Goal: Task Accomplishment & Management: Complete application form

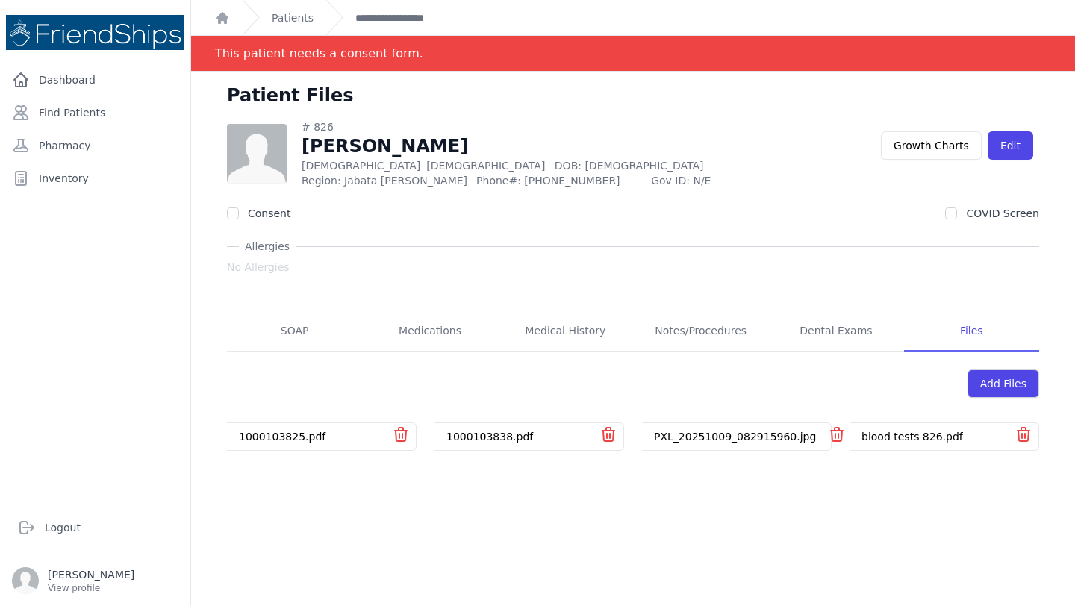
click at [453, 524] on div "Patient Files # 826 [PERSON_NAME] [DEMOGRAPHIC_DATA] [DEMOGRAPHIC_DATA] DOB: [D…" at bounding box center [633, 375] width 884 height 606
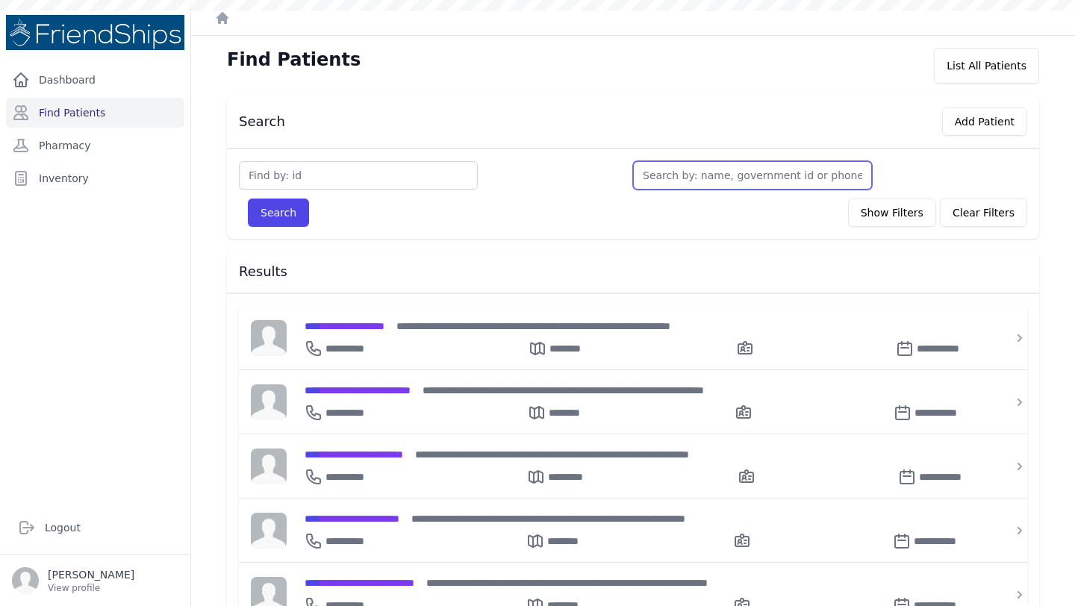
click at [652, 181] on input "text" at bounding box center [752, 175] width 239 height 28
type input "w"
type input "waji"
type input "wajih"
type input "wajiha"
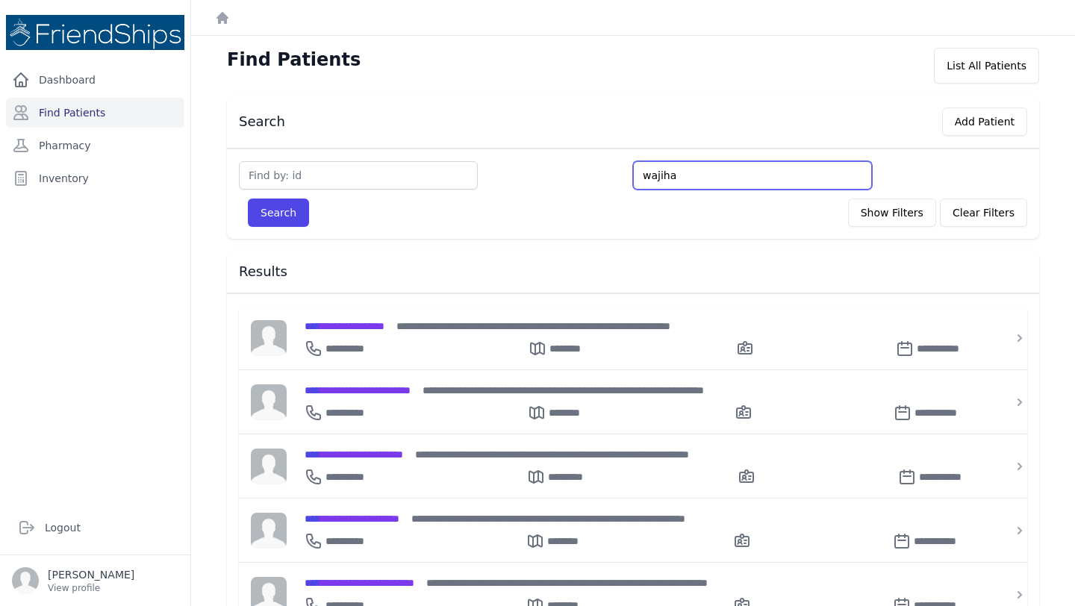
click at [248, 199] on button "Search" at bounding box center [278, 213] width 61 height 28
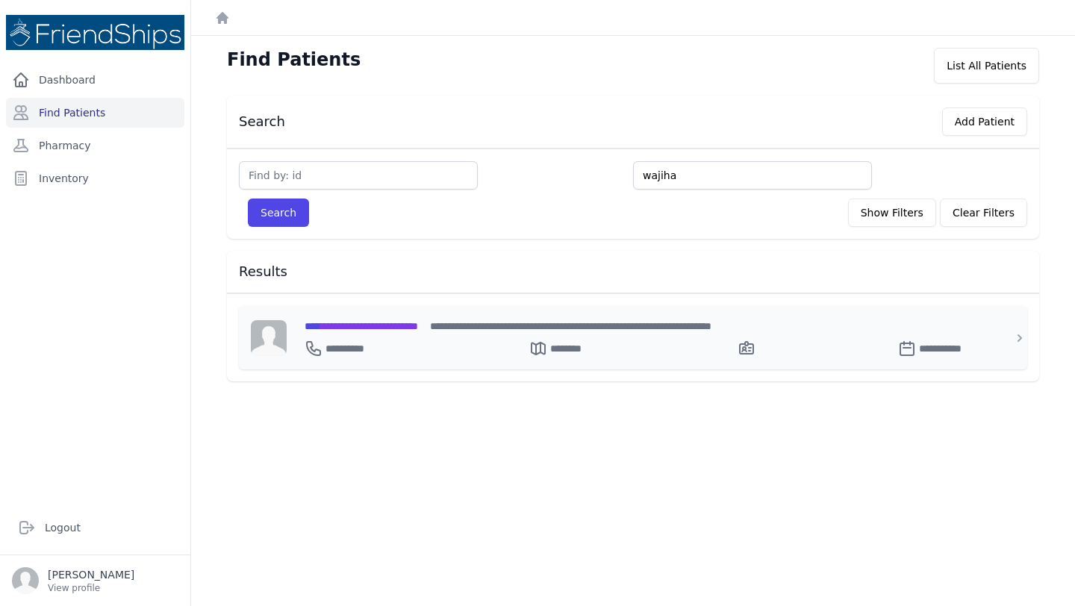
click at [408, 321] on span "**********" at bounding box center [362, 326] width 114 height 10
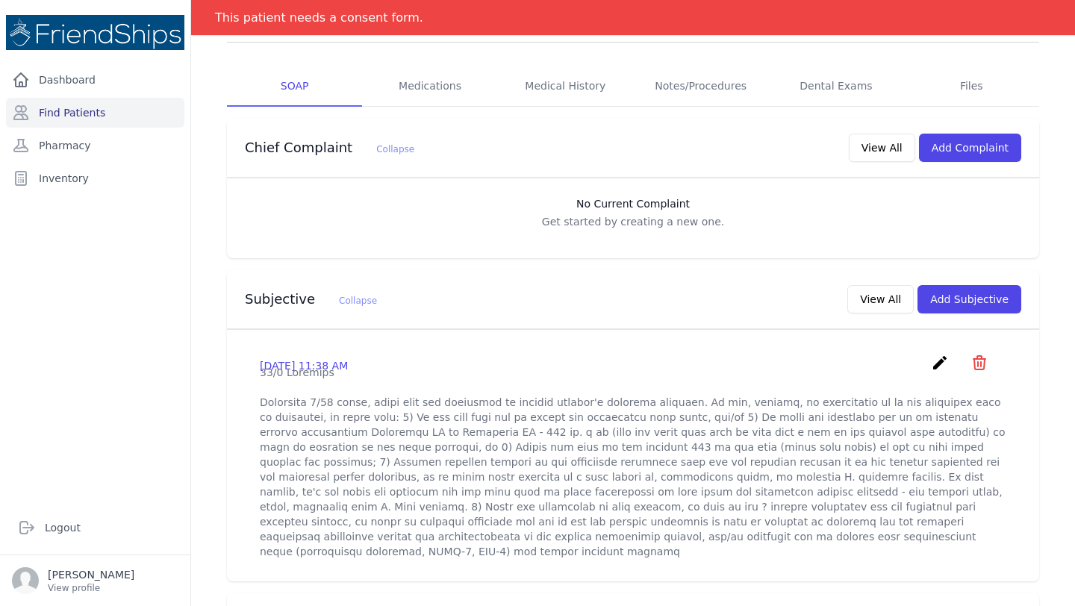
scroll to position [299, 0]
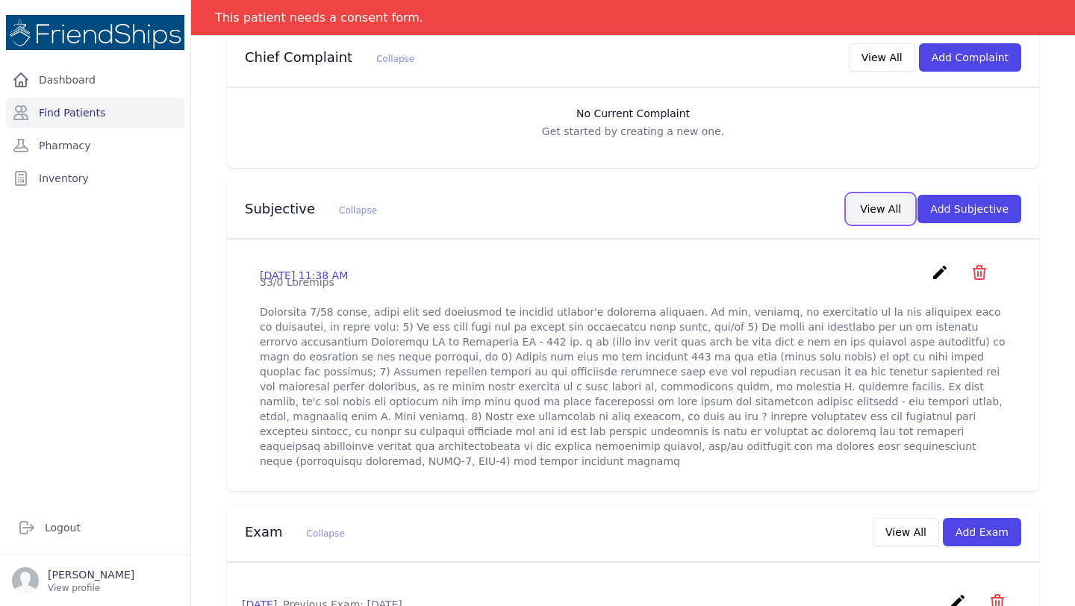
click at [885, 208] on button "View All" at bounding box center [881, 209] width 66 height 28
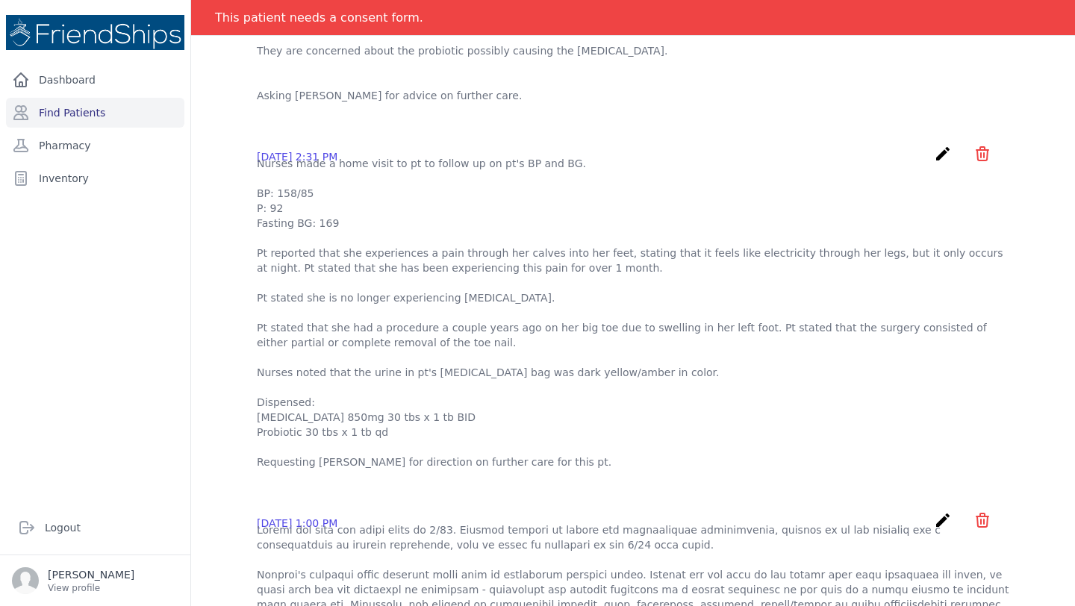
scroll to position [0, 0]
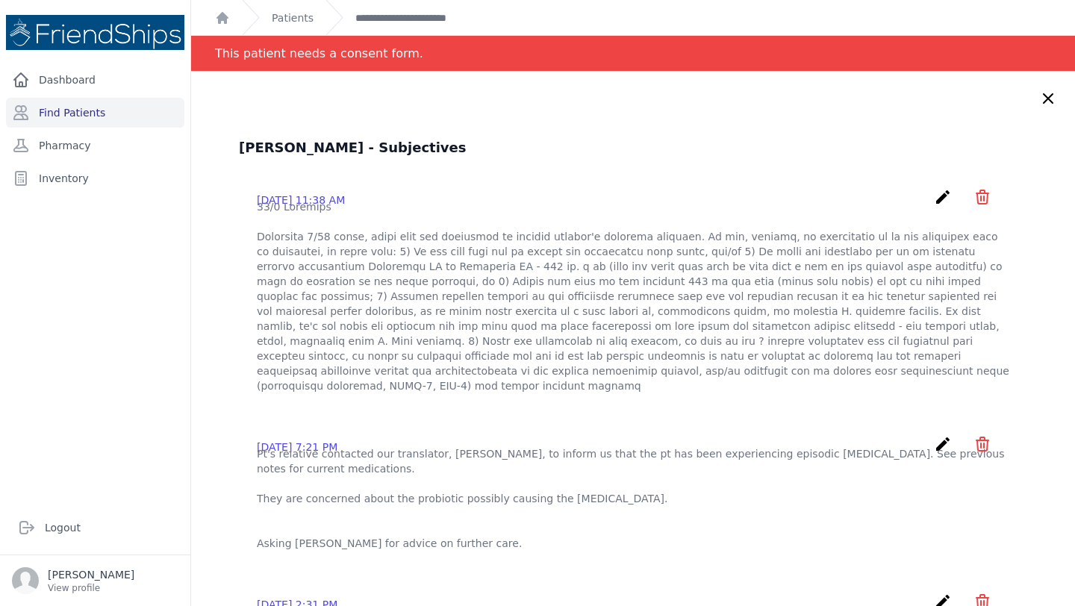
click at [1047, 100] on icon at bounding box center [1049, 99] width 18 height 18
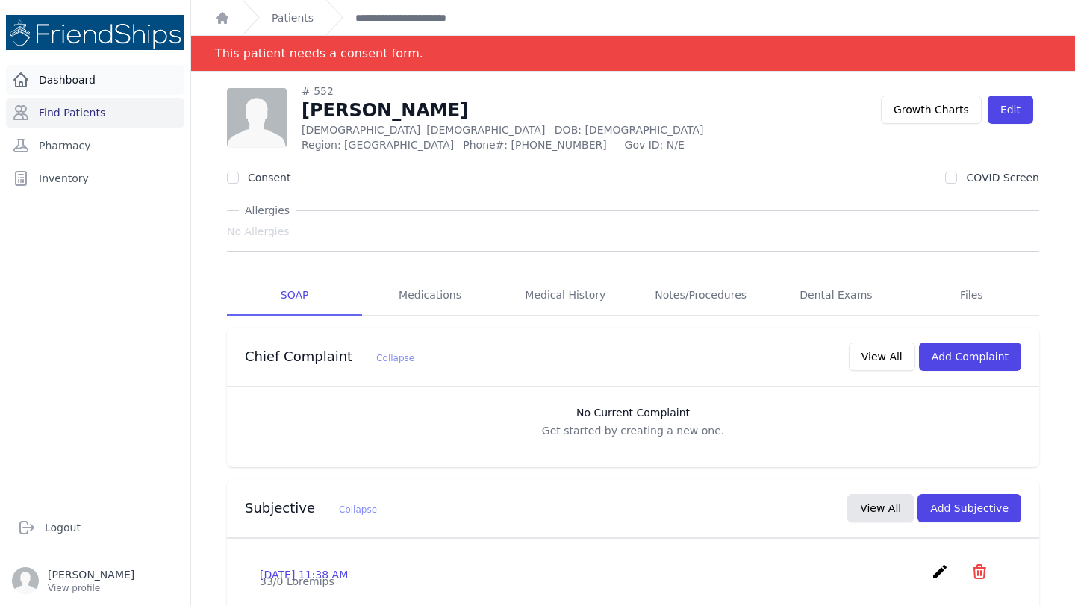
click at [93, 87] on link "Dashboard" at bounding box center [95, 80] width 178 height 30
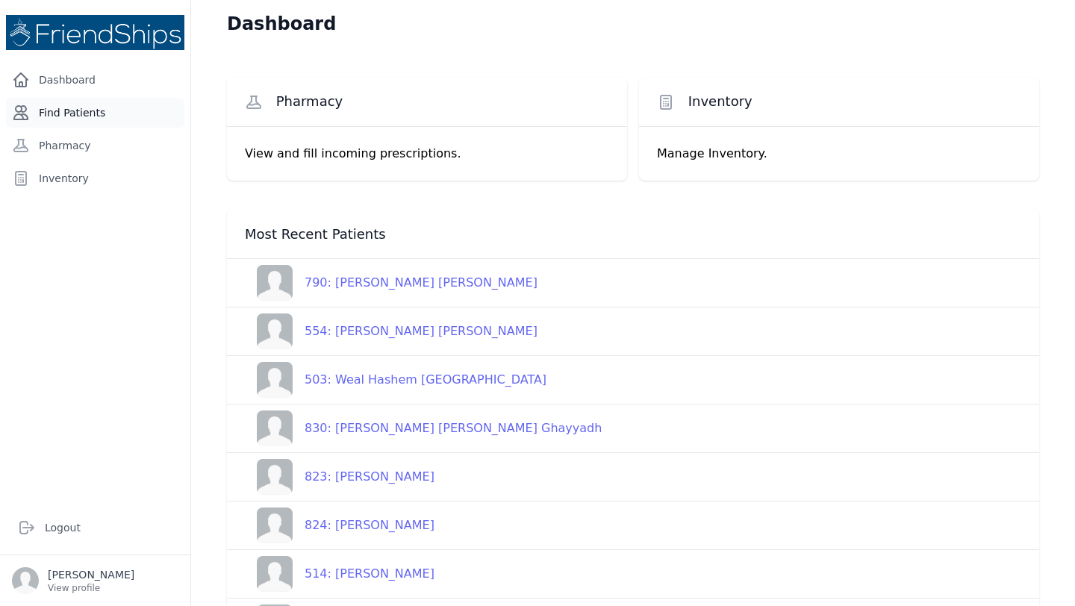
click at [113, 118] on link "Find Patients" at bounding box center [95, 113] width 178 height 30
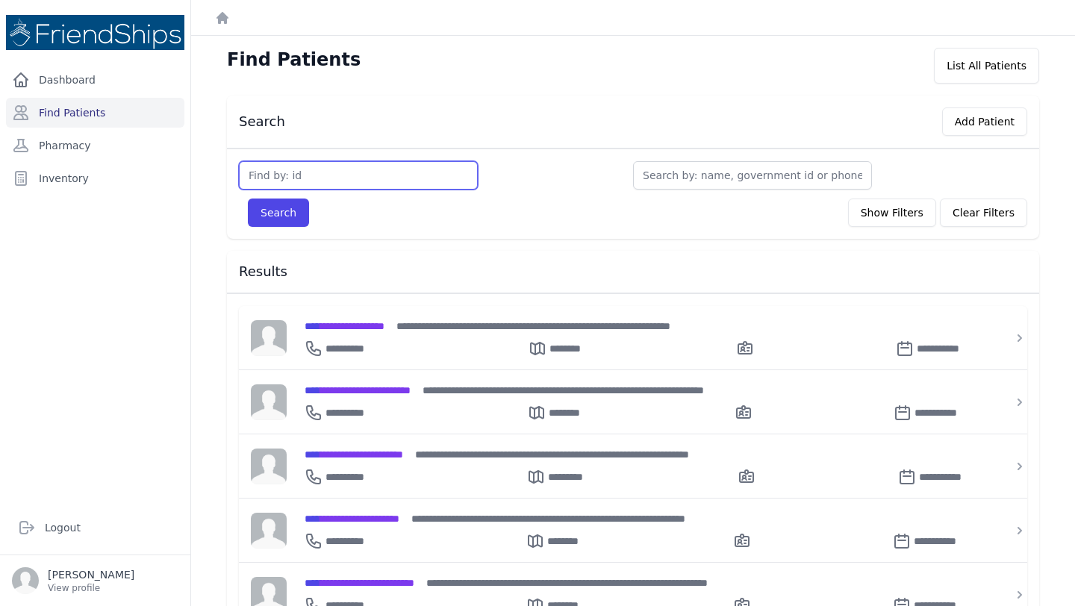
click at [426, 175] on input "text" at bounding box center [358, 175] width 239 height 28
type input "509"
click at [271, 224] on button "Search" at bounding box center [278, 213] width 61 height 28
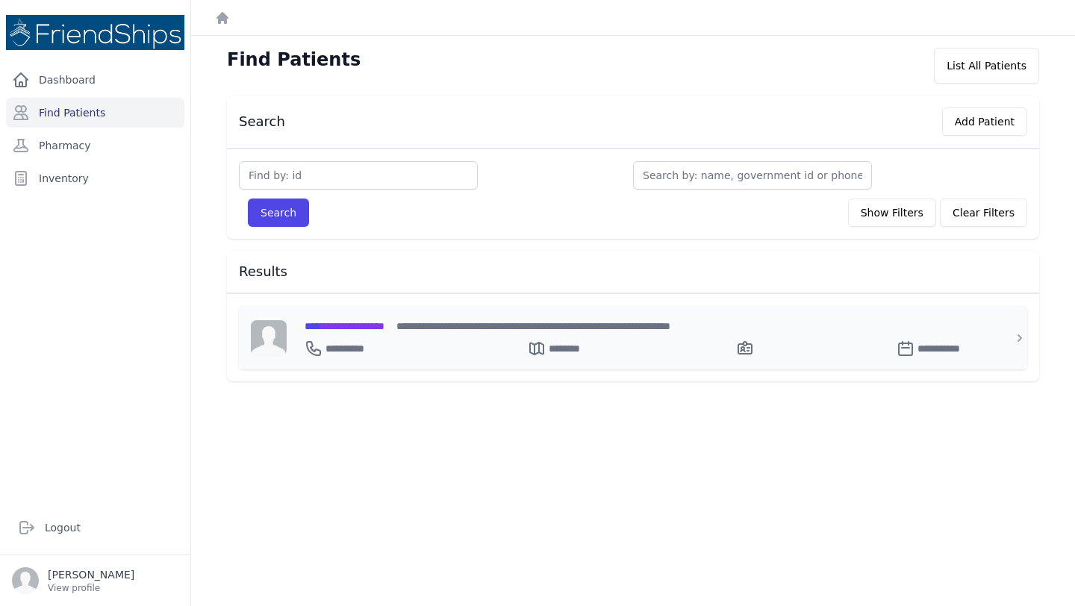
click at [382, 323] on span "**********" at bounding box center [345, 326] width 80 height 10
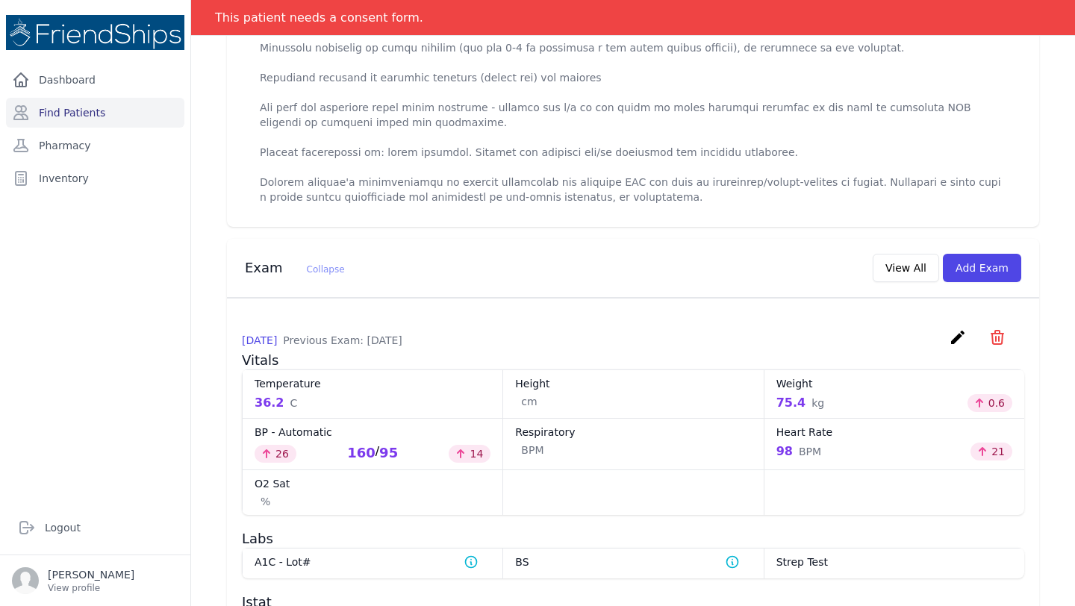
scroll to position [683, 0]
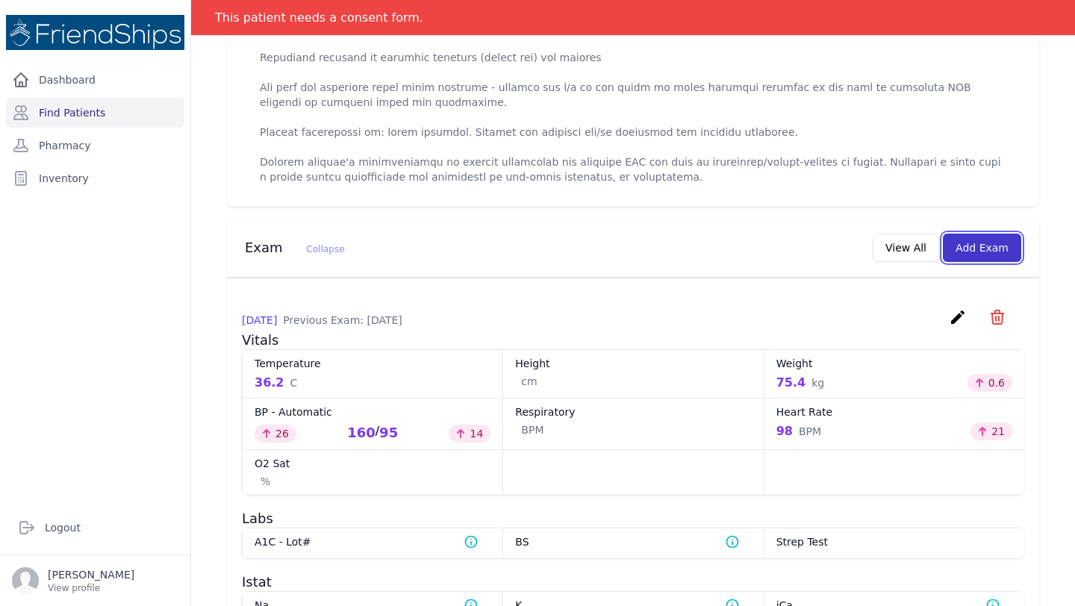
click at [984, 258] on button "Add Exam" at bounding box center [982, 248] width 78 height 28
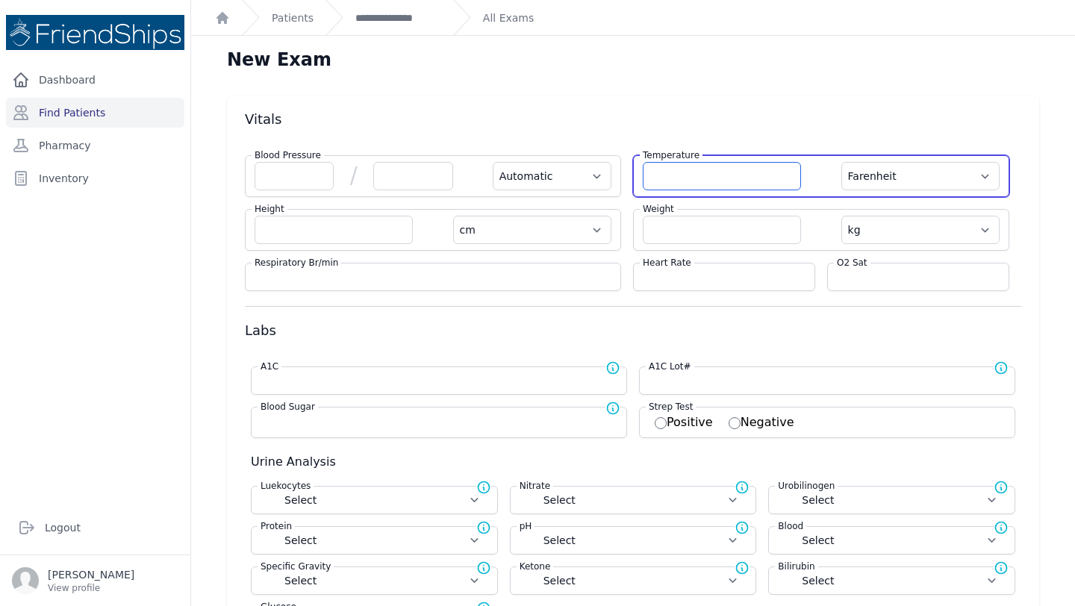
click at [678, 178] on input "number" at bounding box center [722, 176] width 158 height 28
type input "36.9"
click at [919, 174] on select "Farenheit Celcius" at bounding box center [921, 176] width 158 height 28
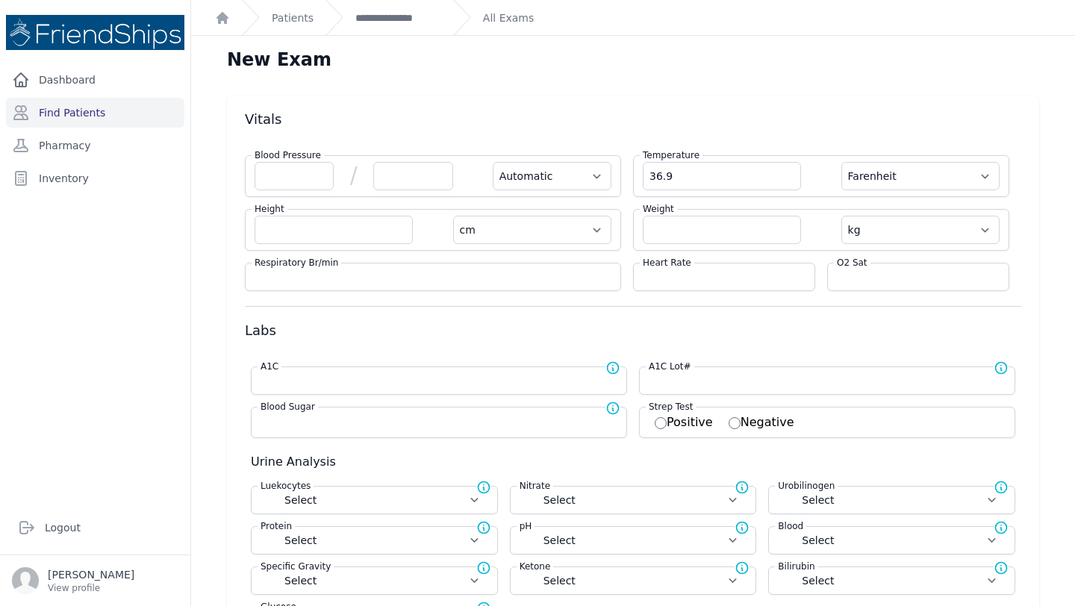
select select "Automatic"
select select "cm"
select select "kg"
select select
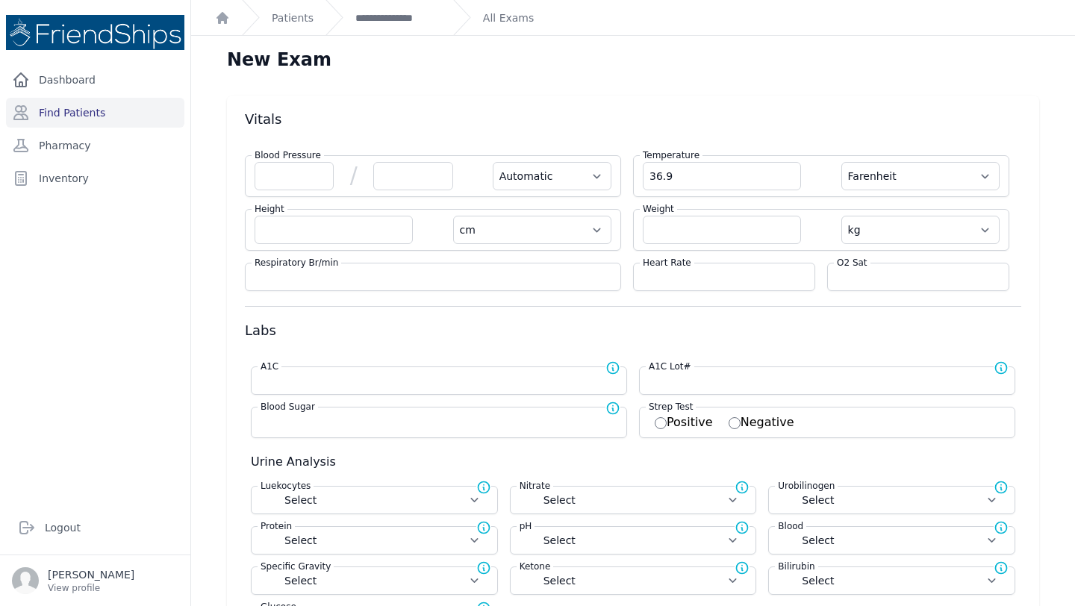
select select
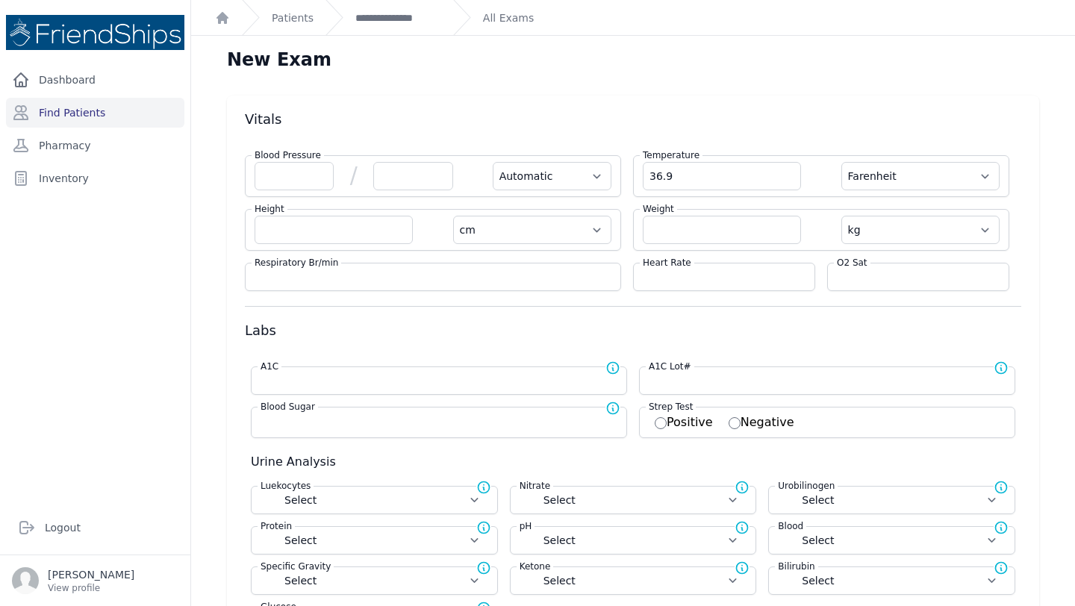
select select
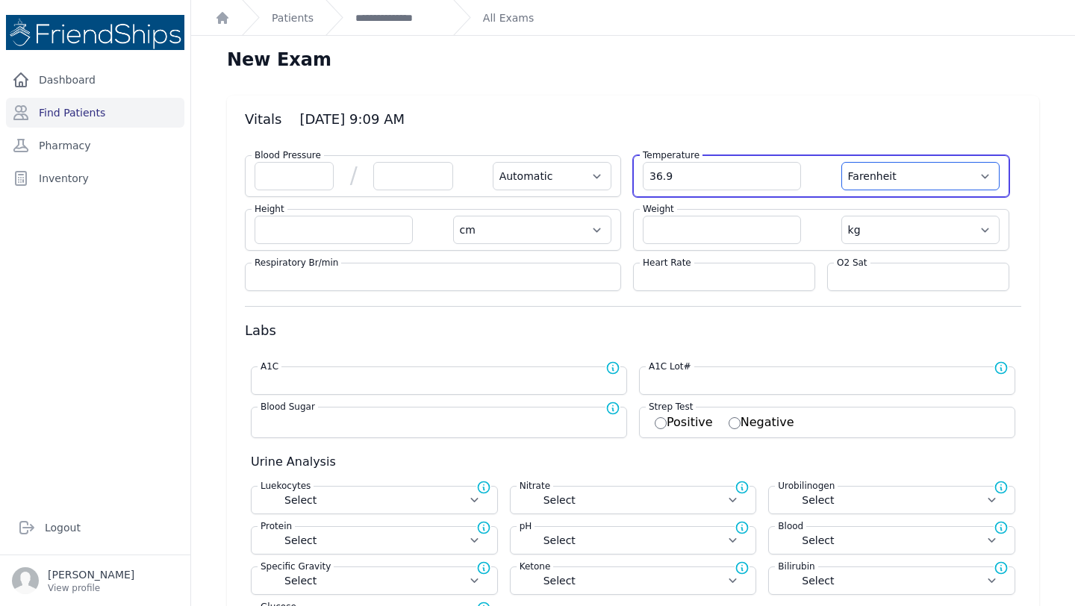
click at [916, 181] on select "Farenheit Celcius" at bounding box center [921, 176] width 158 height 28
select select "C"
select select "Automatic"
select select "cm"
select select "kg"
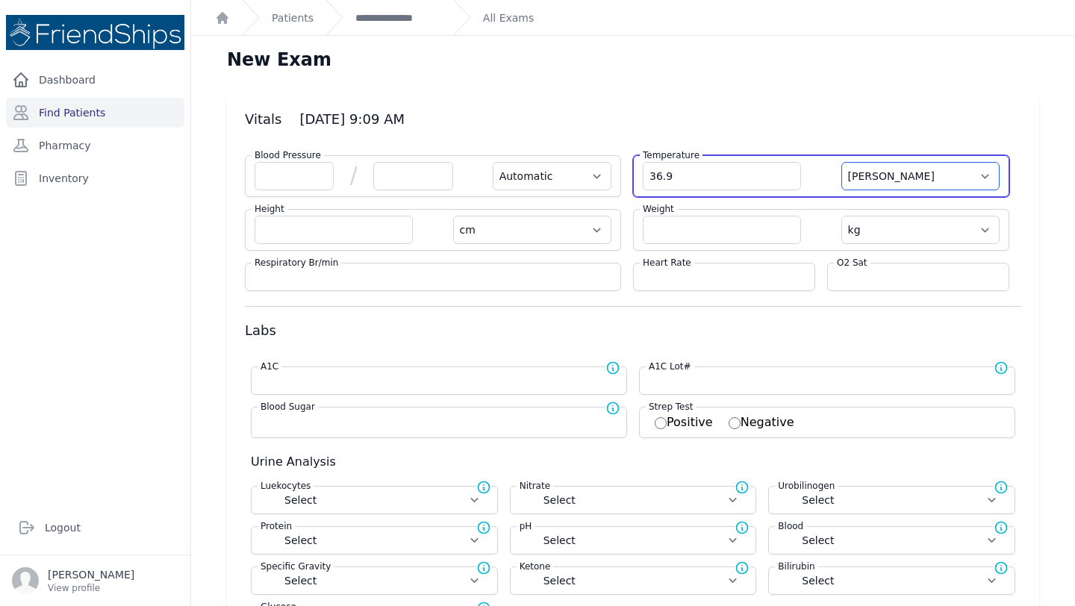
select select
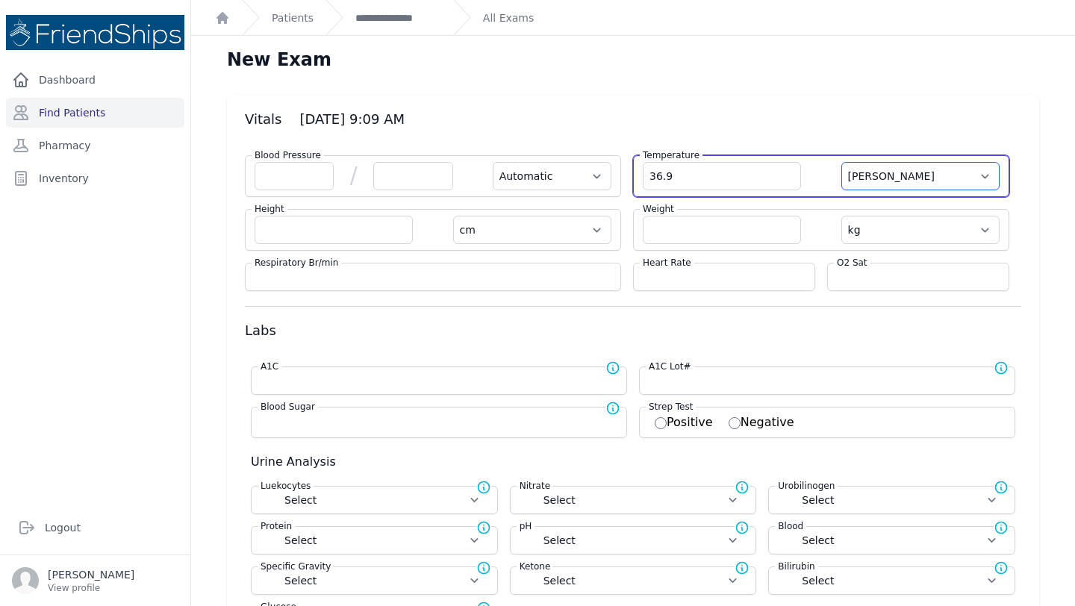
select select
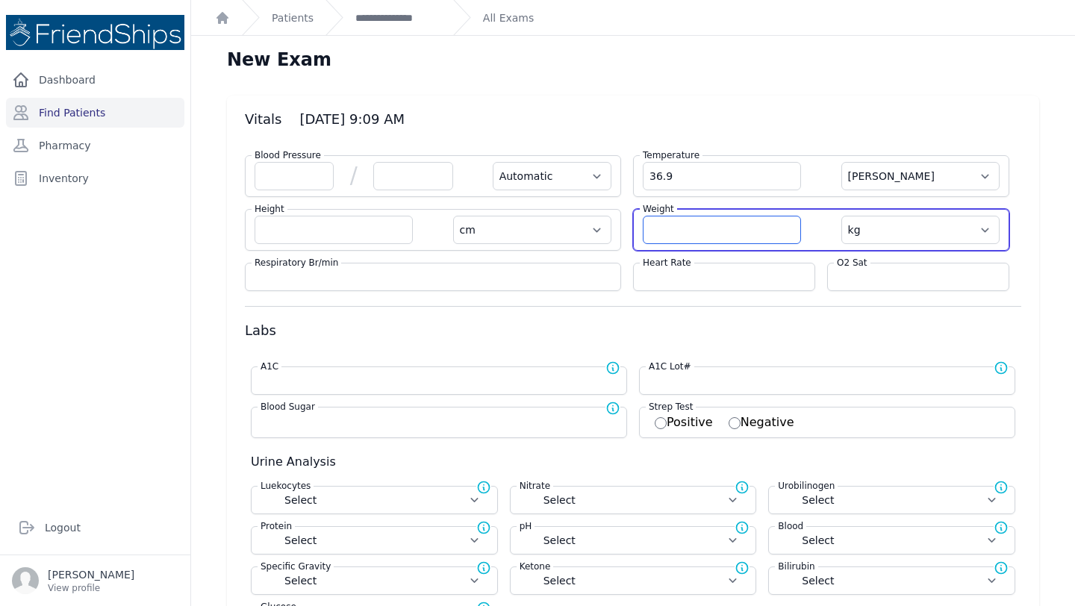
click at [682, 229] on input "number" at bounding box center [722, 230] width 158 height 28
type input "74.5"
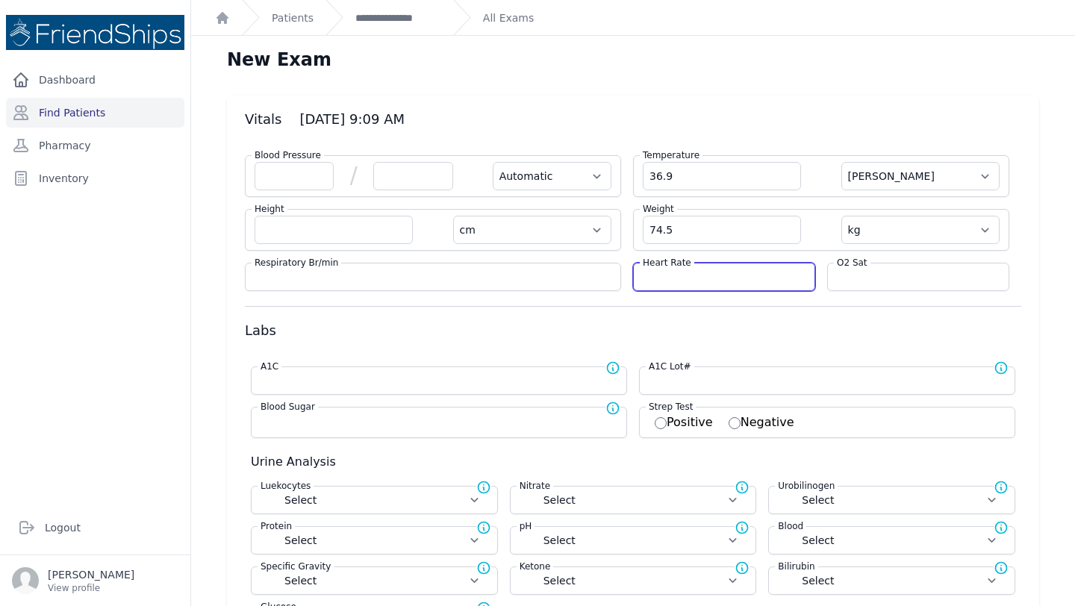
click at [667, 279] on input "number" at bounding box center [724, 277] width 163 height 15
select select "Automatic"
select select "C"
select select "cm"
select select "kg"
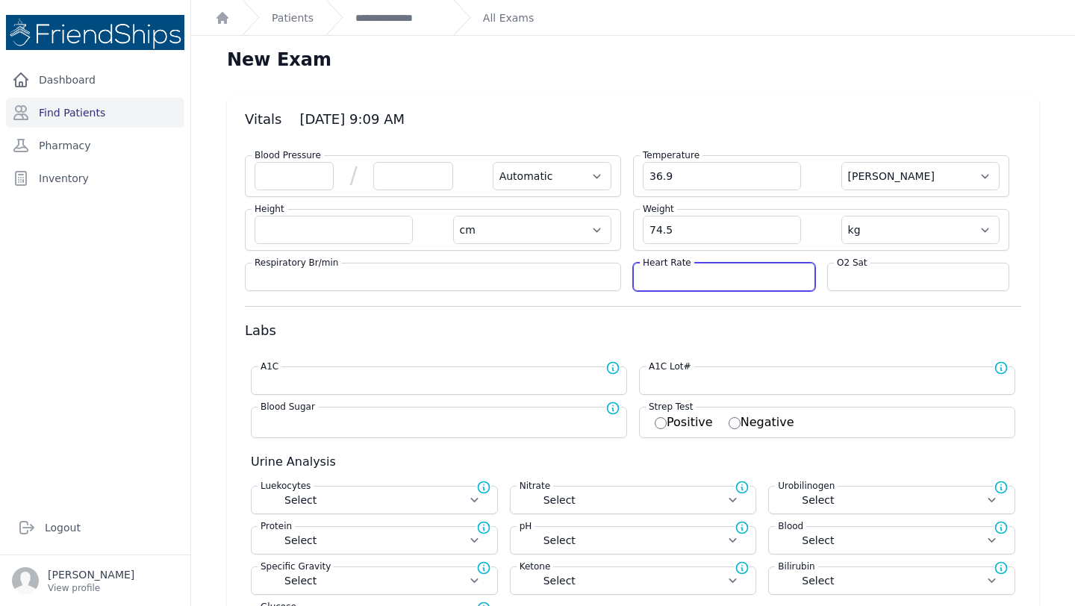
select select
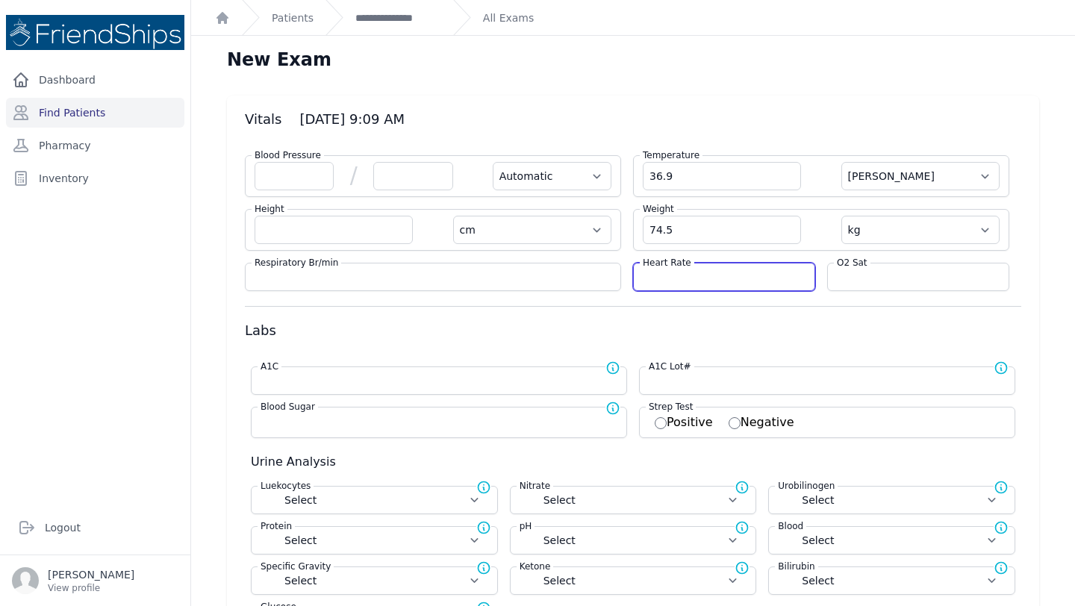
select select
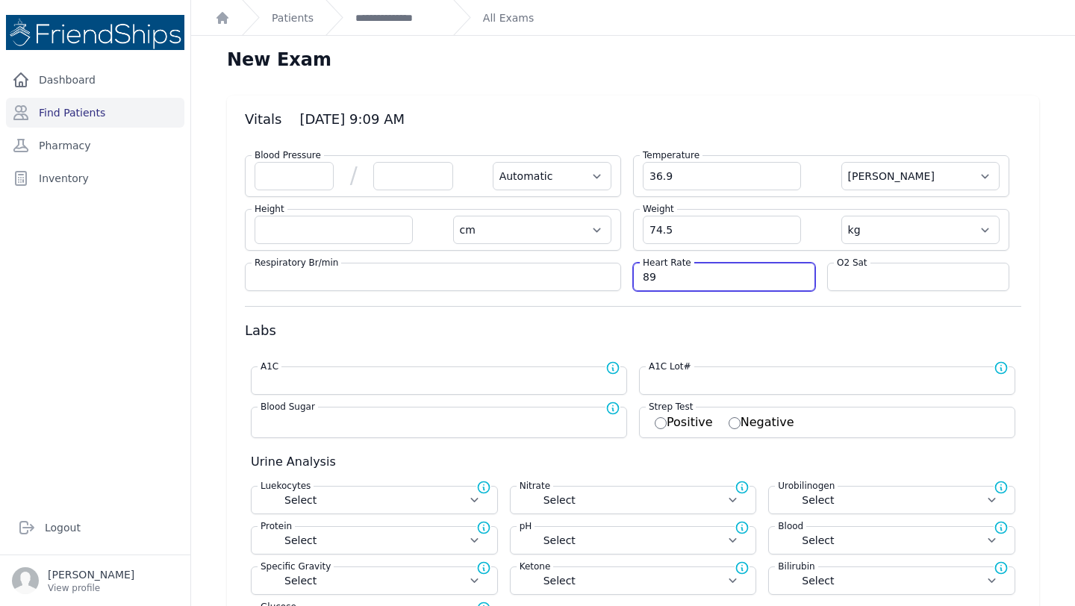
type input "89"
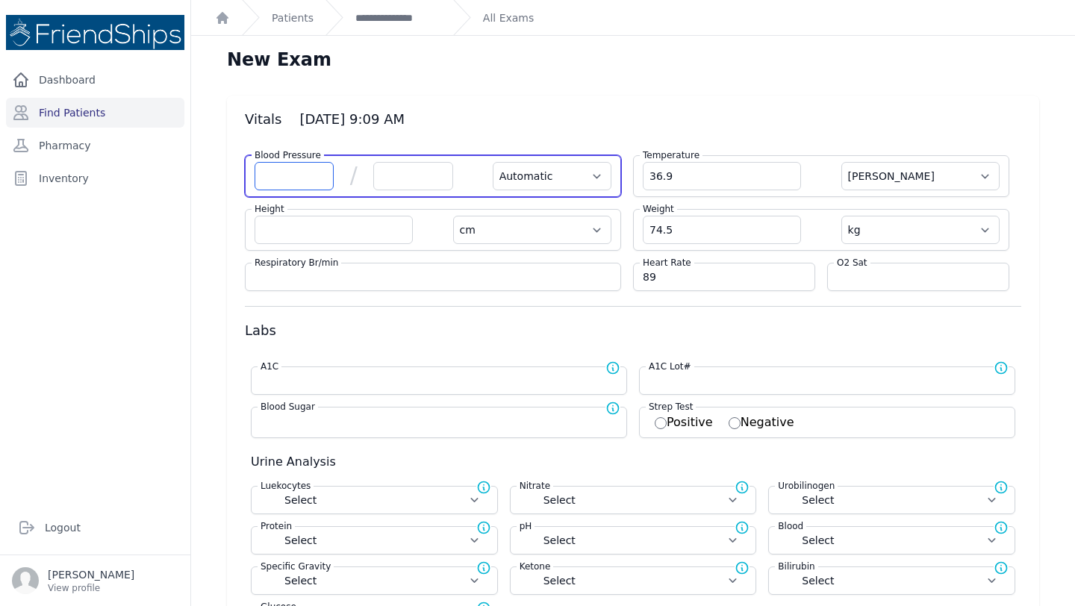
click at [260, 178] on input "number" at bounding box center [294, 176] width 79 height 28
select select "Automatic"
select select "C"
select select "cm"
select select "kg"
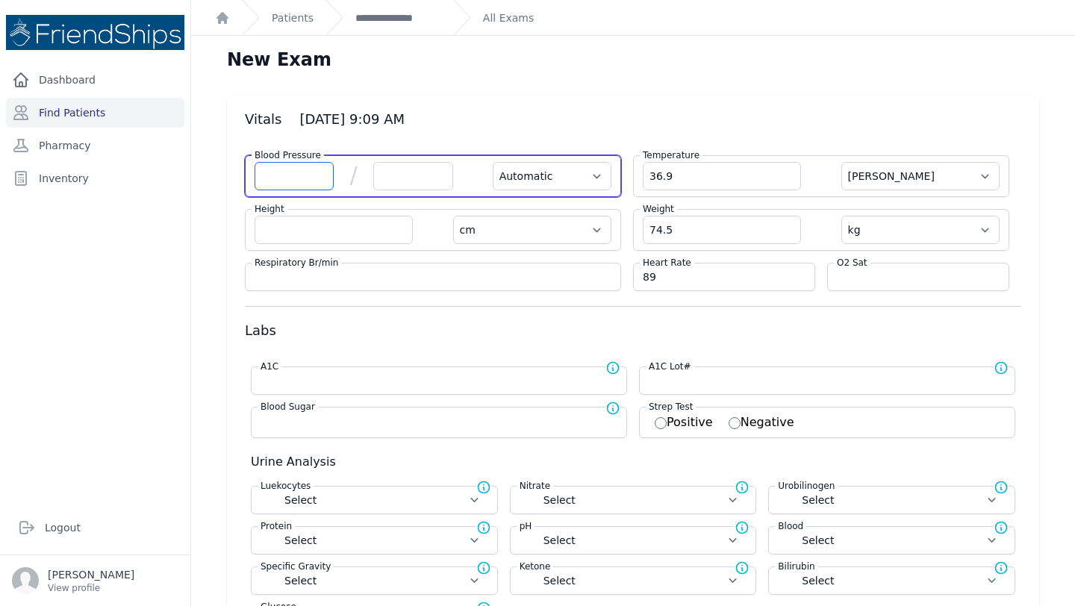
select select
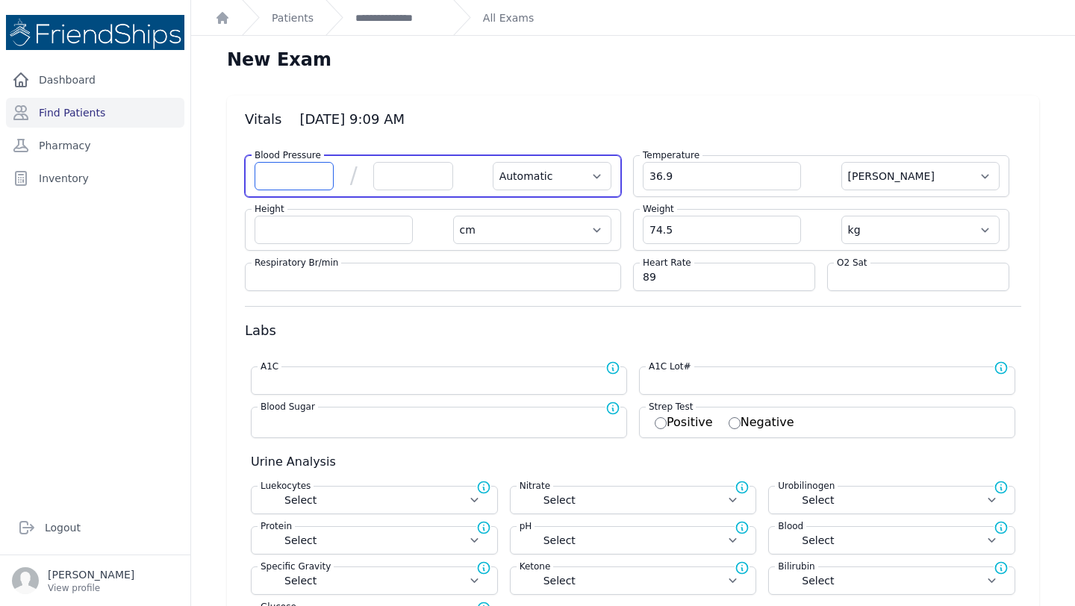
select select
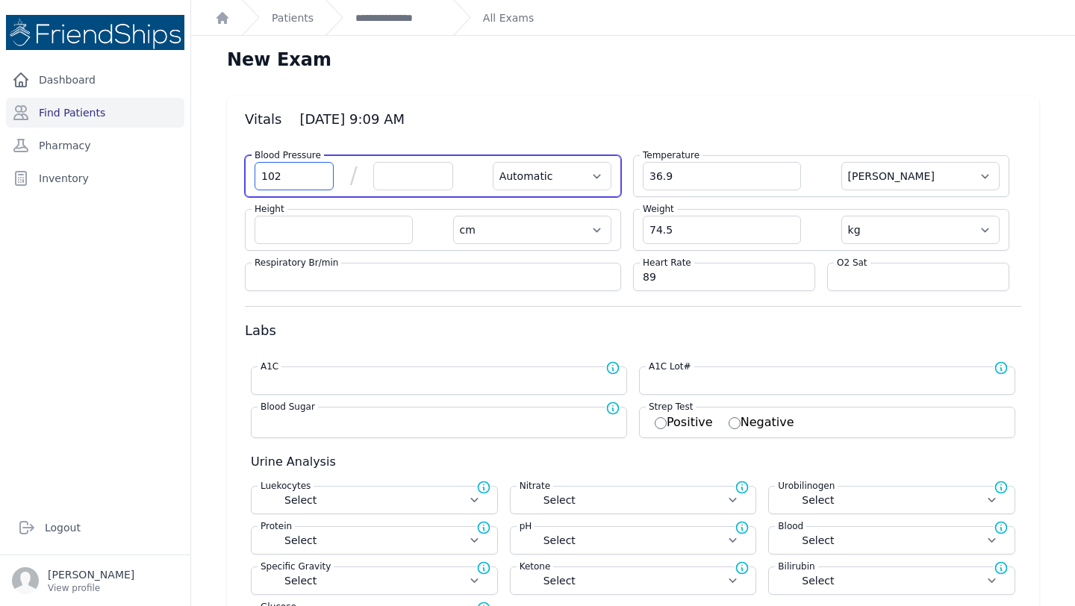
type input "102"
click at [409, 174] on input "number" at bounding box center [412, 176] width 79 height 28
select select "Automatic"
select select "C"
select select "cm"
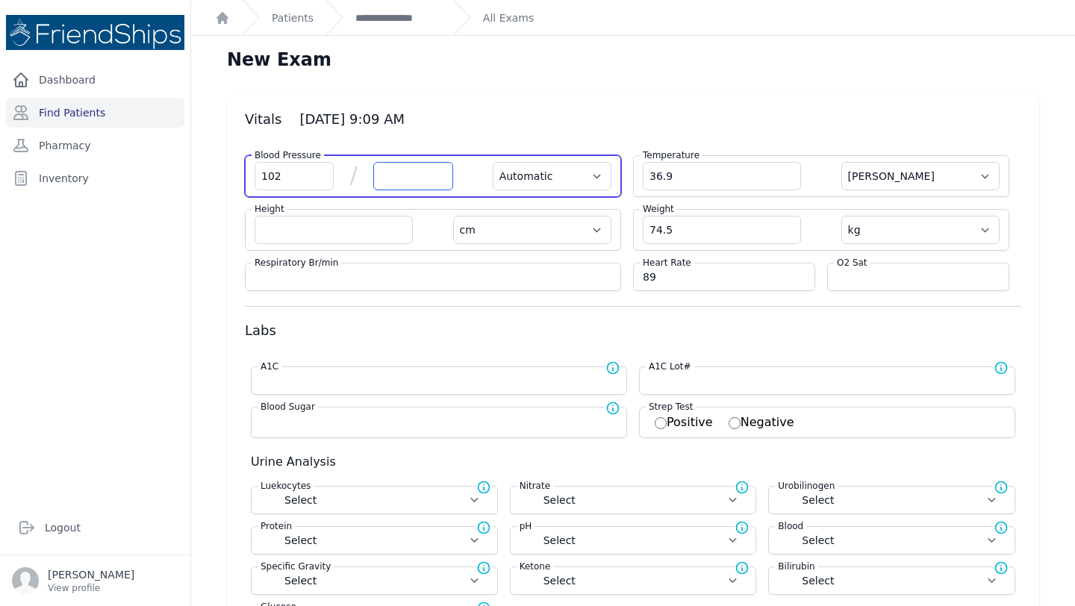
select select "kg"
select select
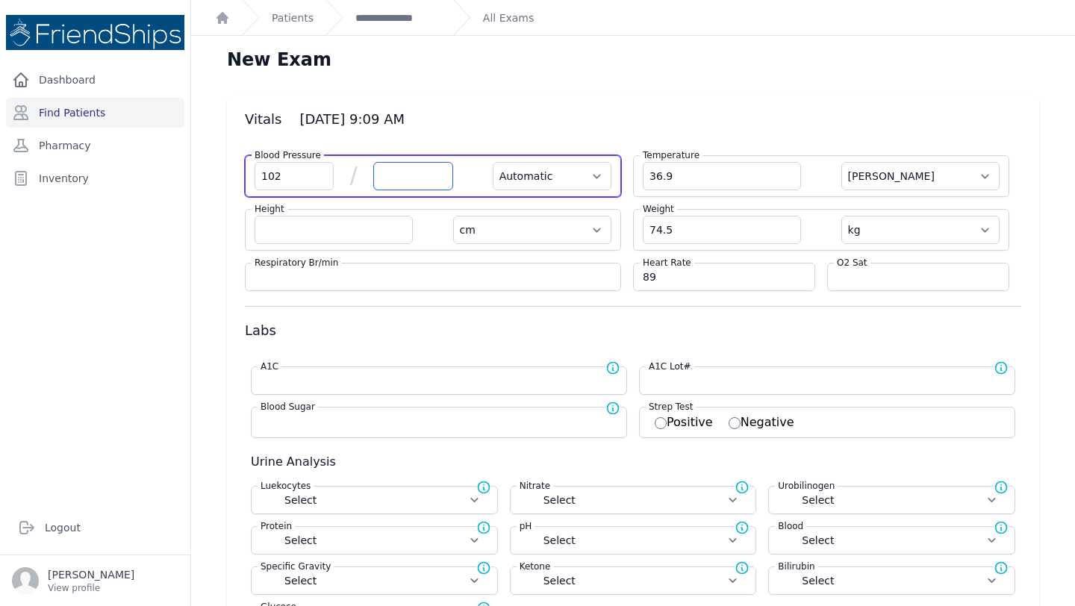
select select
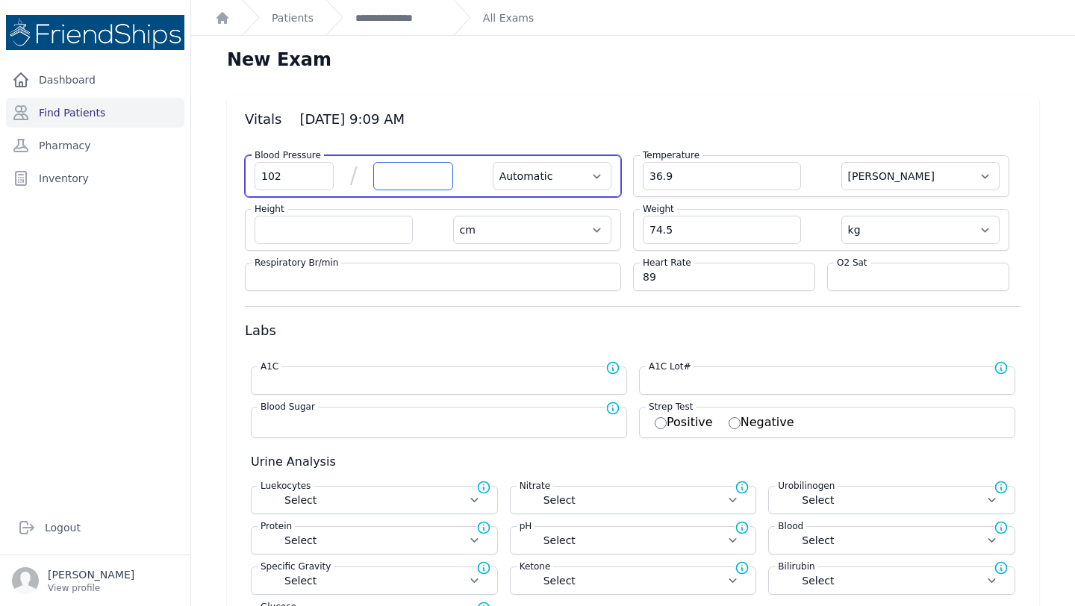
select select
type input "72"
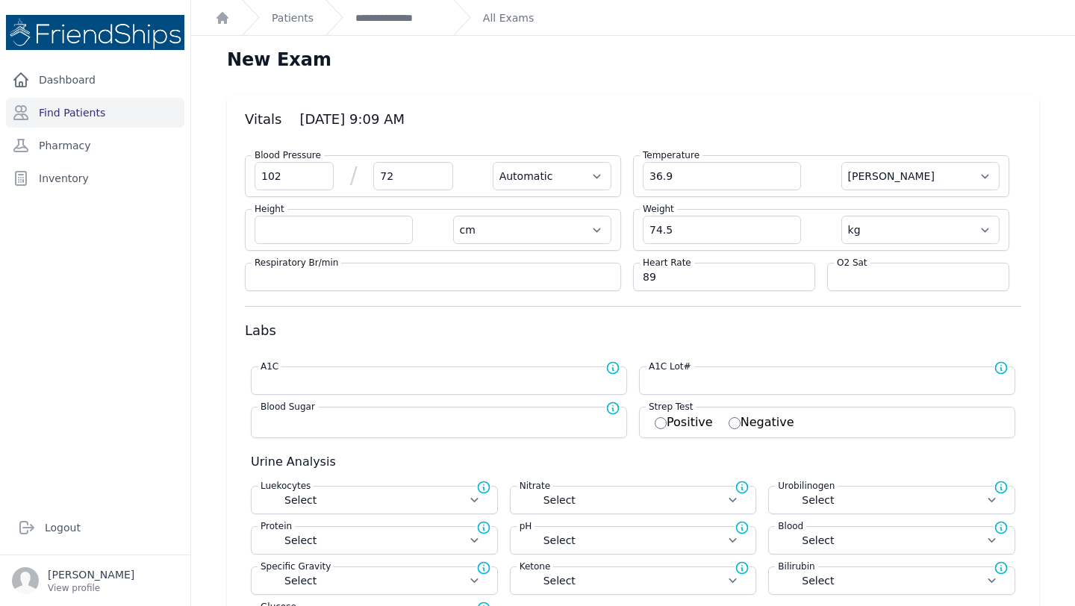
select select "Automatic"
select select "cm"
select select "kg"
select select
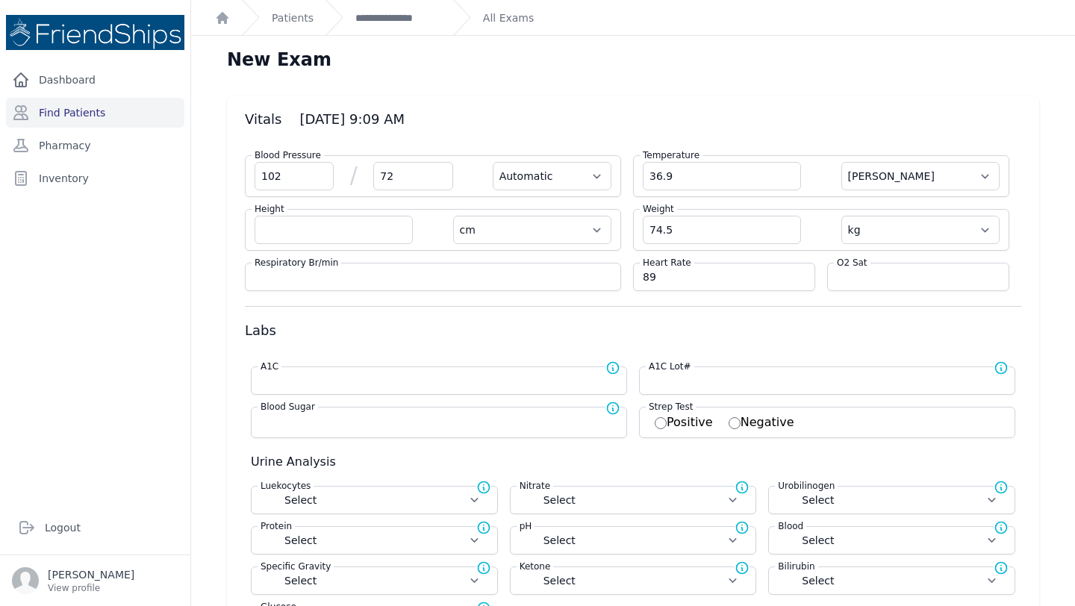
select select
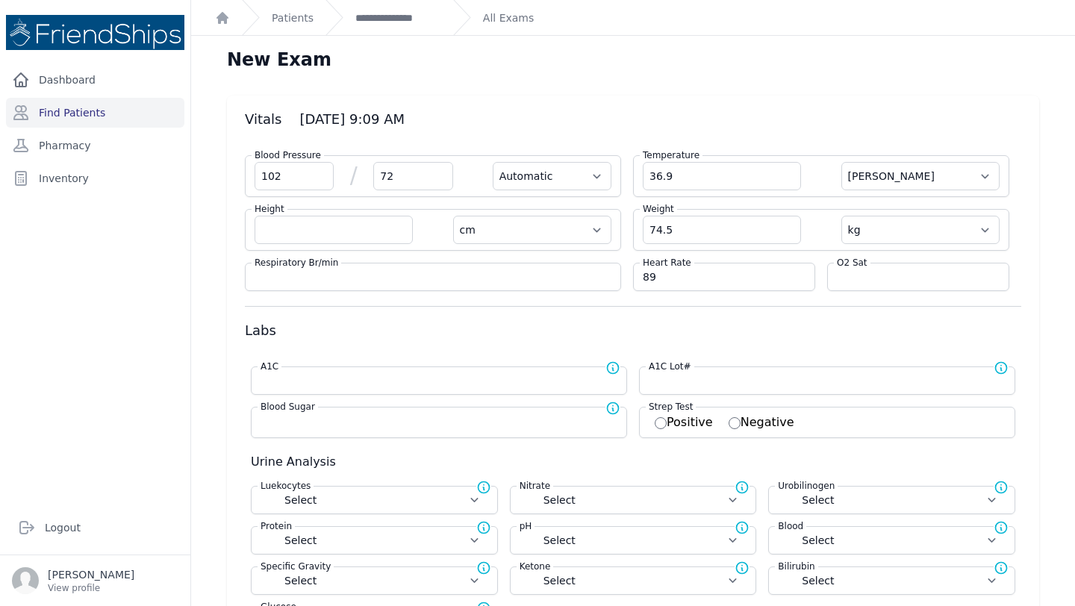
select select
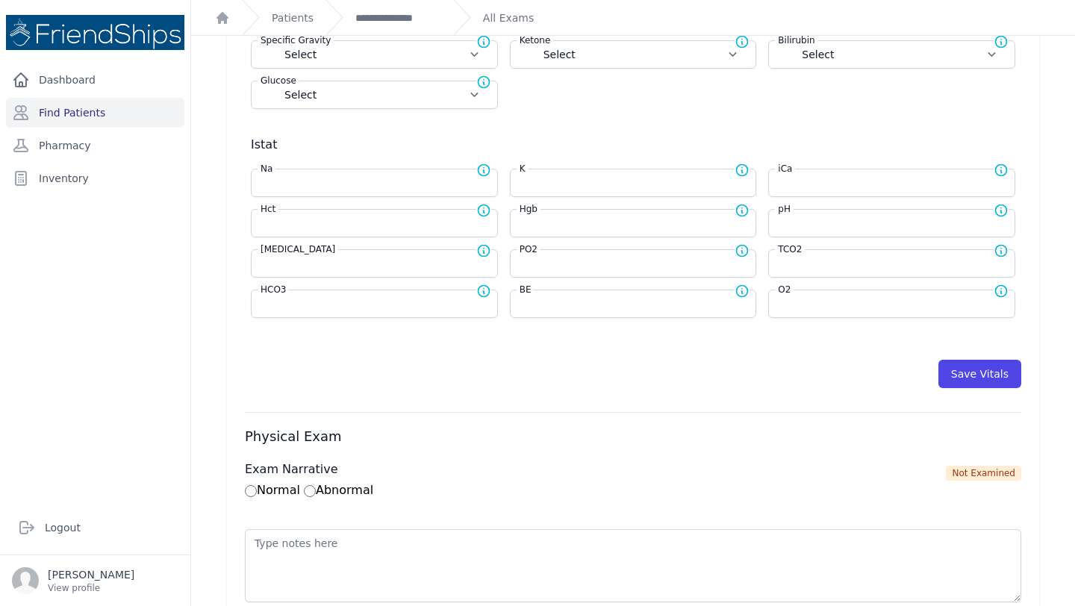
scroll to position [528, 0]
click at [966, 371] on button "Save Vitals" at bounding box center [980, 372] width 83 height 28
click at [393, 15] on link "**********" at bounding box center [398, 17] width 86 height 15
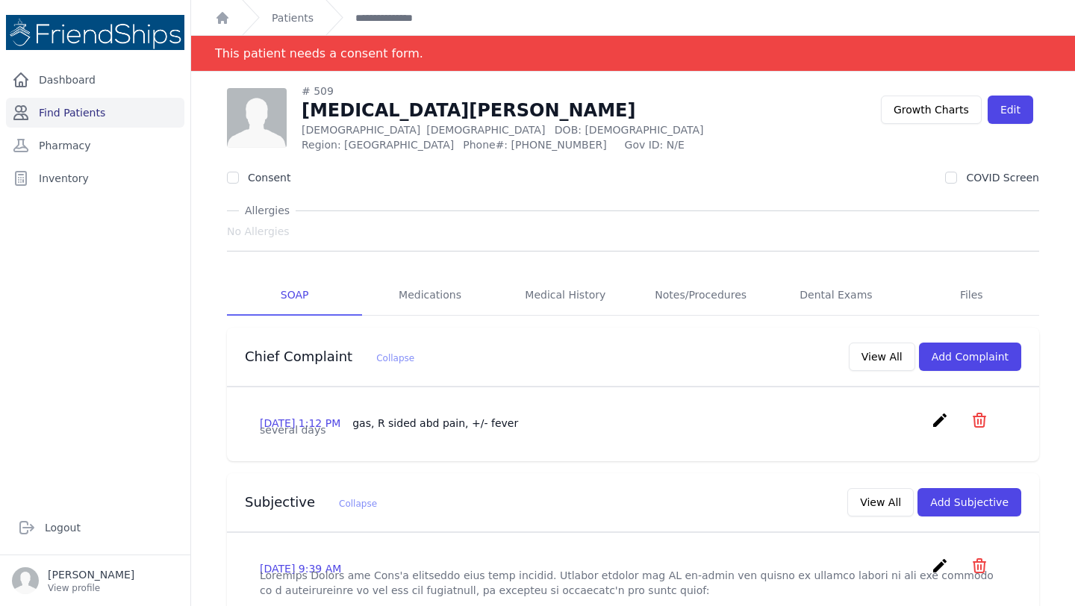
click at [105, 110] on link "Find Patients" at bounding box center [95, 113] width 178 height 30
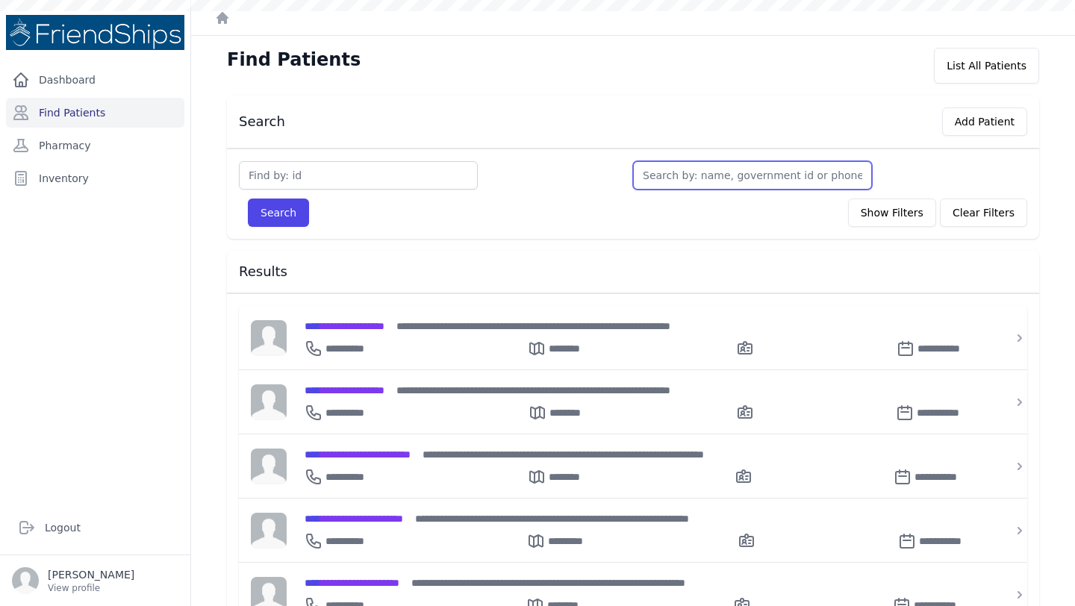
click at [717, 176] on input "text" at bounding box center [752, 175] width 239 height 28
type input "su"
type input "s"
type input "sul"
type input "sult"
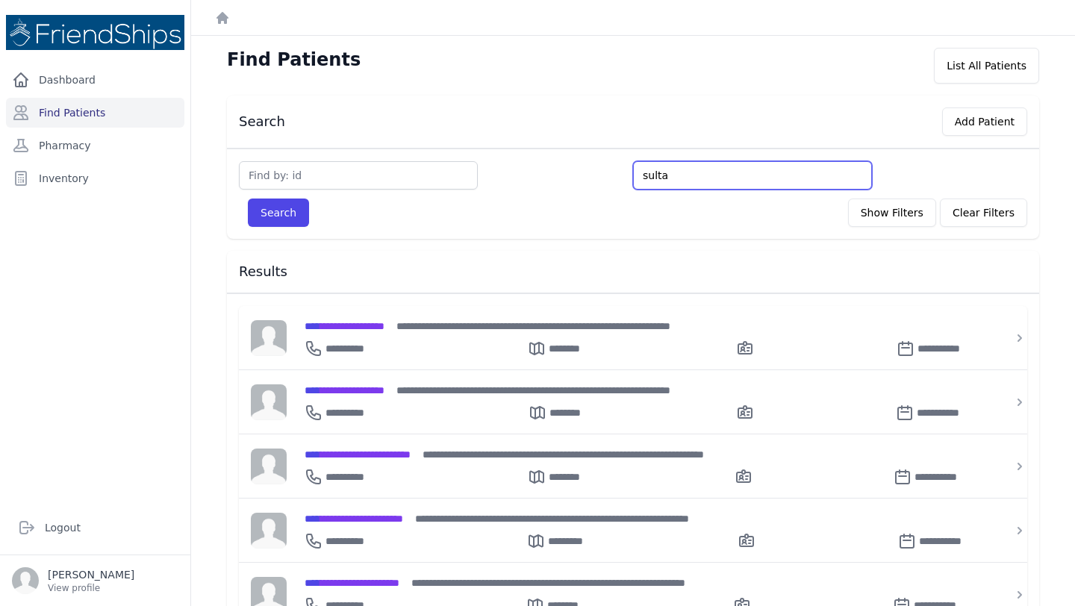
type input "sultan"
type input "sultana"
type input "sultana m"
type input "sultana mah"
type input "sultana mahm"
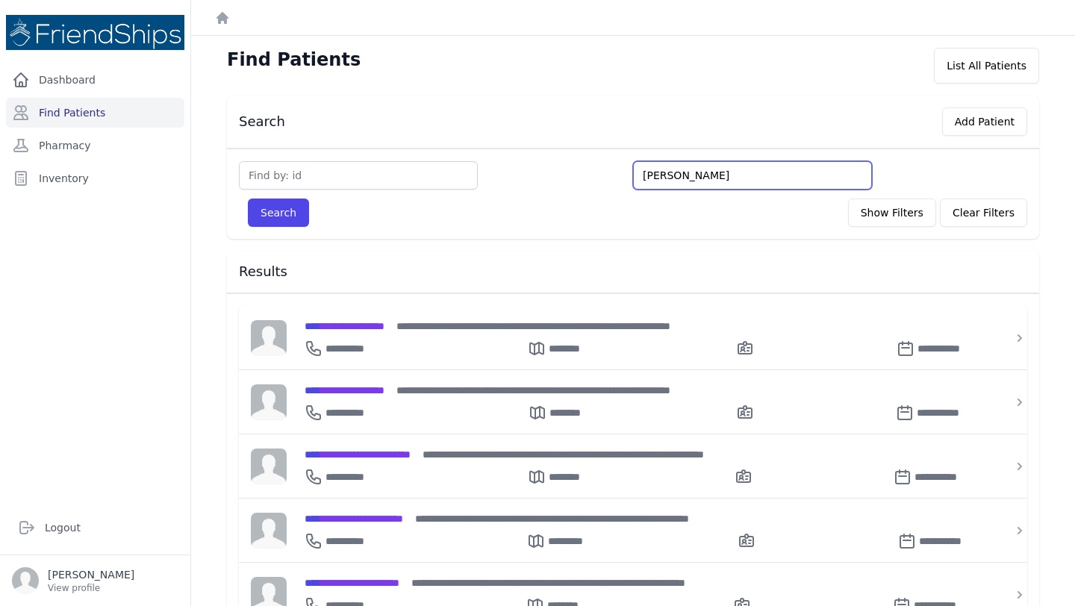
type input "sultana mahmou"
type input "sultana mahmoud"
click at [248, 199] on button "Search" at bounding box center [278, 213] width 61 height 28
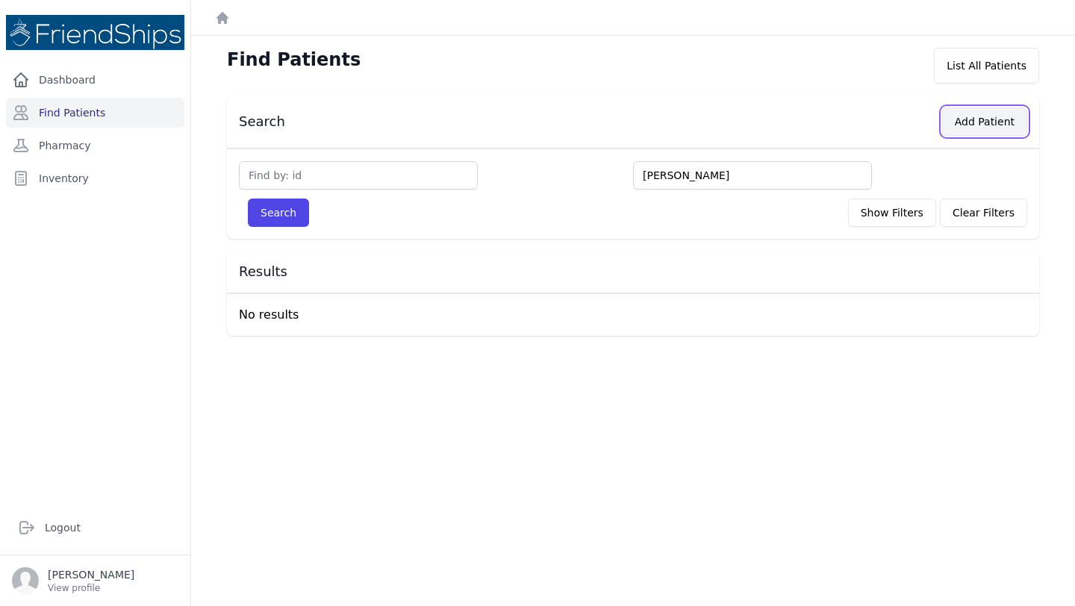
click at [986, 118] on button "Add Patient" at bounding box center [984, 122] width 85 height 28
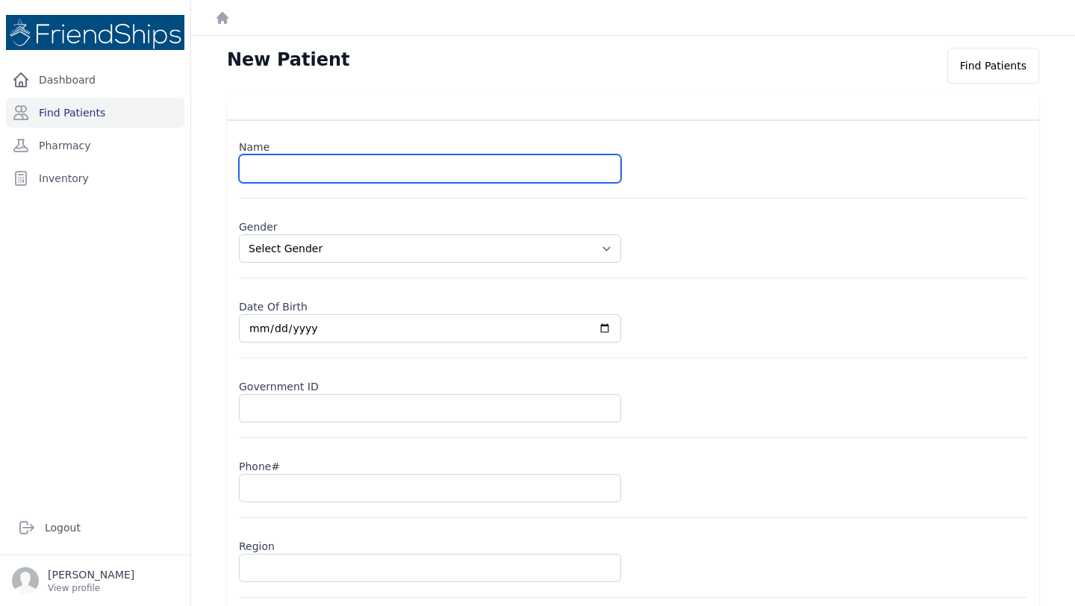
click at [383, 166] on input "text" at bounding box center [430, 169] width 382 height 28
type input "Sultana Mahmoud Mahamid"
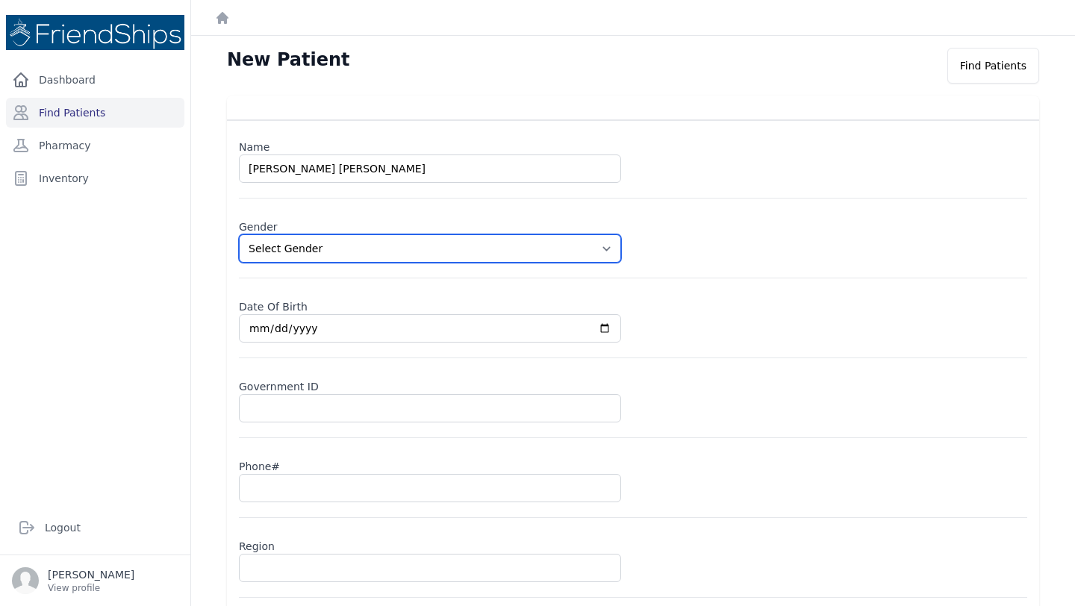
click at [375, 243] on select "Select Gender Male Female" at bounding box center [430, 249] width 382 height 28
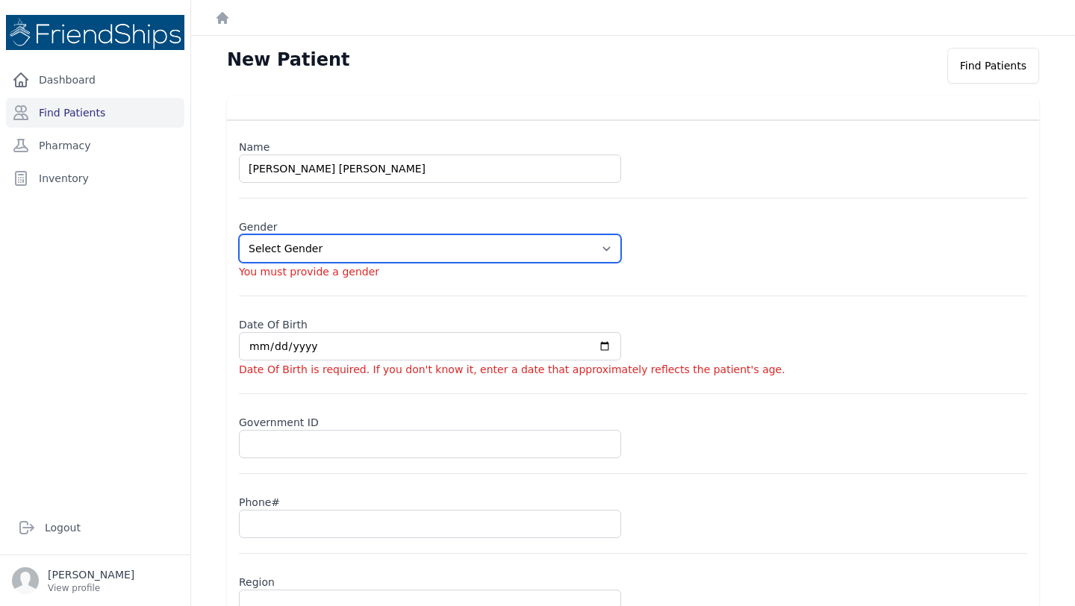
select select "female"
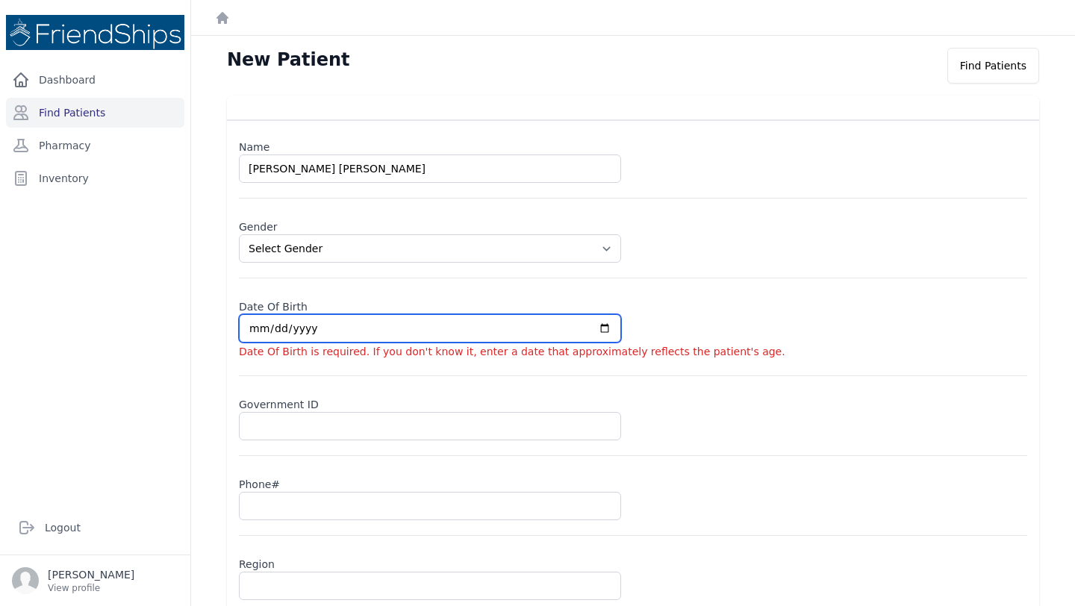
click at [294, 326] on input "date" at bounding box center [430, 328] width 382 height 28
click at [256, 330] on input "date" at bounding box center [430, 328] width 382 height 28
type input "0001-01-12"
select select "female"
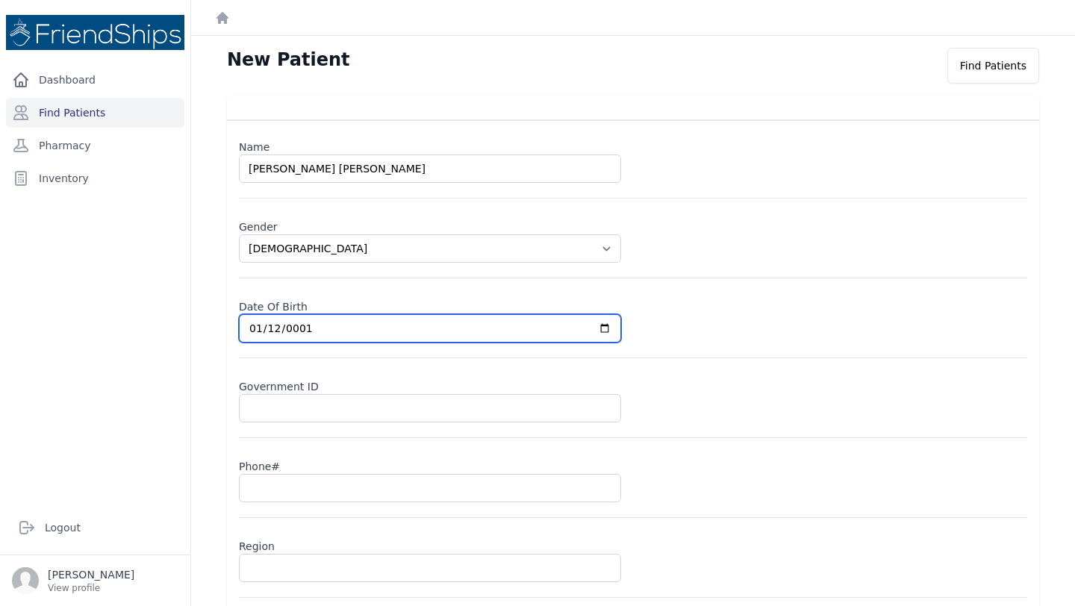
type input "0018-01-12"
select select "female"
type input "0187-01-12"
select select "female"
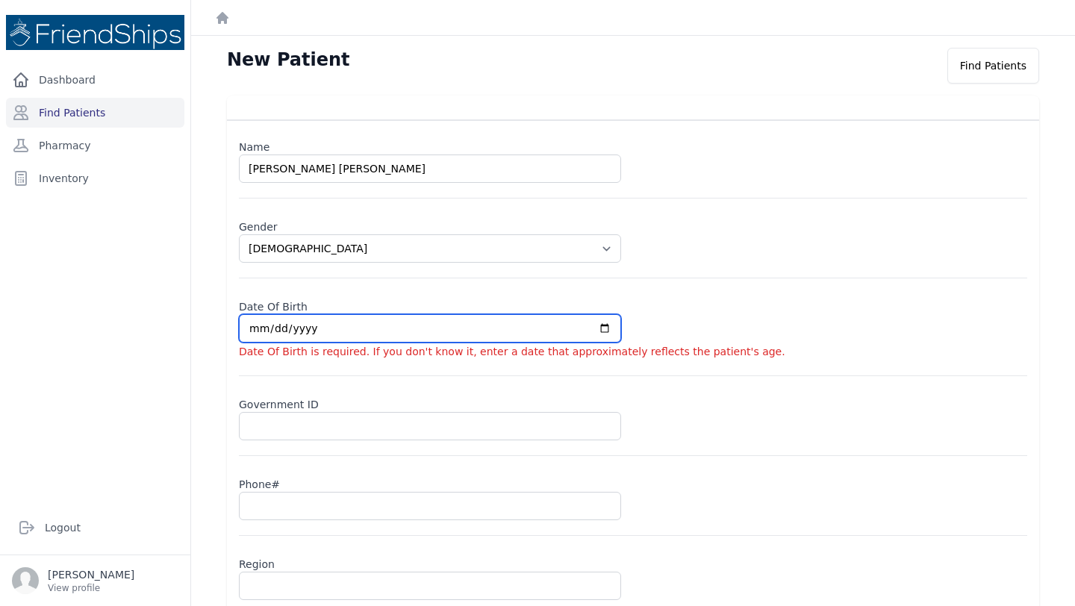
type input "0001-01-12"
select select "female"
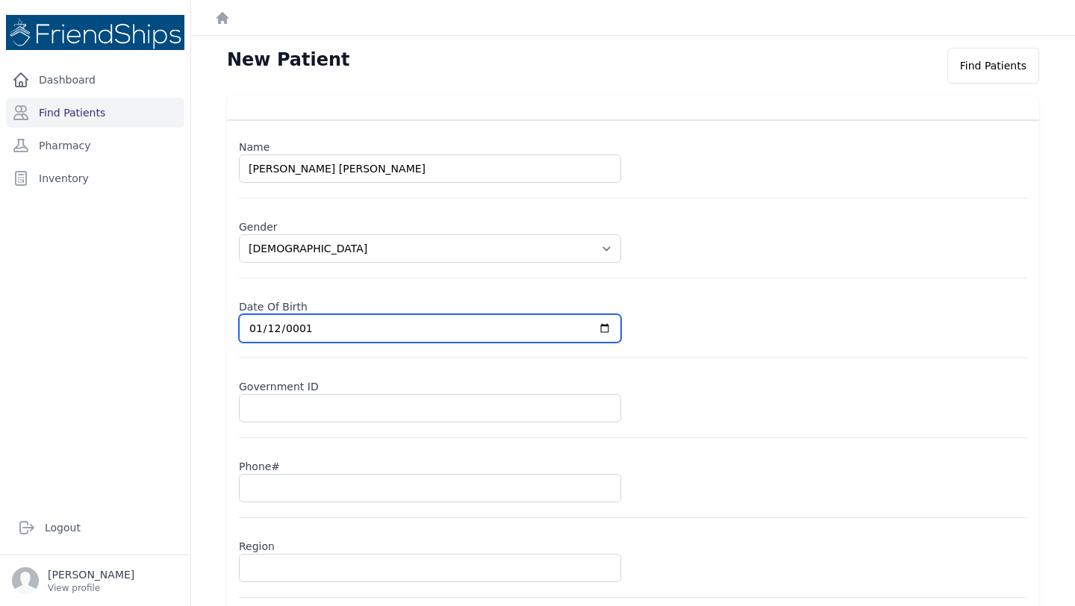
type input "0019-01-12"
select select "female"
type input "0197-01-12"
select select "female"
type input "1975-01-12"
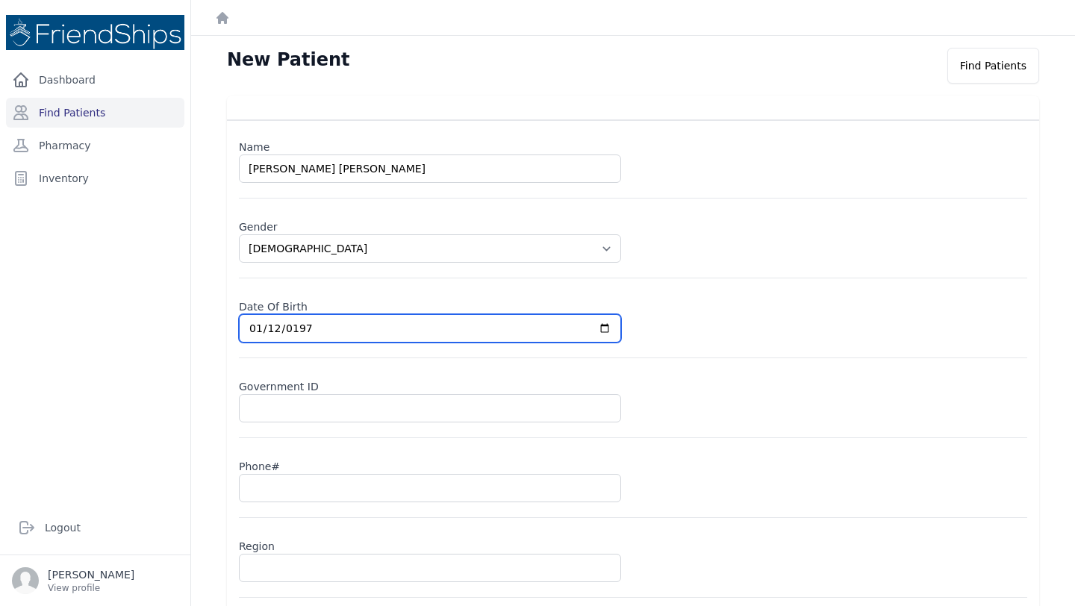
select select "female"
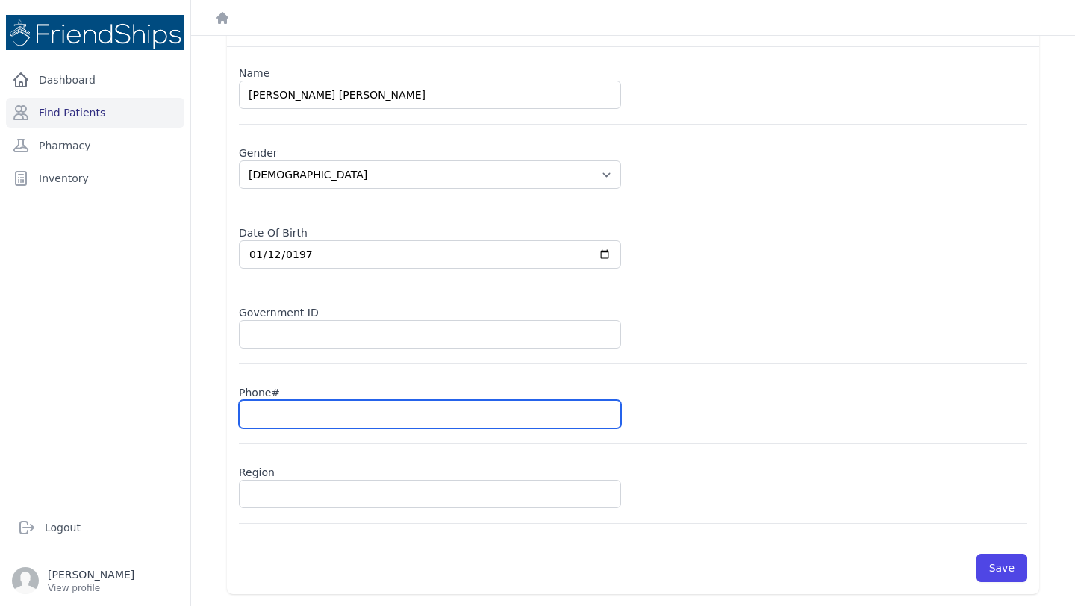
click at [268, 410] on input "text" at bounding box center [430, 414] width 382 height 28
type input "09"
select select "female"
type input "099"
select select "female"
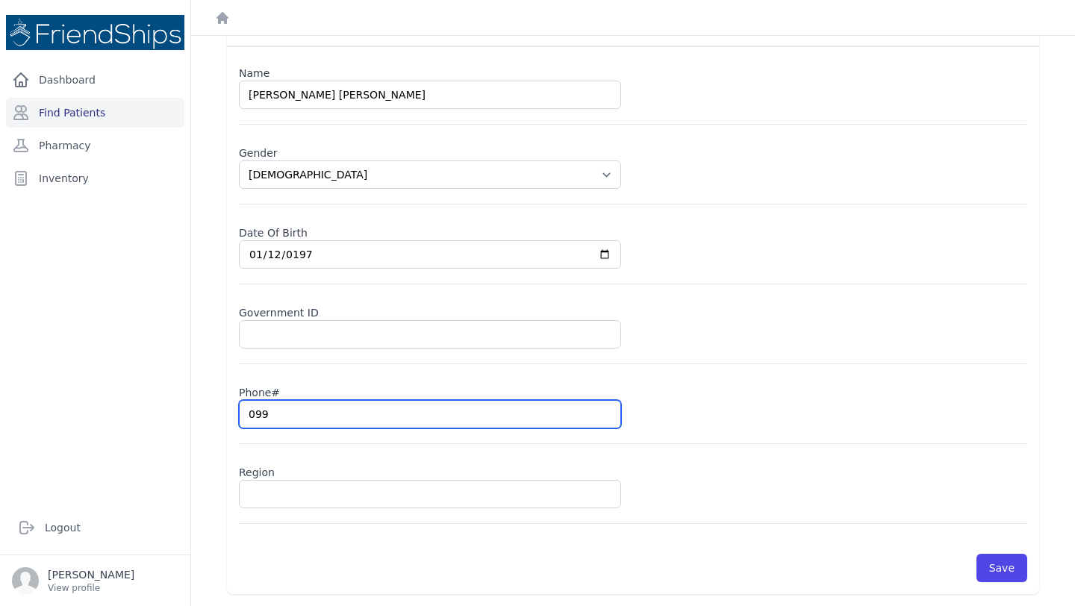
type input "0994"
select select "female"
type input "09942"
select select "female"
type input "099421"
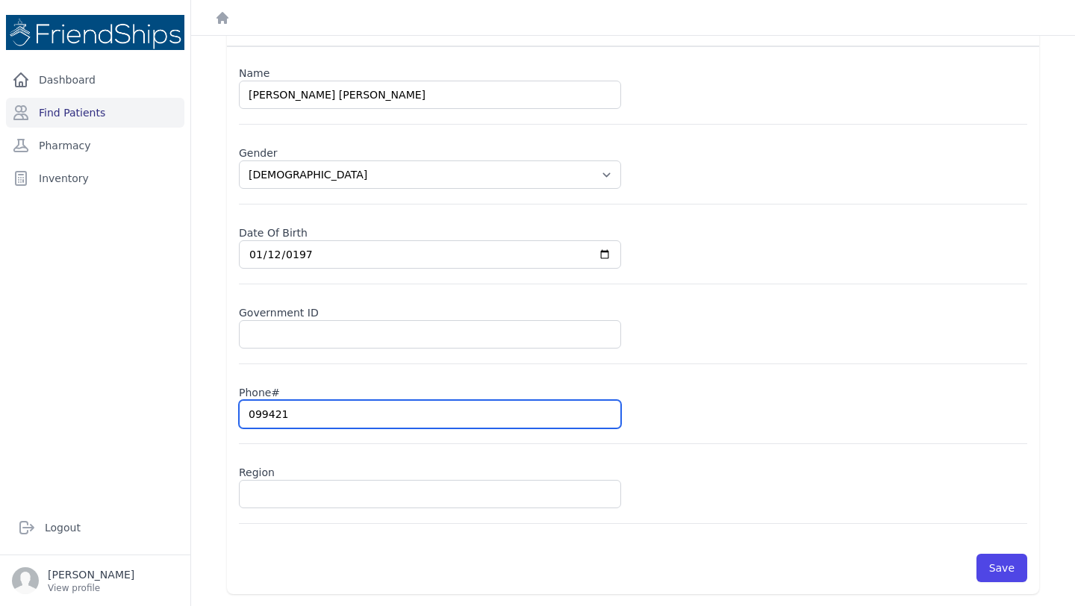
select select "female"
type input "0994212"
select select "female"
type input "09942129"
select select "female"
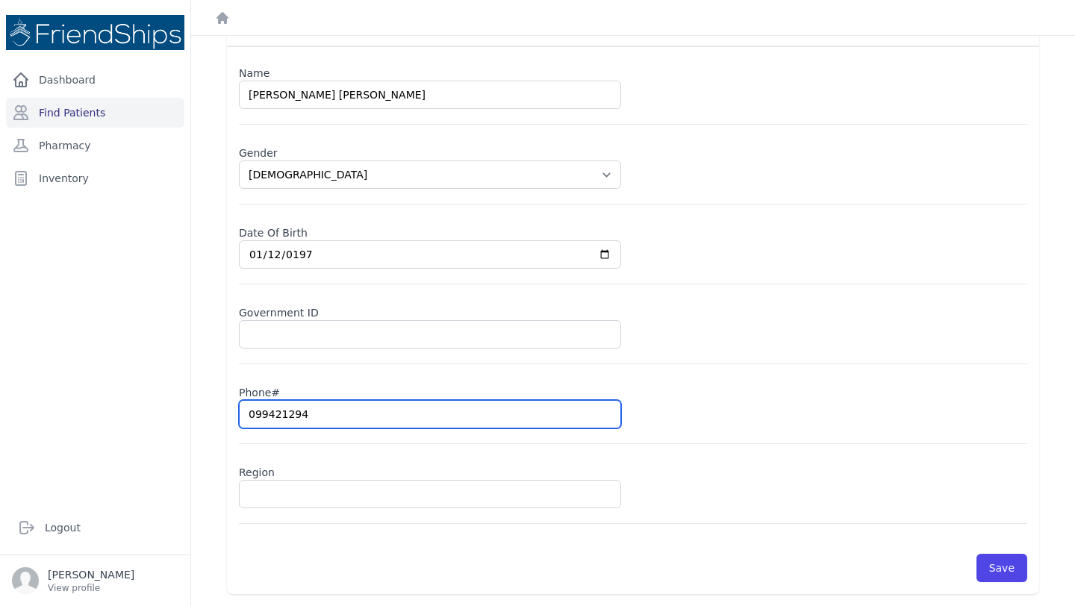
type input "0994212945"
select select "female"
type input "0994212945"
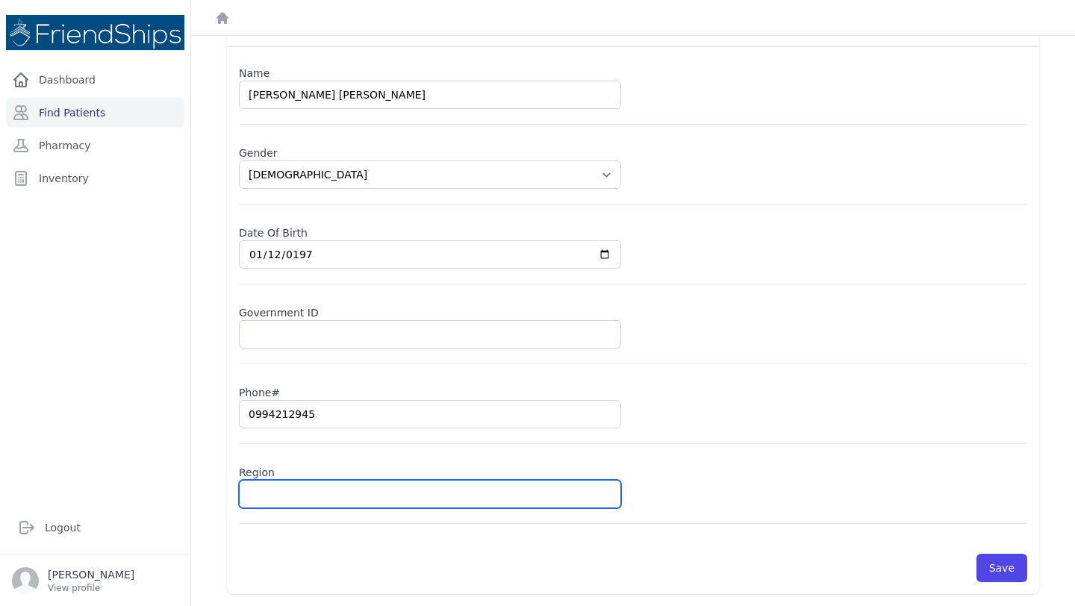
click at [287, 493] on input "text" at bounding box center [430, 494] width 382 height 28
type input "Ham"
select select "female"
type input "Hama"
select select "female"
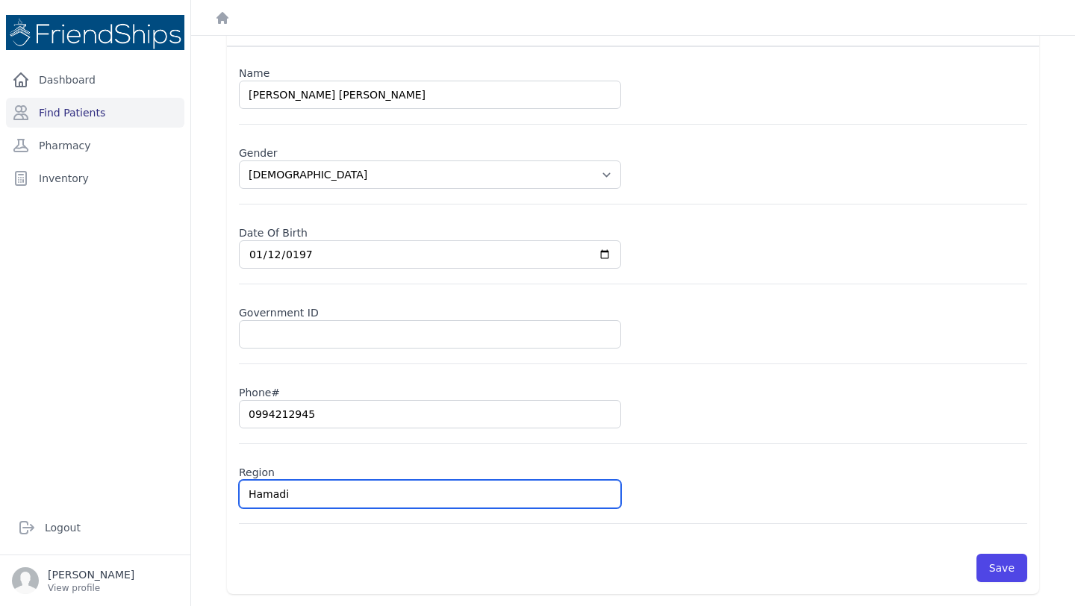
type input "Hamadiy"
select select "female"
type input "Hamadiya"
select select "female"
type input "Hamadiya"
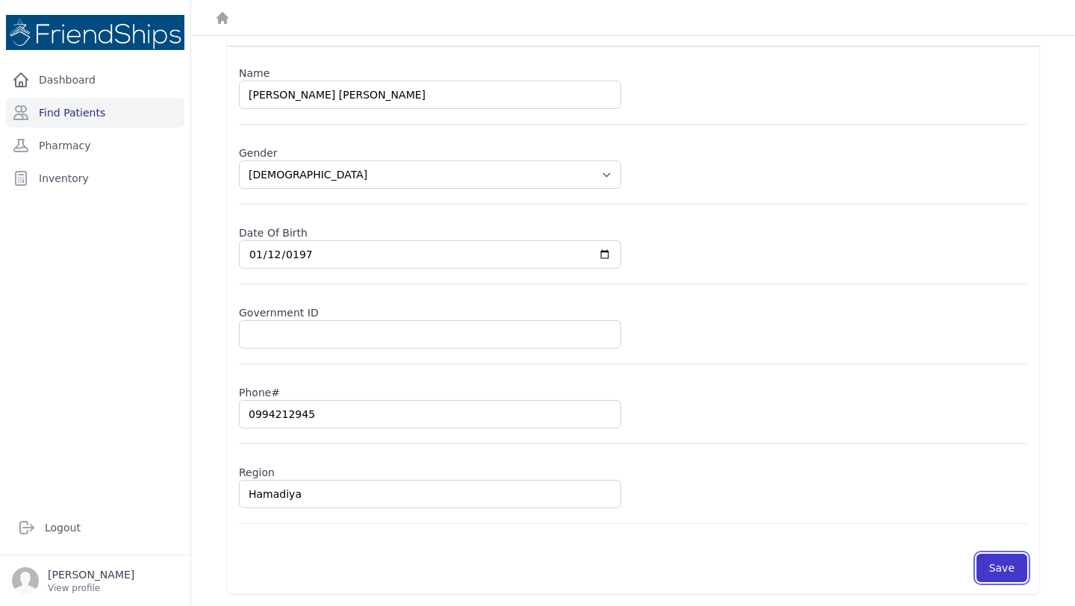
click at [1006, 566] on button "Save" at bounding box center [1002, 568] width 51 height 28
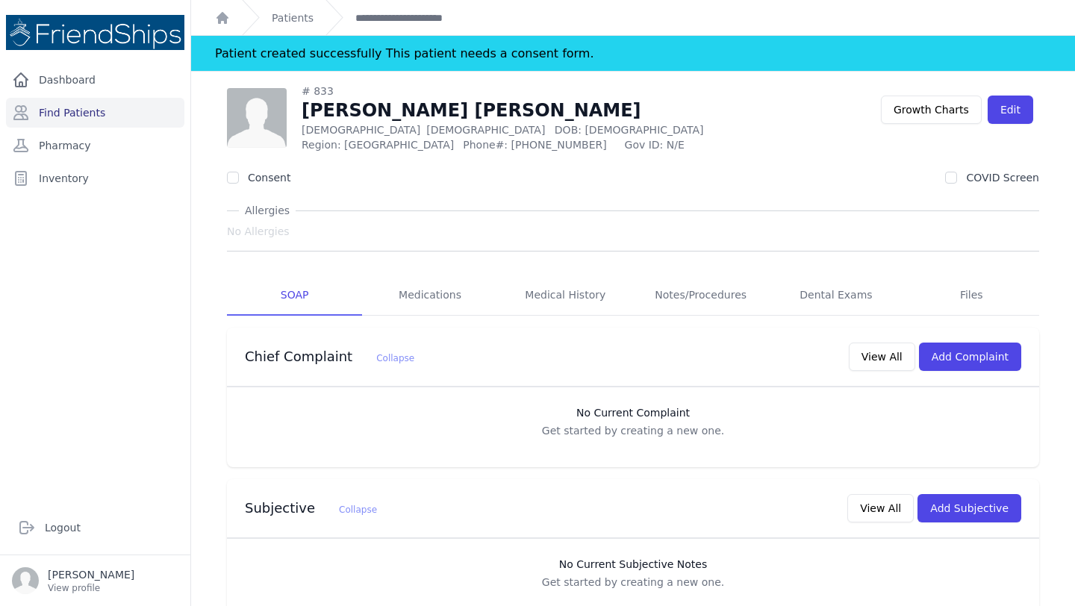
scroll to position [1, 0]
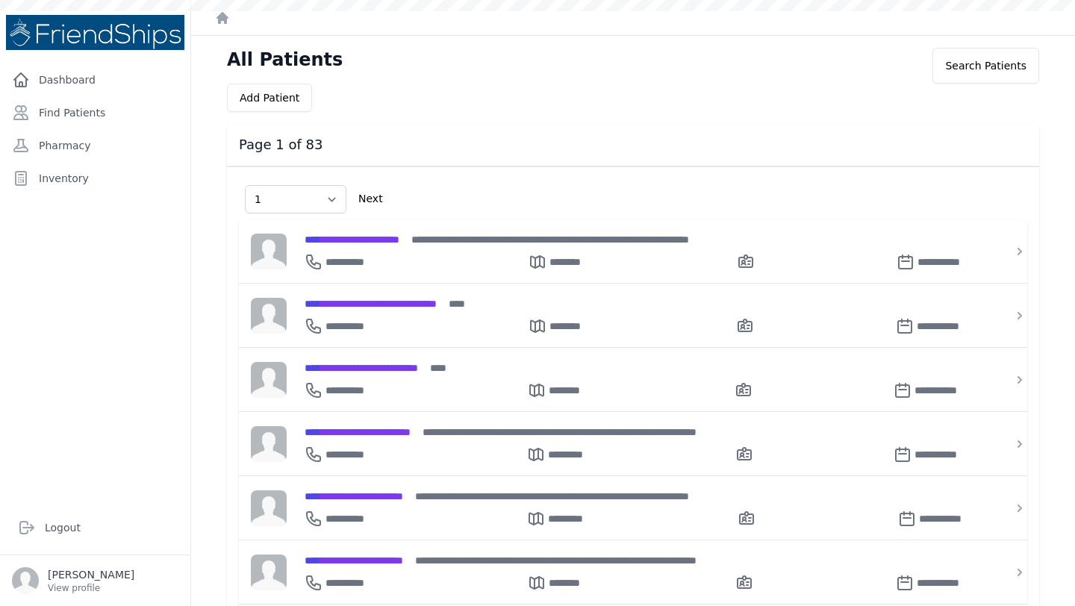
select select "1"
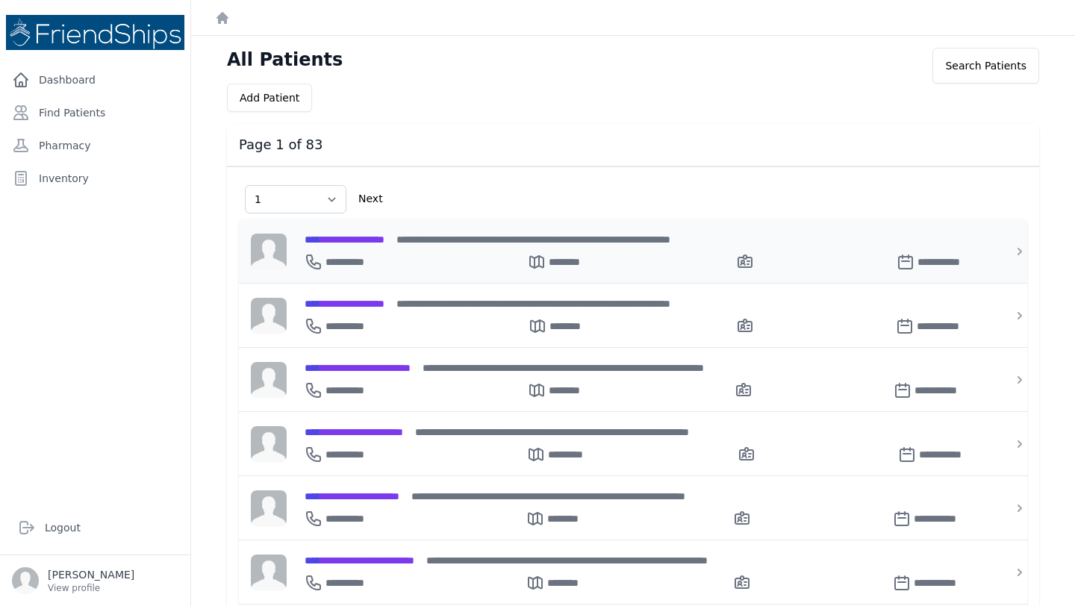
click at [374, 232] on div "**********" at bounding box center [642, 240] width 675 height 16
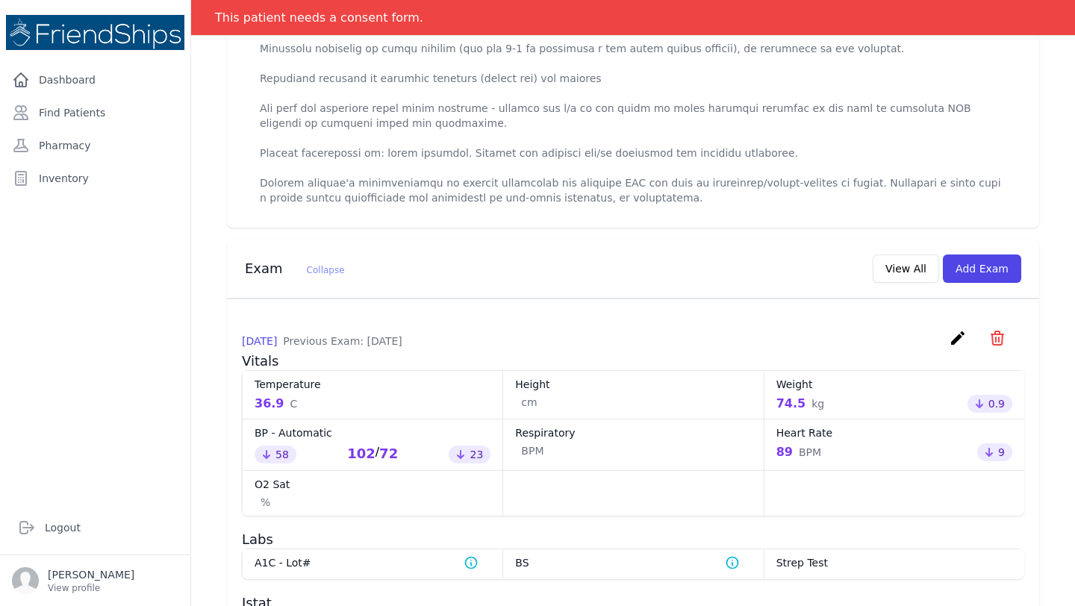
scroll to position [669, 0]
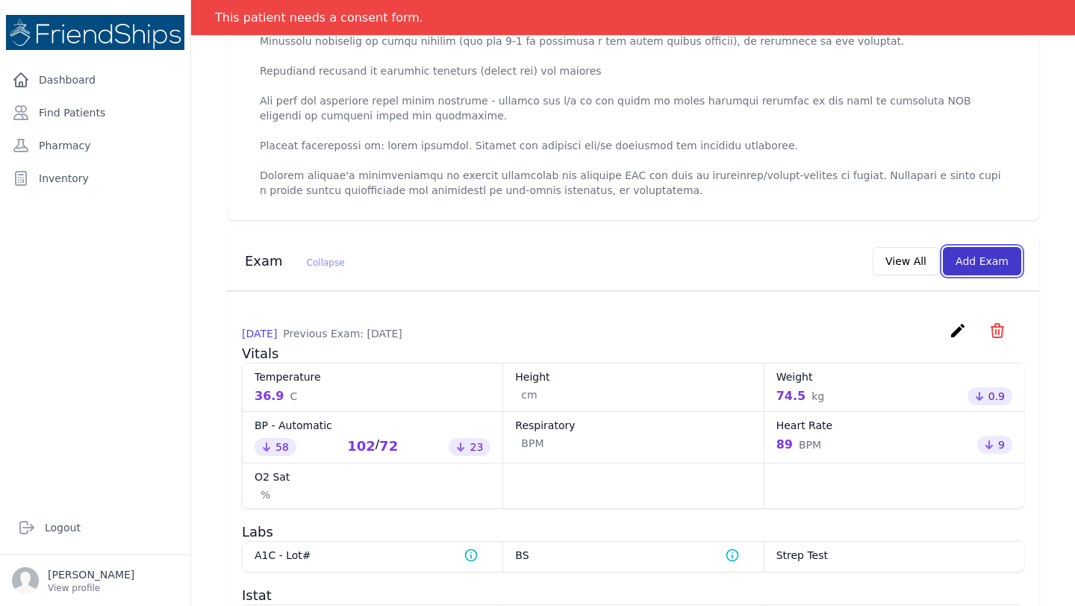
click at [975, 274] on button "Add Exam" at bounding box center [982, 261] width 78 height 28
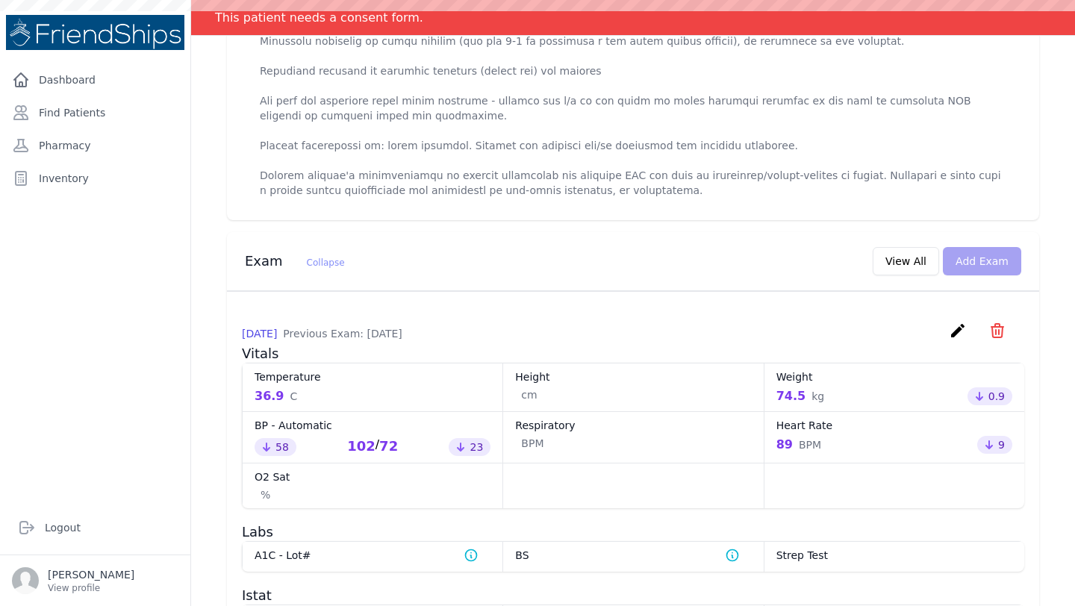
scroll to position [0, 0]
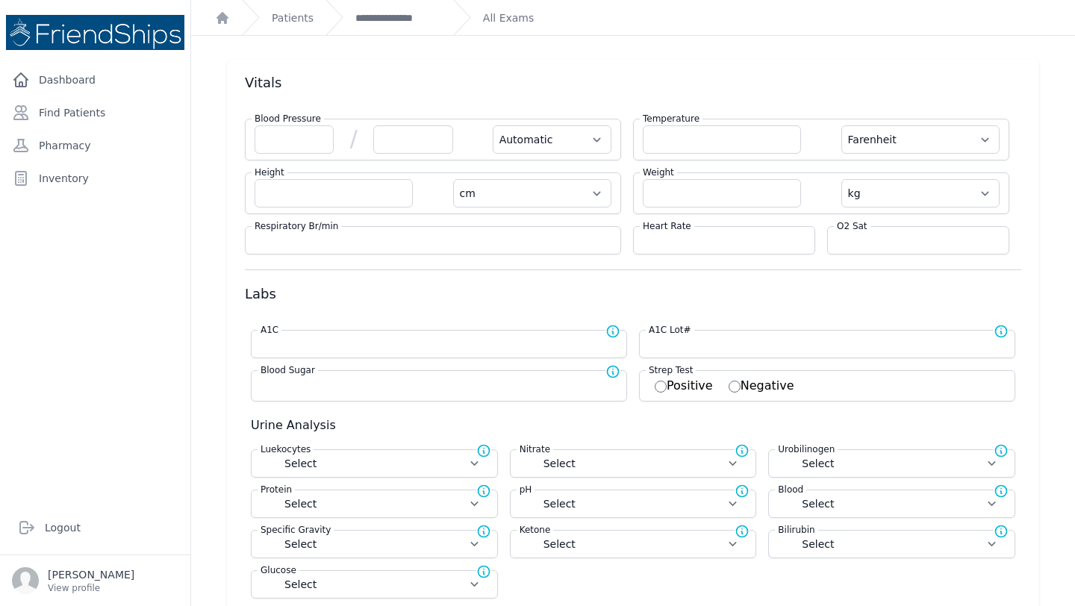
scroll to position [1, 0]
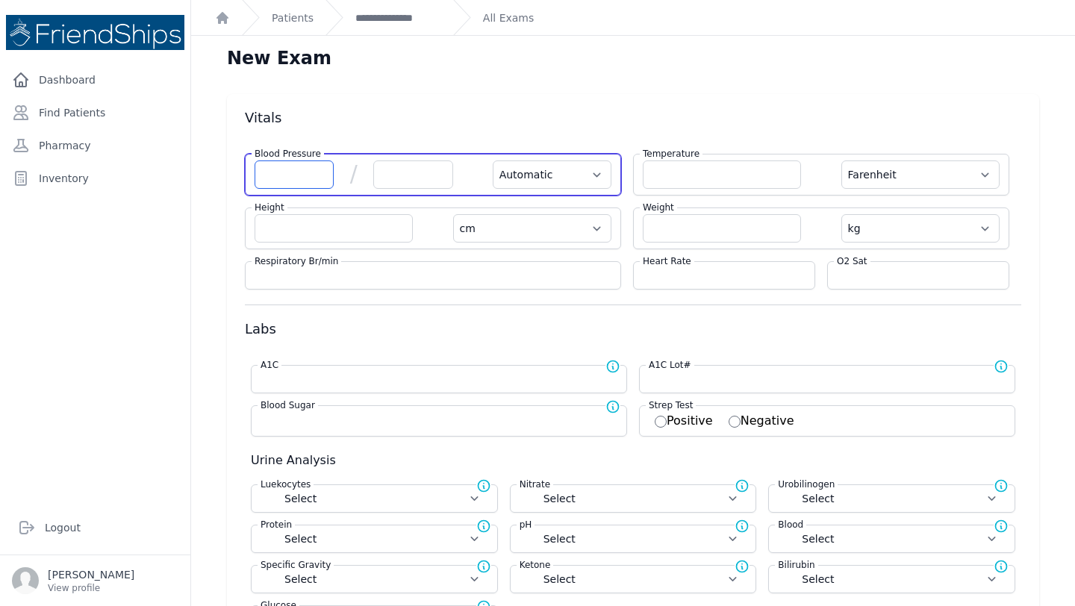
click at [288, 161] on input "number" at bounding box center [294, 175] width 79 height 28
type input "113"
click at [432, 170] on input "number" at bounding box center [412, 175] width 79 height 28
select select "Automatic"
select select "F"
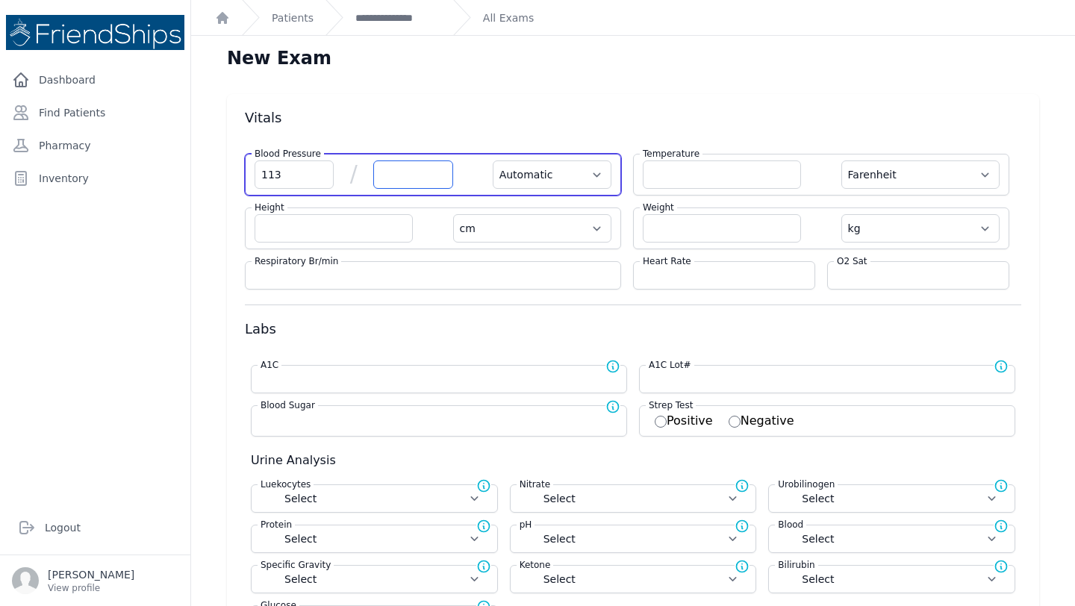
select select "cm"
select select "kg"
select select
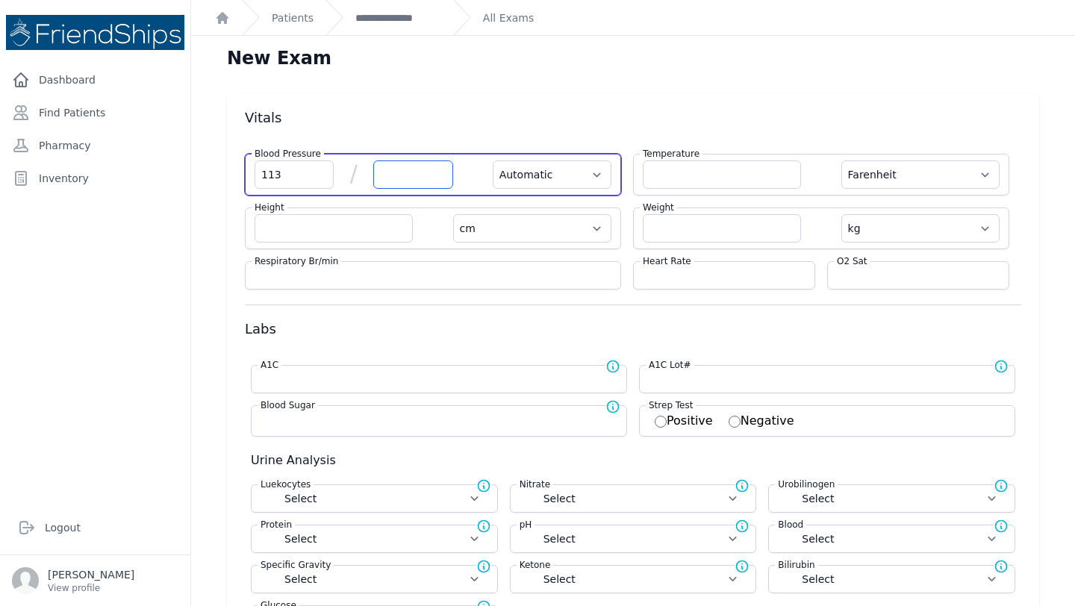
select select
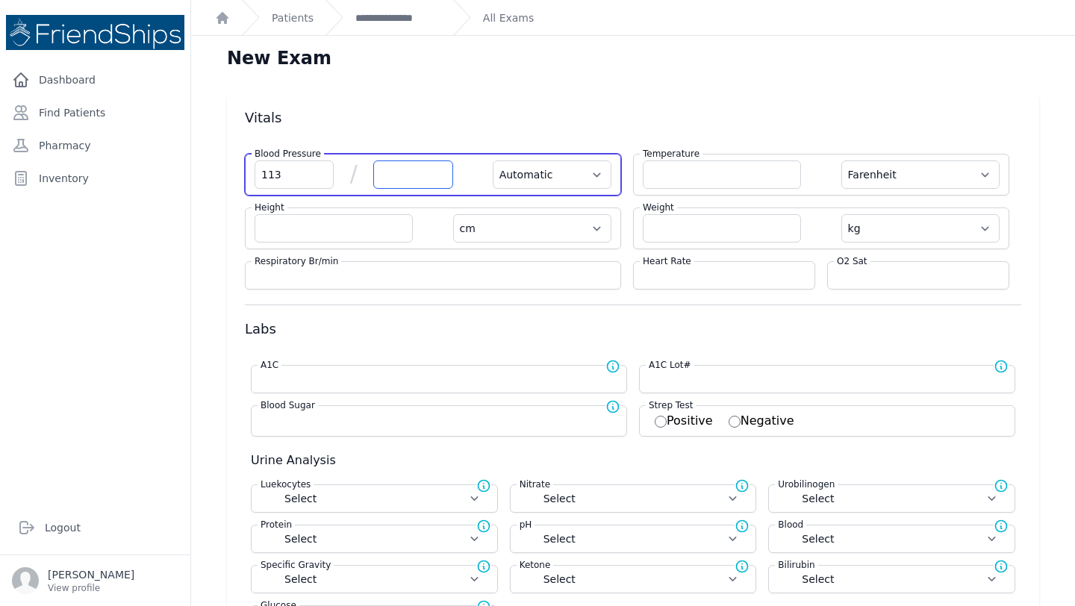
select select
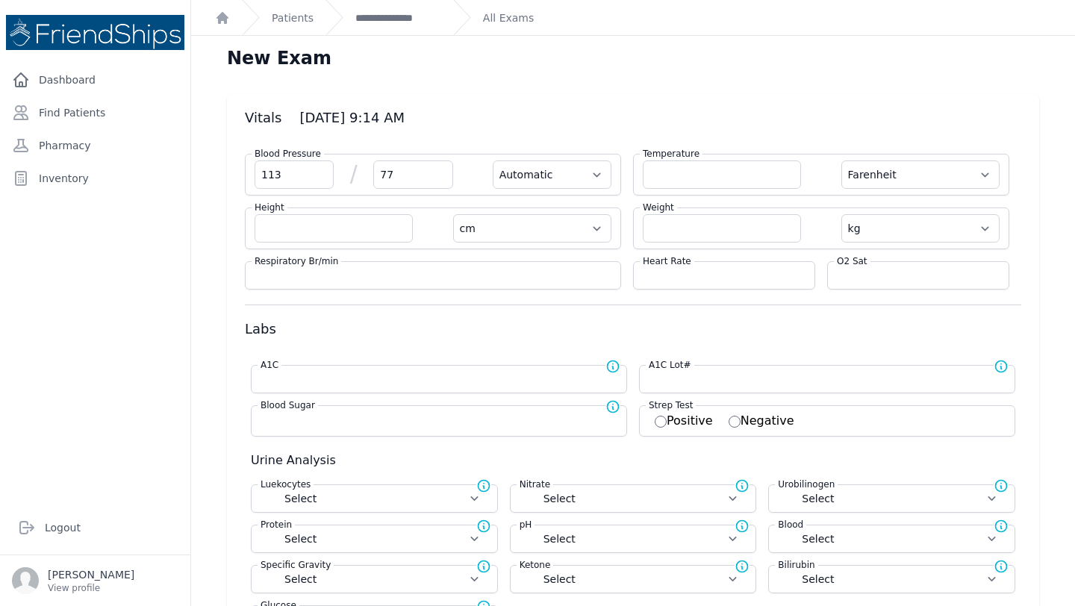
type input "77"
click at [691, 281] on input "number" at bounding box center [724, 275] width 163 height 15
select select "Automatic"
select select "F"
select select "cm"
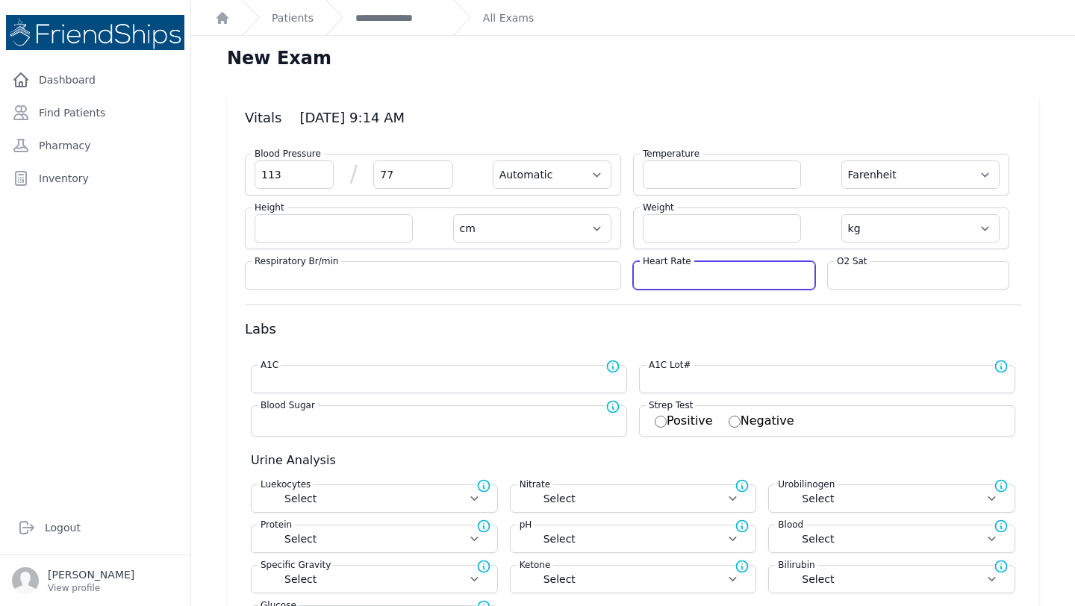
select select "kg"
select select
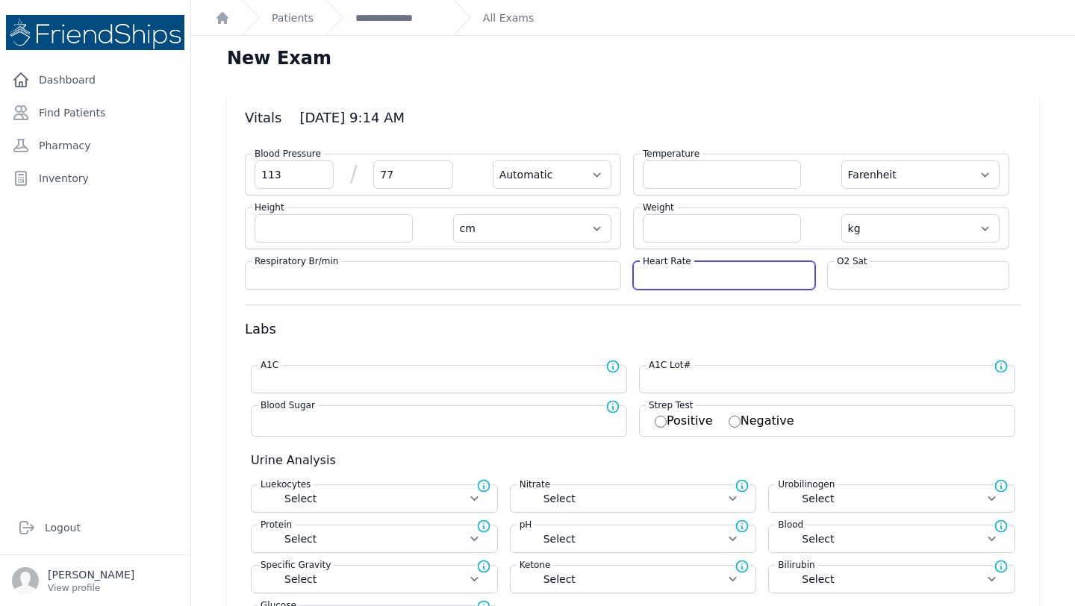
select select
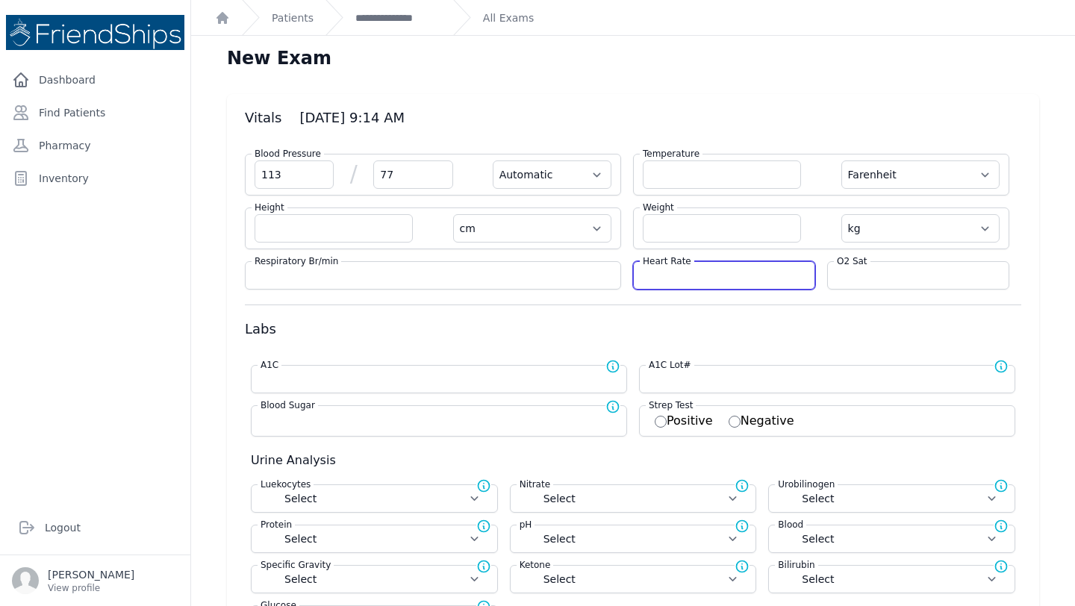
select select
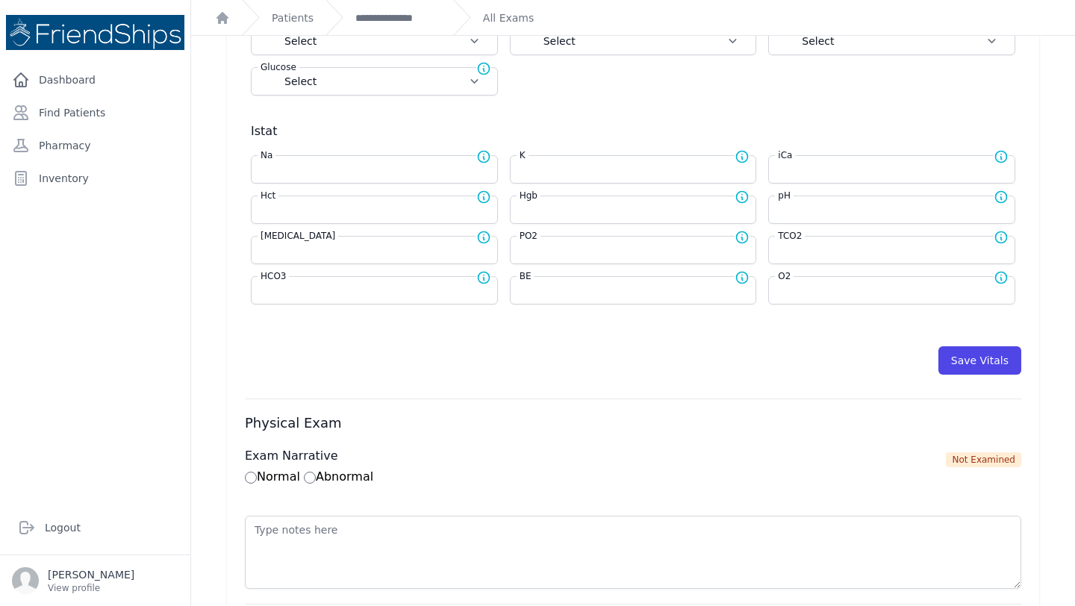
scroll to position [584, 0]
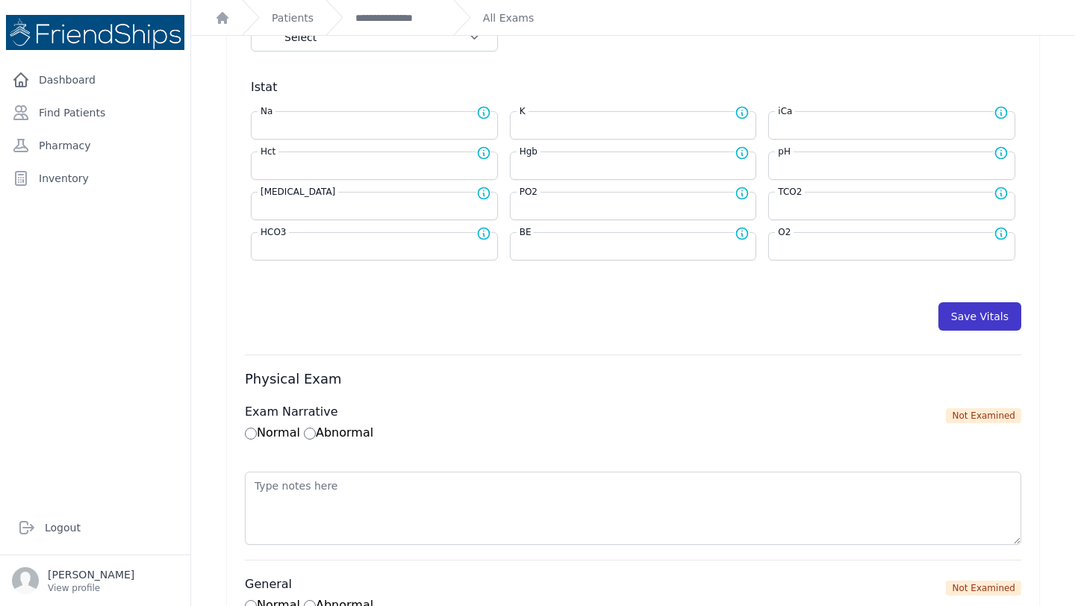
type input "90"
click at [969, 317] on button "Save Vitals" at bounding box center [980, 316] width 83 height 28
select select "Automatic"
select select "F"
select select "cm"
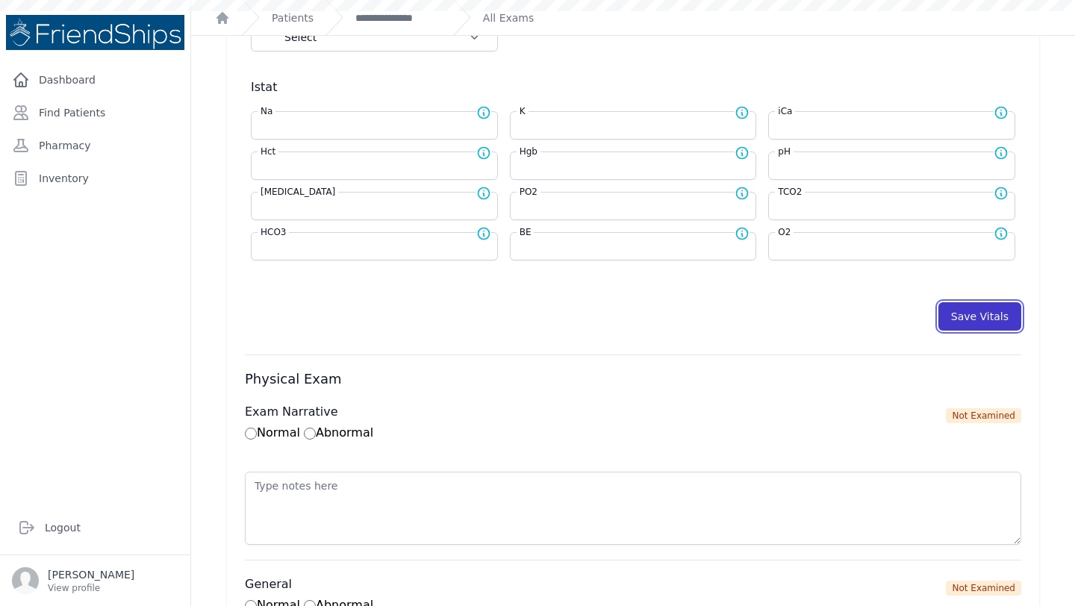
select select "kg"
select select
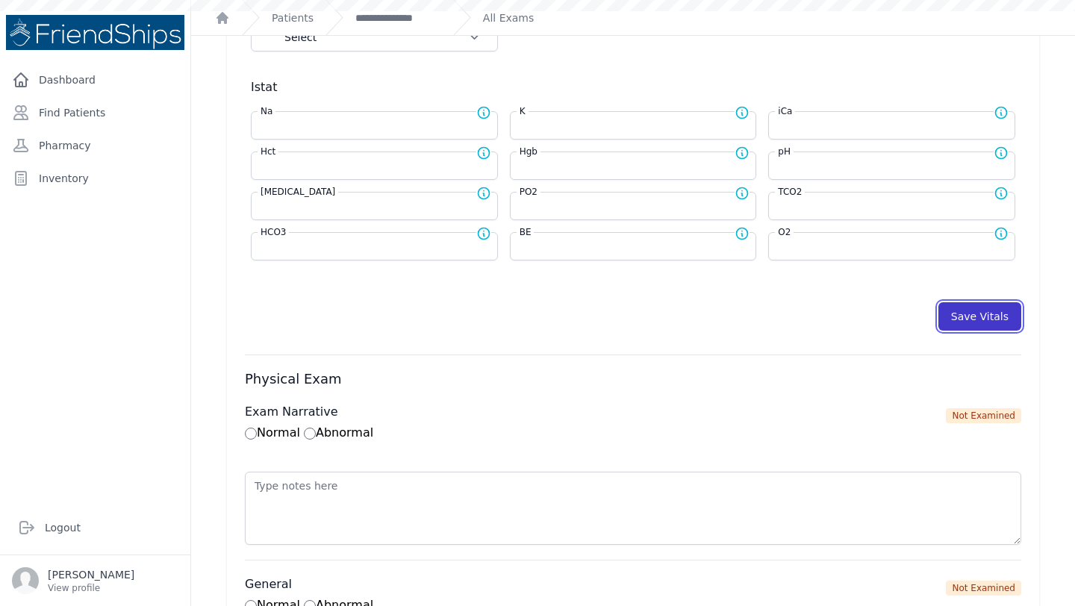
select select
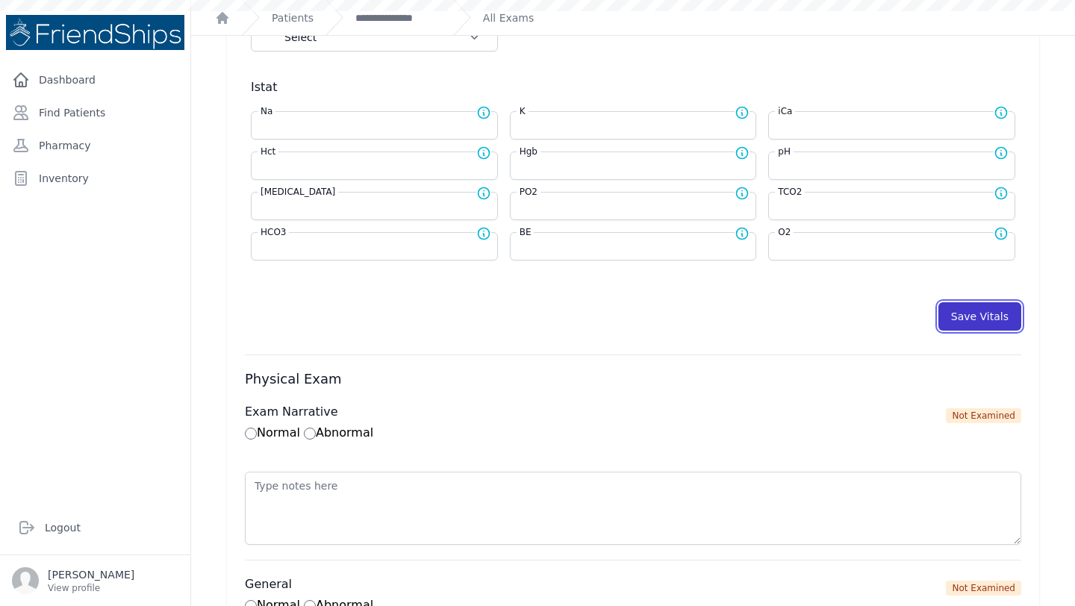
select select
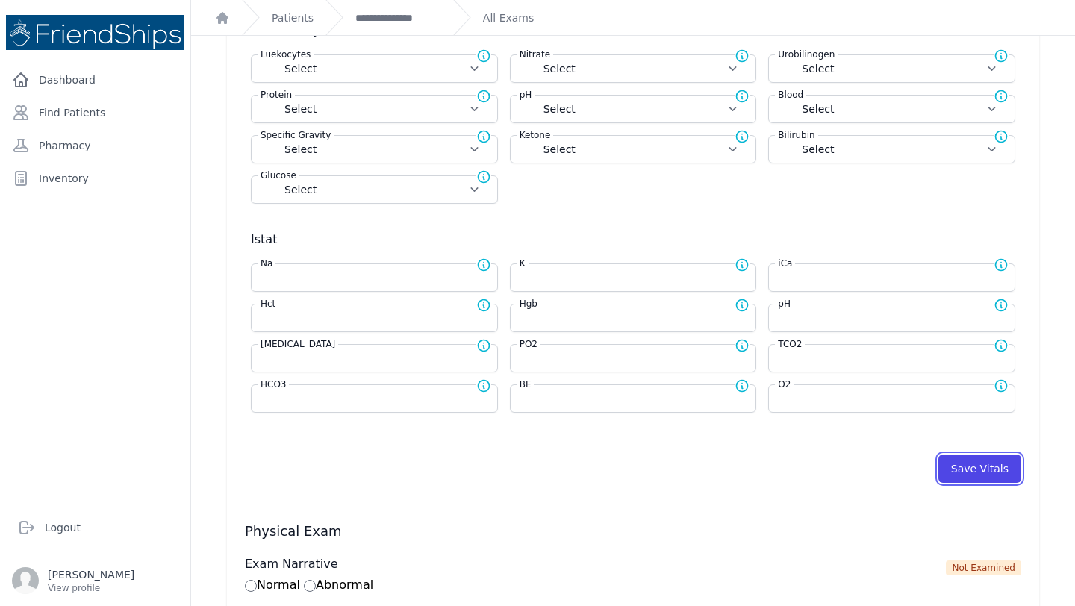
scroll to position [466, 0]
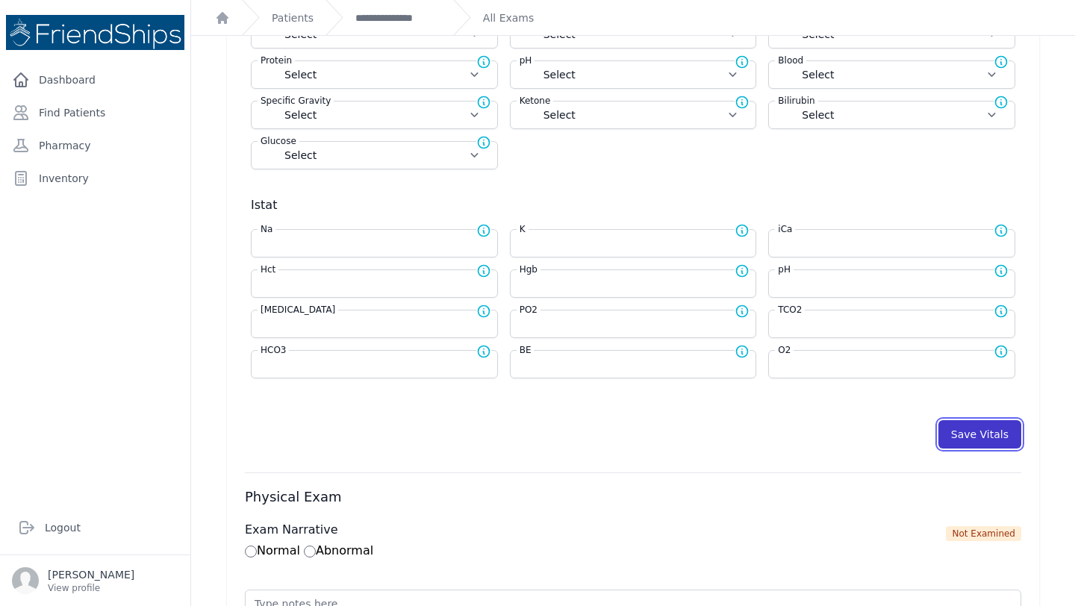
click at [976, 433] on button "Save Vitals" at bounding box center [980, 434] width 83 height 28
click at [372, 27] on div "**********" at bounding box center [384, 17] width 116 height 35
click at [375, 10] on link "**********" at bounding box center [398, 17] width 86 height 15
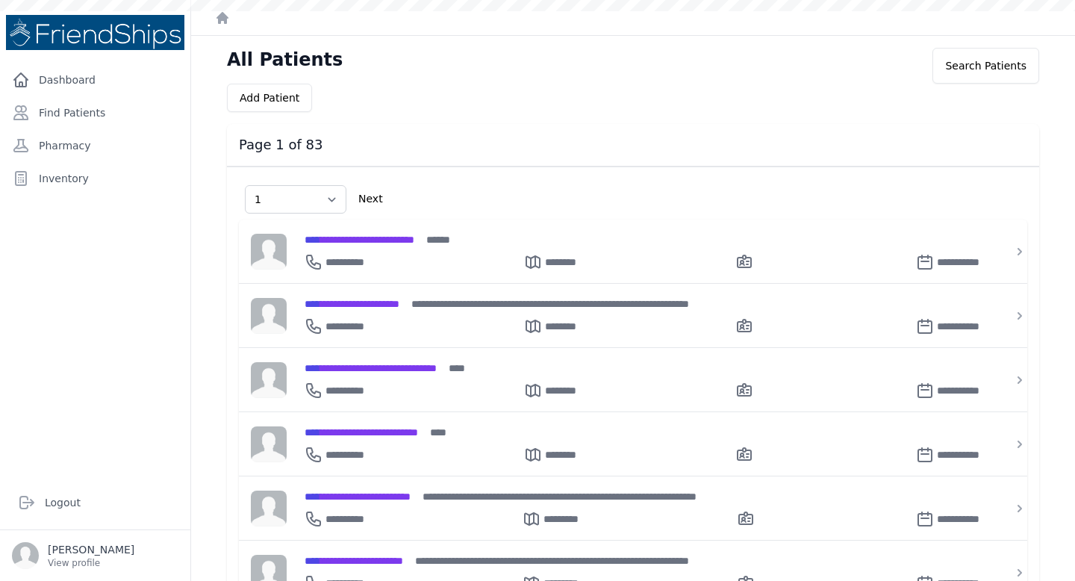
select select "1"
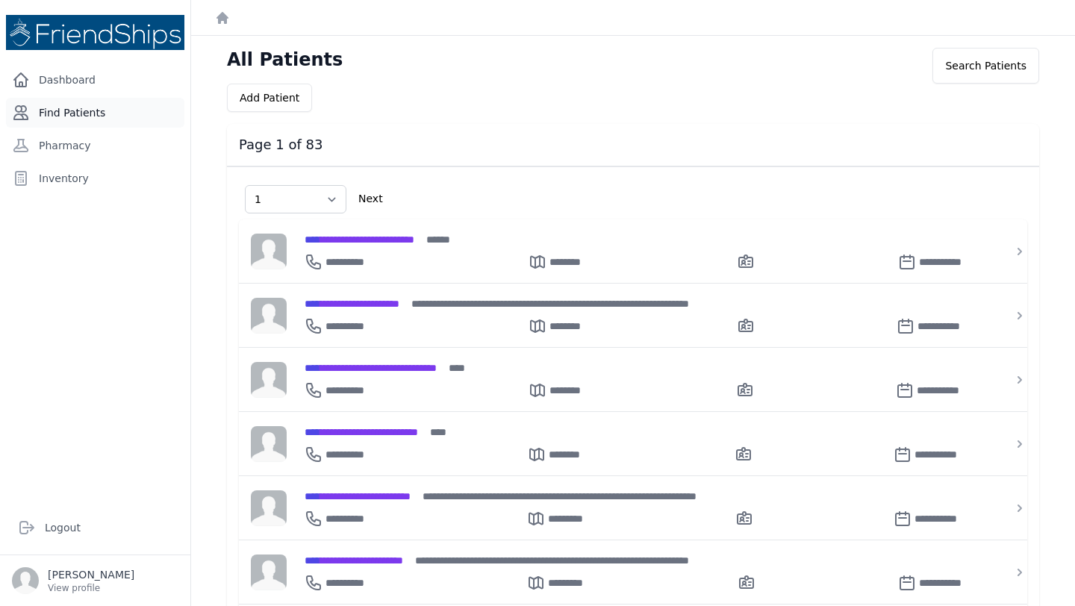
click at [58, 125] on link "Find Patients" at bounding box center [95, 113] width 178 height 30
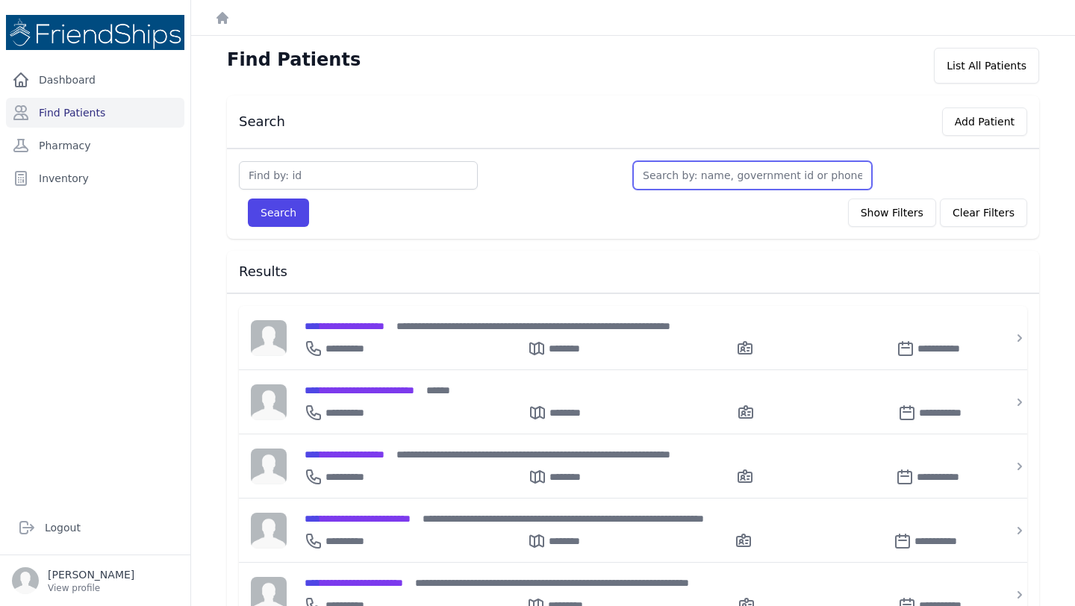
click at [695, 181] on input "text" at bounding box center [752, 175] width 239 height 28
type input "ex"
type input "ezz"
click at [248, 199] on button "Search" at bounding box center [278, 213] width 61 height 28
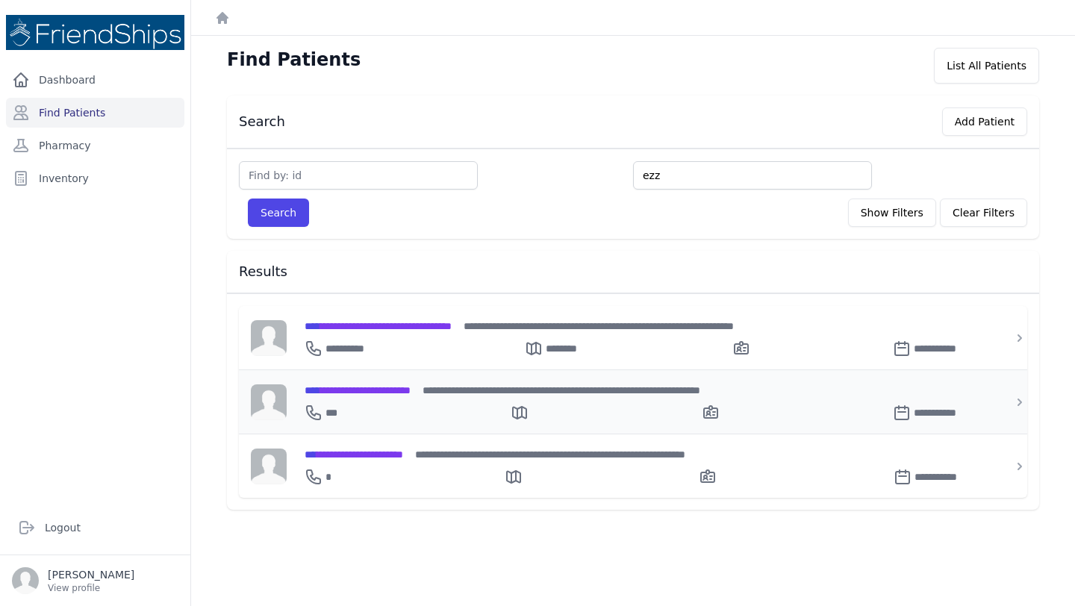
click at [406, 391] on span "**********" at bounding box center [358, 390] width 106 height 10
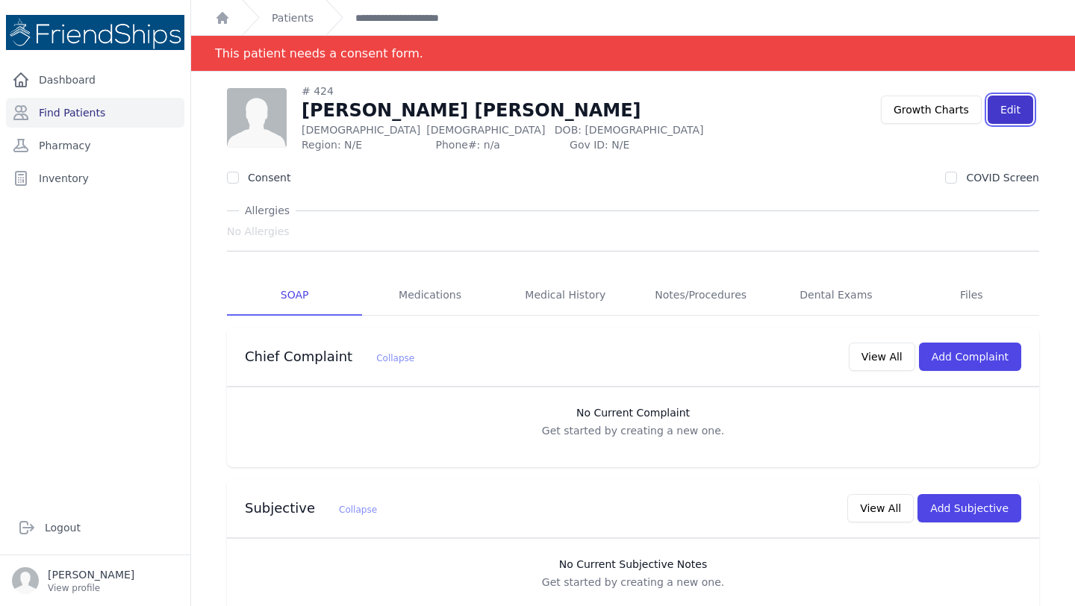
click at [1005, 113] on link "Edit" at bounding box center [1011, 110] width 46 height 28
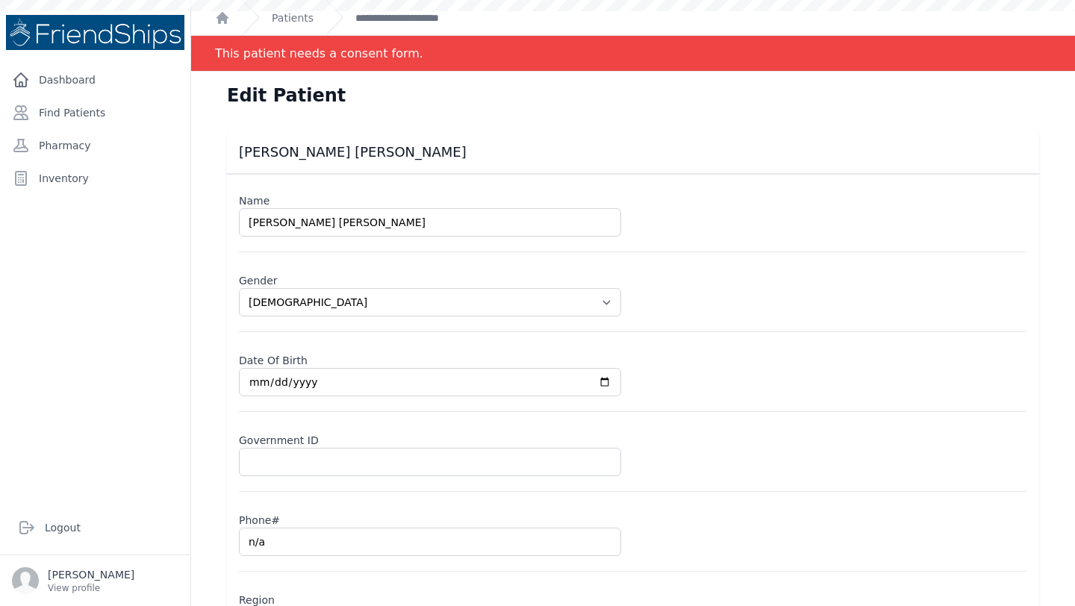
select select "[DEMOGRAPHIC_DATA]"
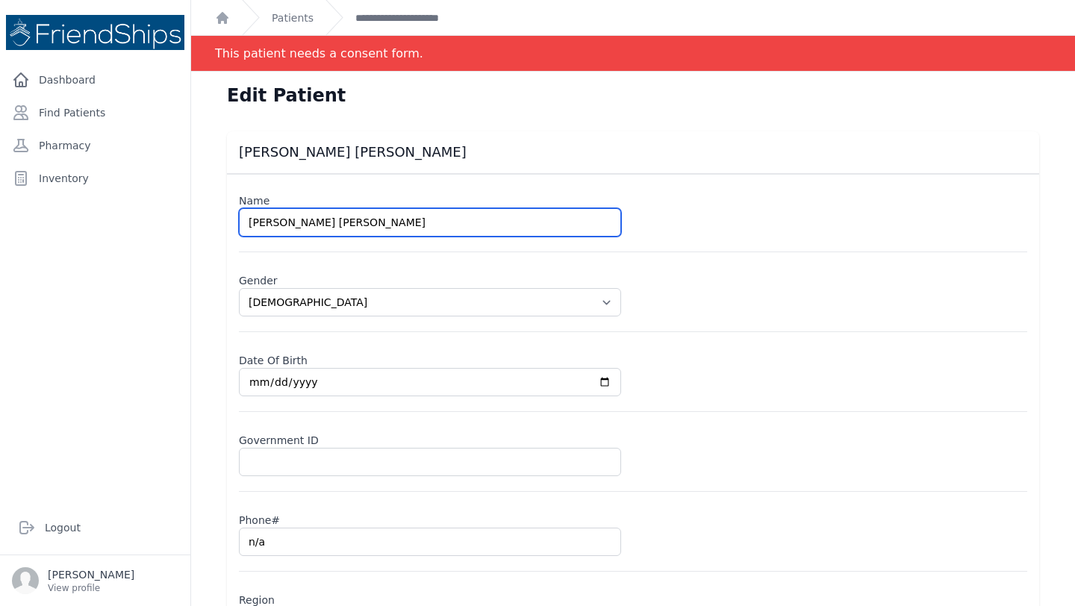
click at [276, 221] on input "[PERSON_NAME] [PERSON_NAME]" at bounding box center [430, 222] width 382 height 28
click at [371, 229] on input "Ezz El-Din Marwan Baker" at bounding box center [430, 222] width 382 height 28
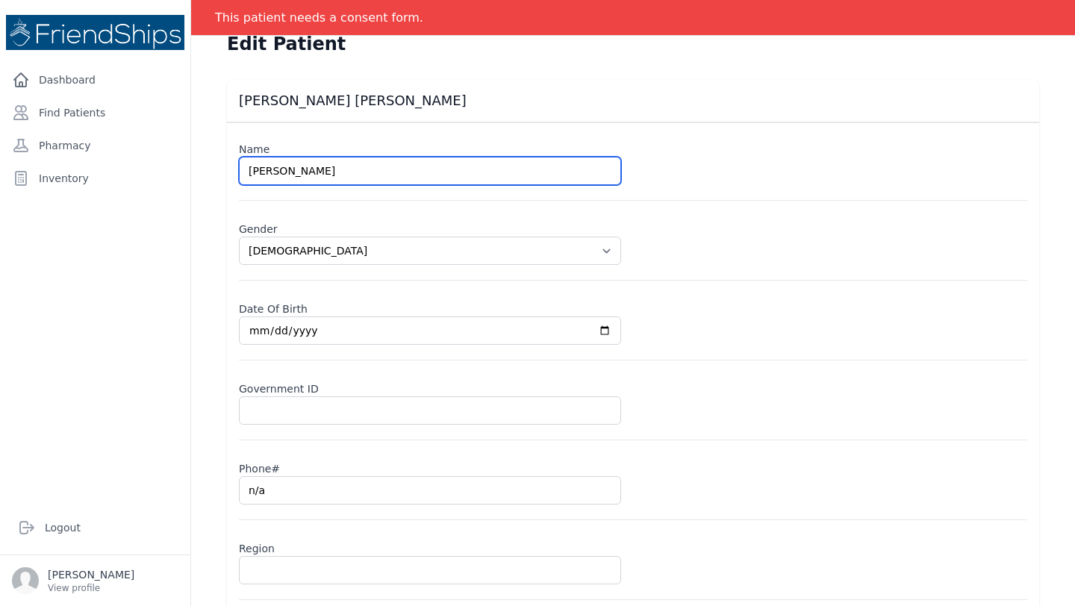
scroll to position [99, 0]
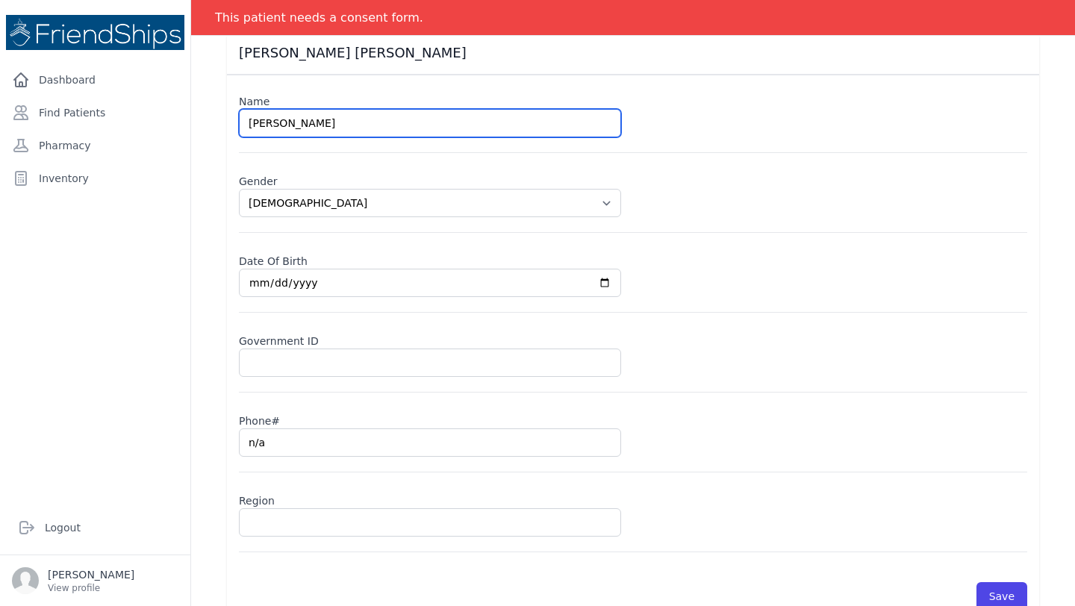
type input "Ezz El-Din Marwan Bakr"
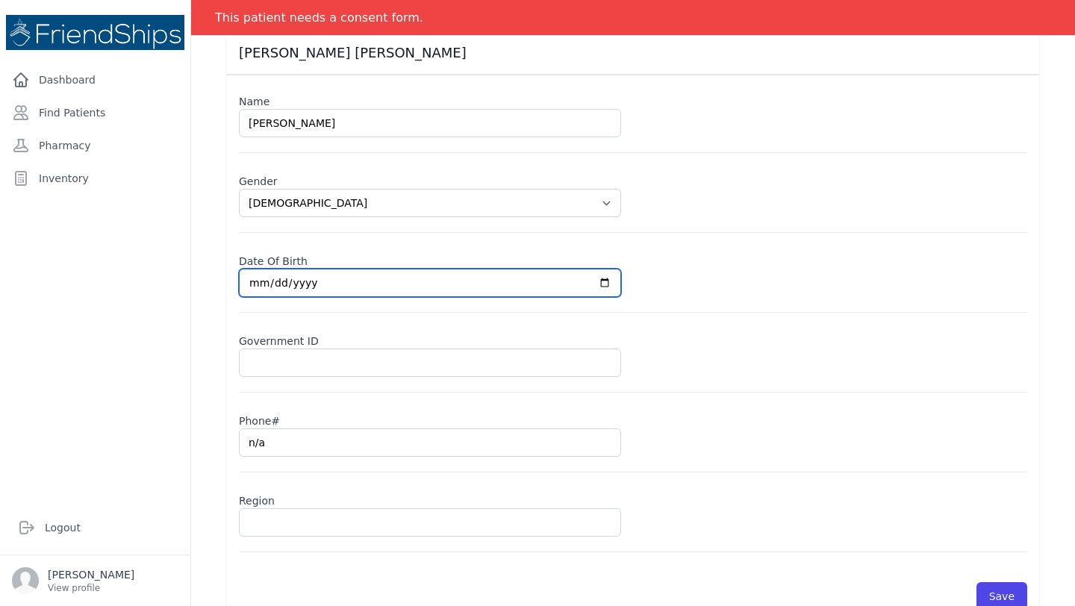
click at [256, 278] on input "2024-12-18" at bounding box center [430, 283] width 382 height 28
select select "female"
type input "2024-11-18"
select select "female"
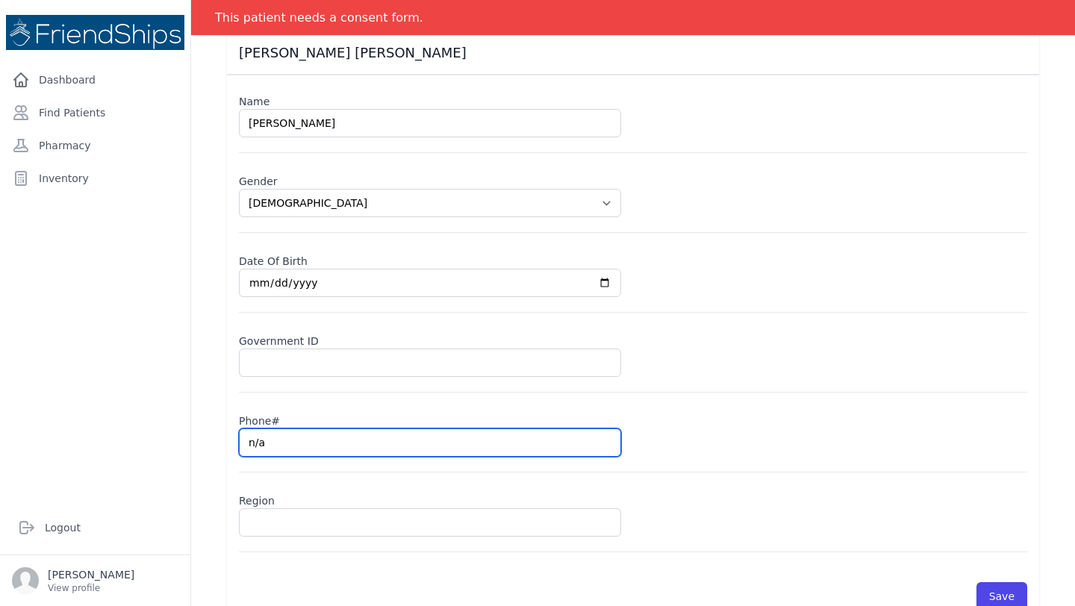
click at [291, 441] on input "n/a" at bounding box center [430, 443] width 382 height 28
type input "0"
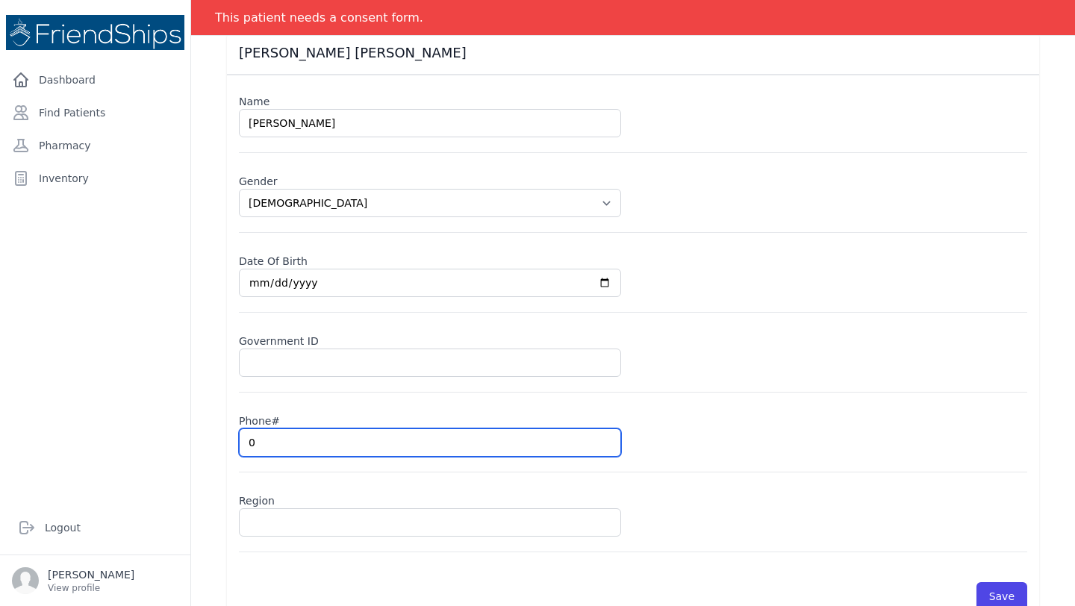
select select "female"
type input "09"
select select "female"
type input "0967"
select select "female"
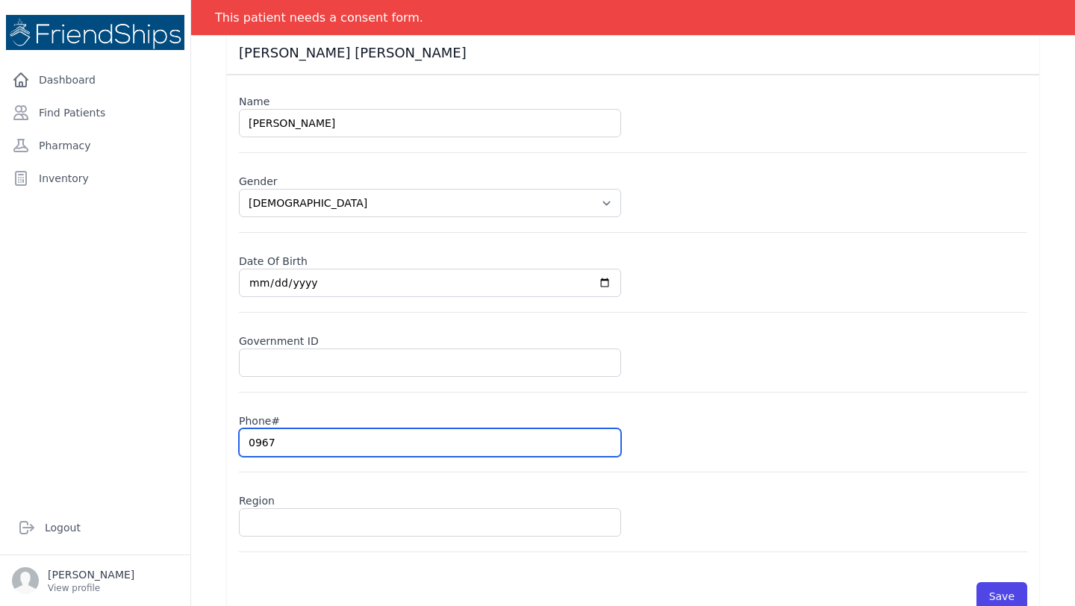
type input "09673"
select select "female"
type input "096738"
select select "female"
type input "0967386"
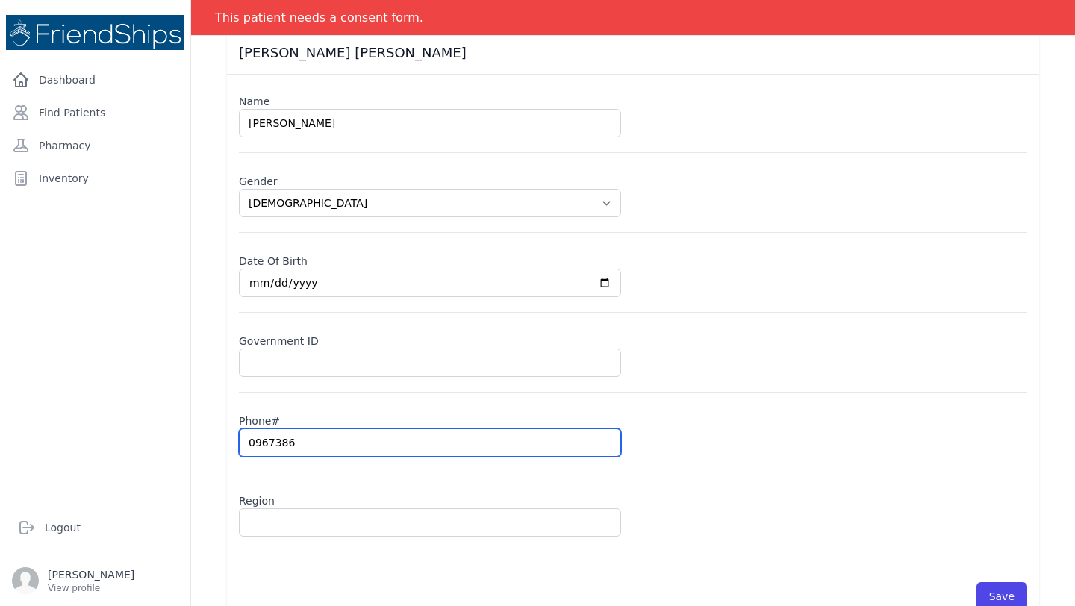
select select "female"
type input "09673861"
select select "female"
type input "0967386100"
select select "female"
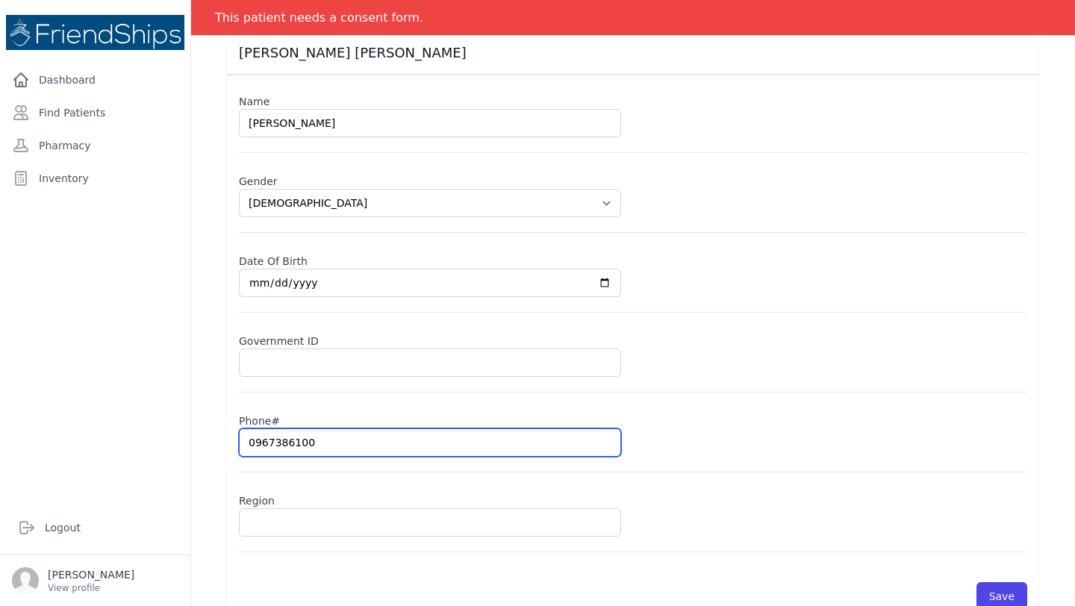
type input "096738610"
select select "female"
type input "096738610"
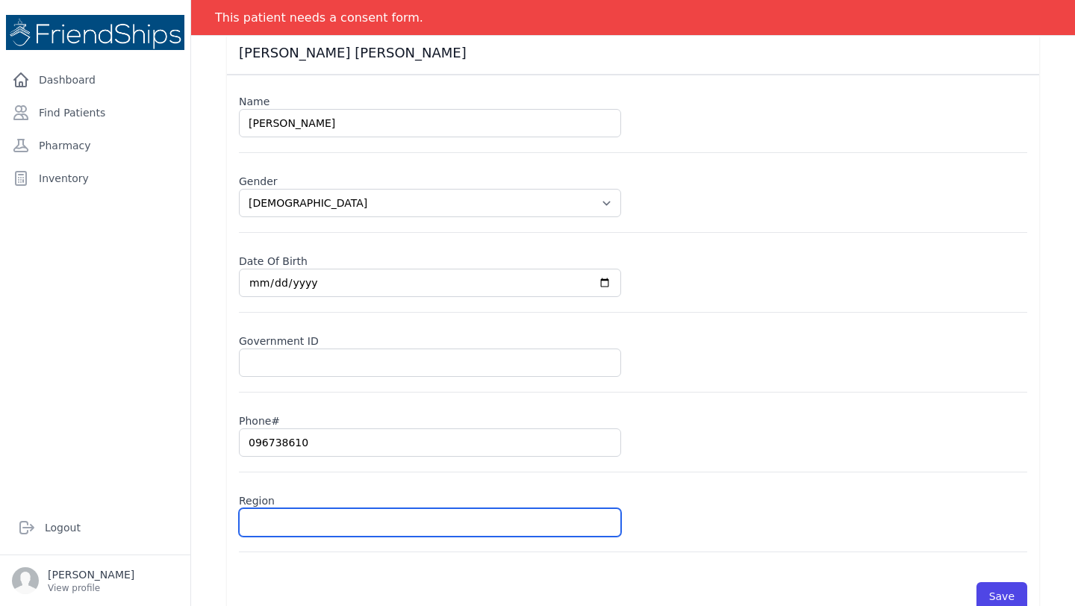
click at [294, 522] on input "text" at bounding box center [430, 523] width 382 height 28
type input "Ha"
select select "female"
type input "n/a"
type input "Ham"
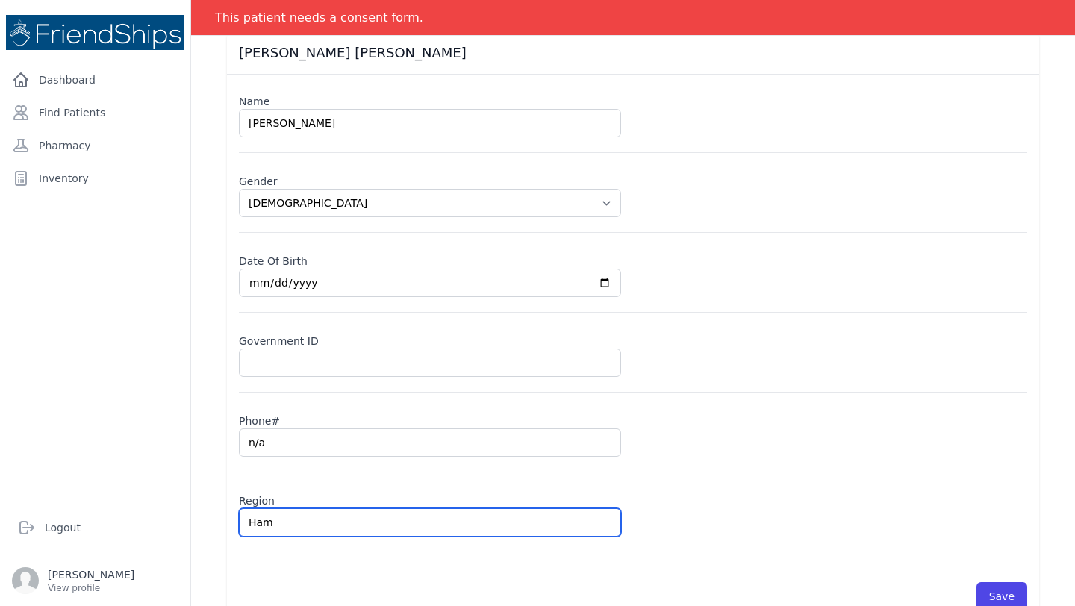
select select "female"
type input "Hama"
select select "female"
type input "Hamadi"
select select "female"
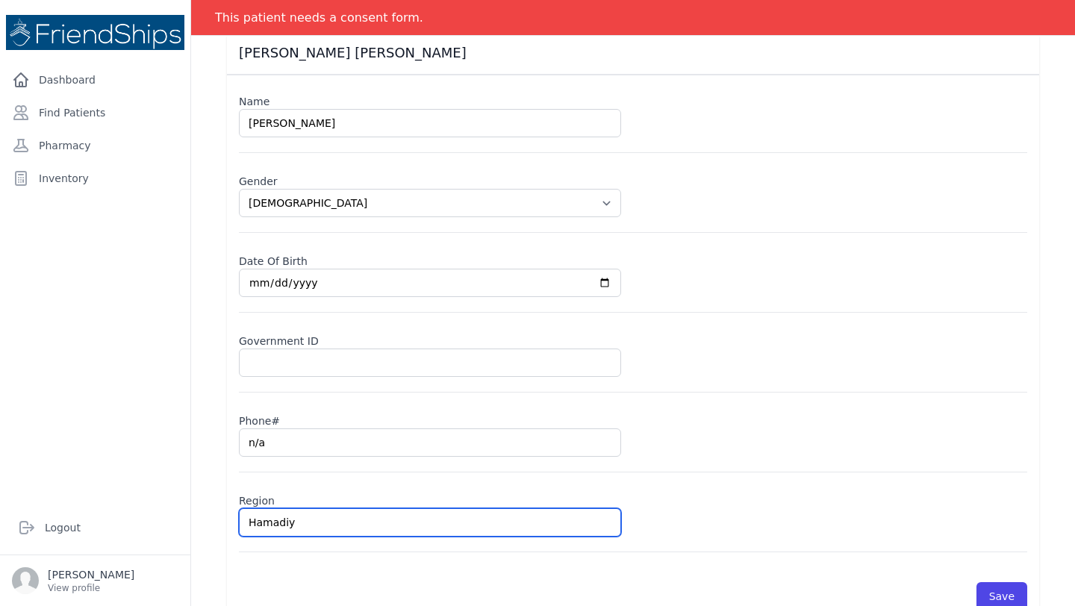
type input "Hamadiya"
select select "female"
type input "Hamadiya"
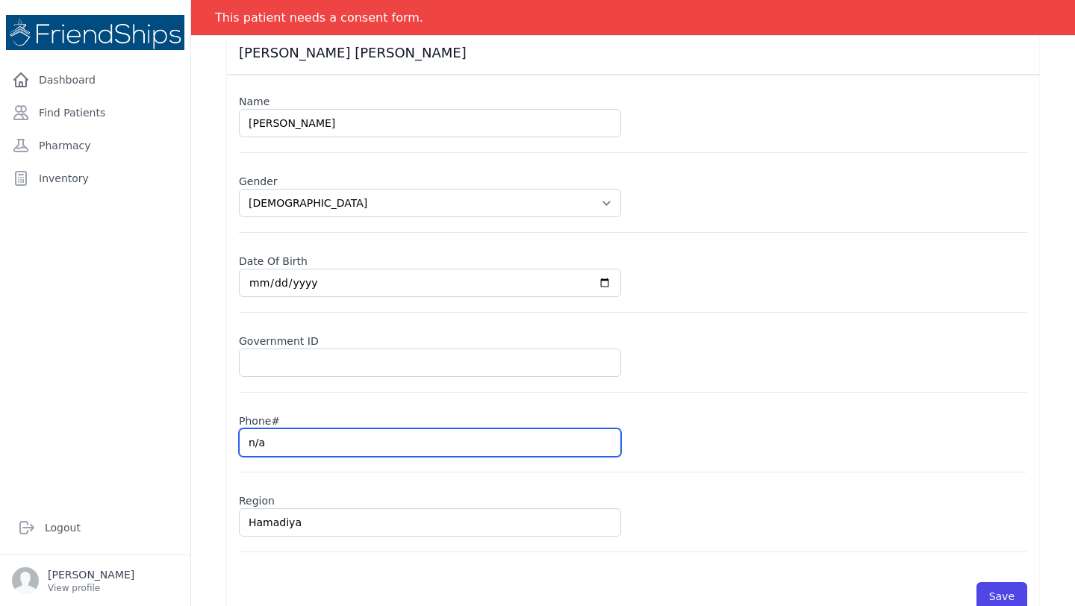
click at [261, 441] on input "n/a" at bounding box center [430, 443] width 382 height 28
select select "female"
type input "09"
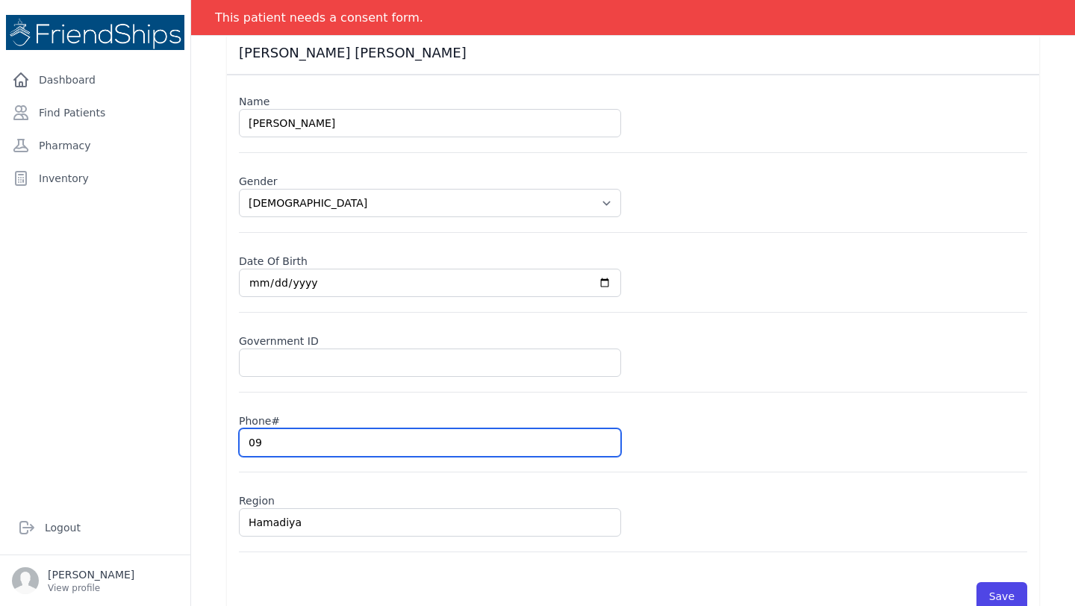
select select "female"
type input "099"
select select "female"
type input "09967"
select select "female"
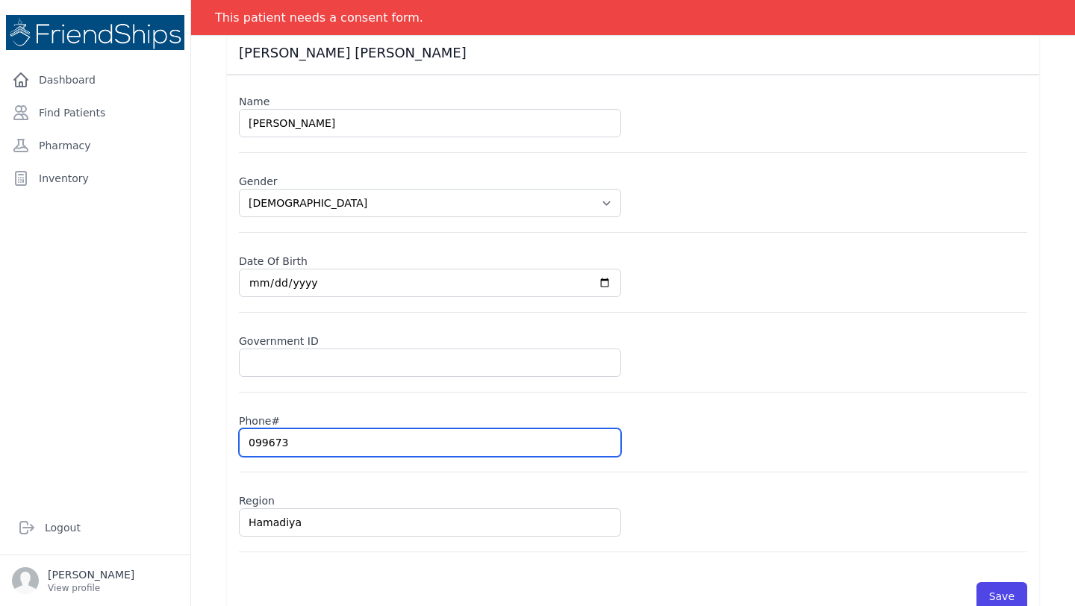
type input "0996738"
select select "female"
type input "09967386"
select select "female"
type input "0996738610"
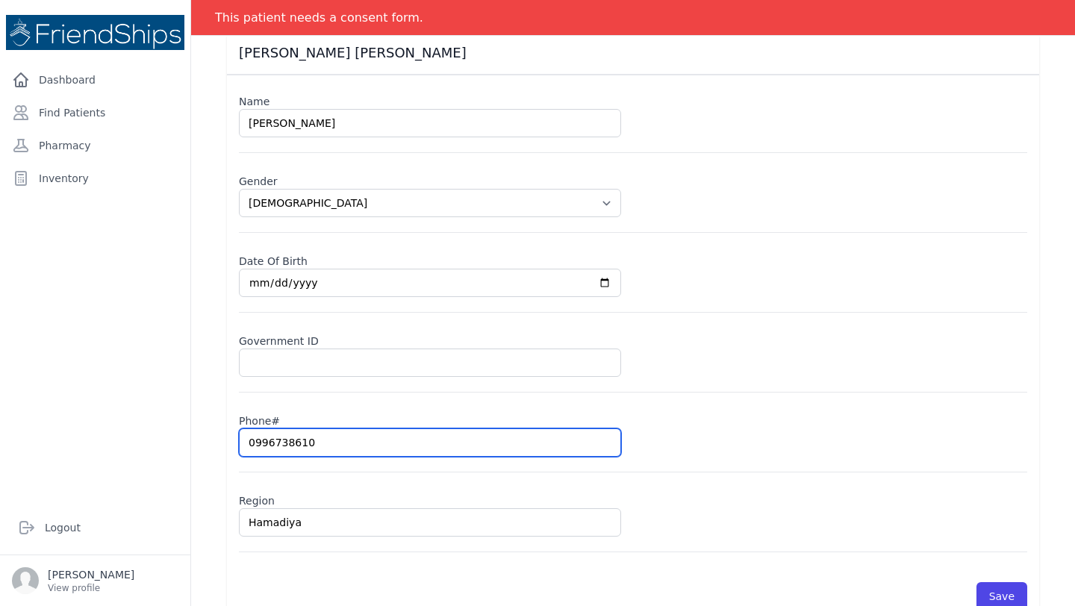
select select "female"
type input "0996738610"
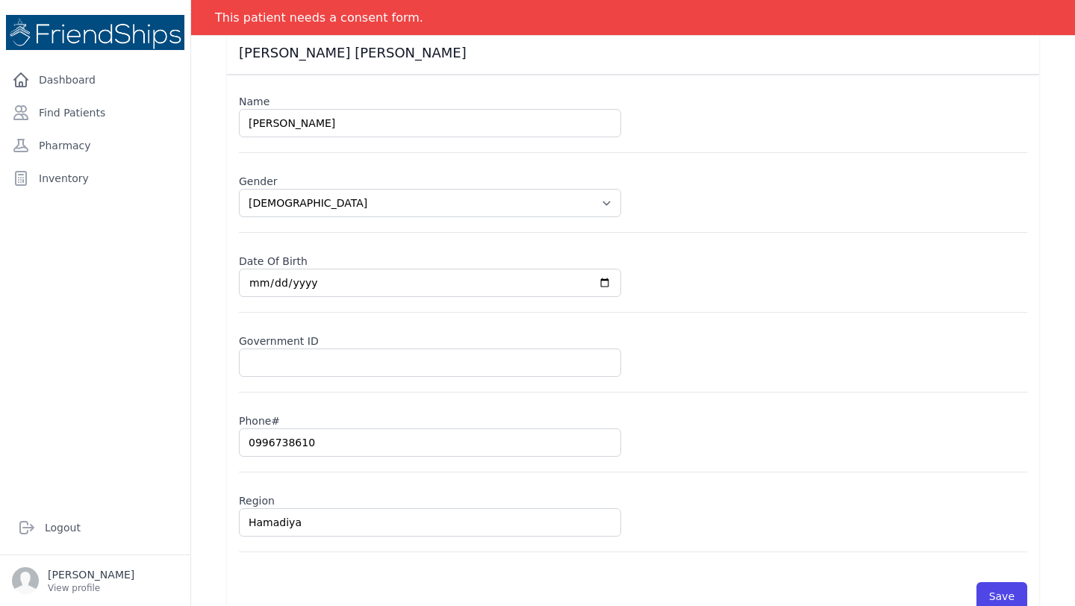
click at [673, 457] on div "Phone# 0996738610" at bounding box center [633, 440] width 789 height 65
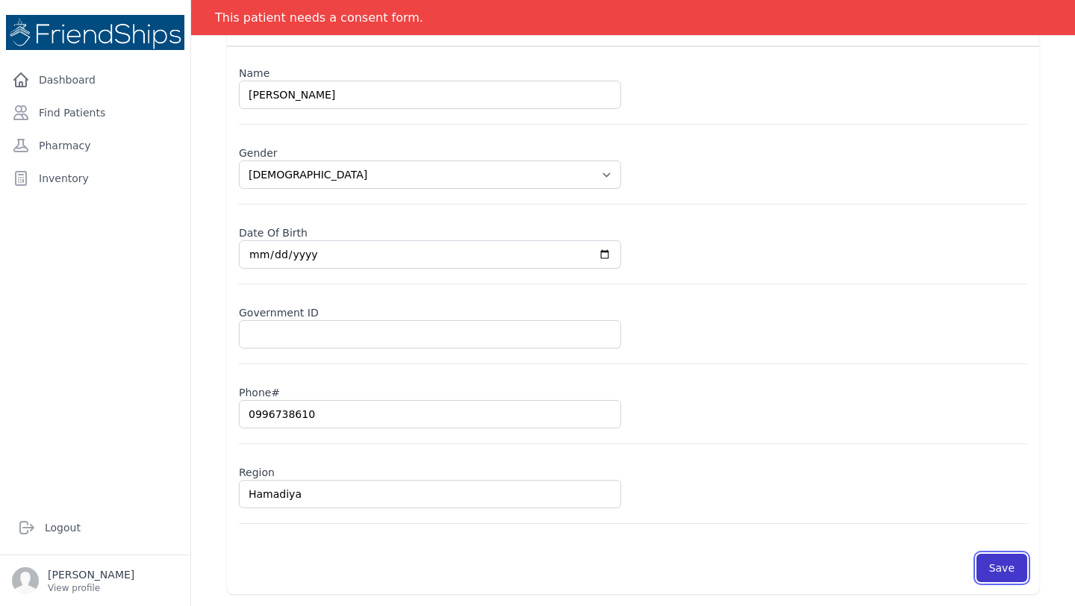
click at [1004, 571] on button "Save" at bounding box center [1002, 568] width 51 height 28
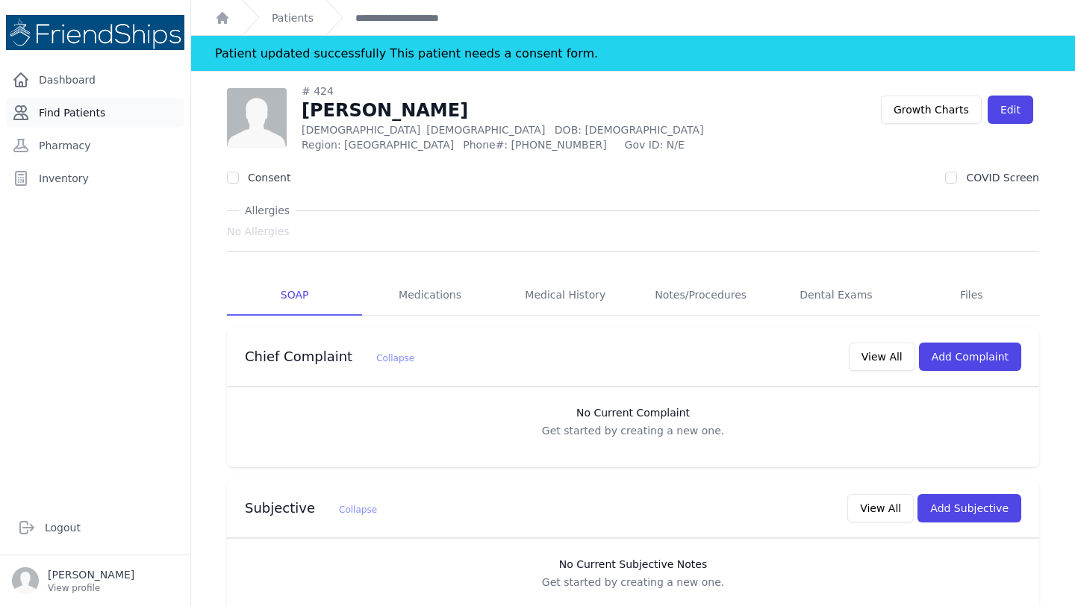
click at [60, 123] on link "Find Patients" at bounding box center [95, 113] width 178 height 30
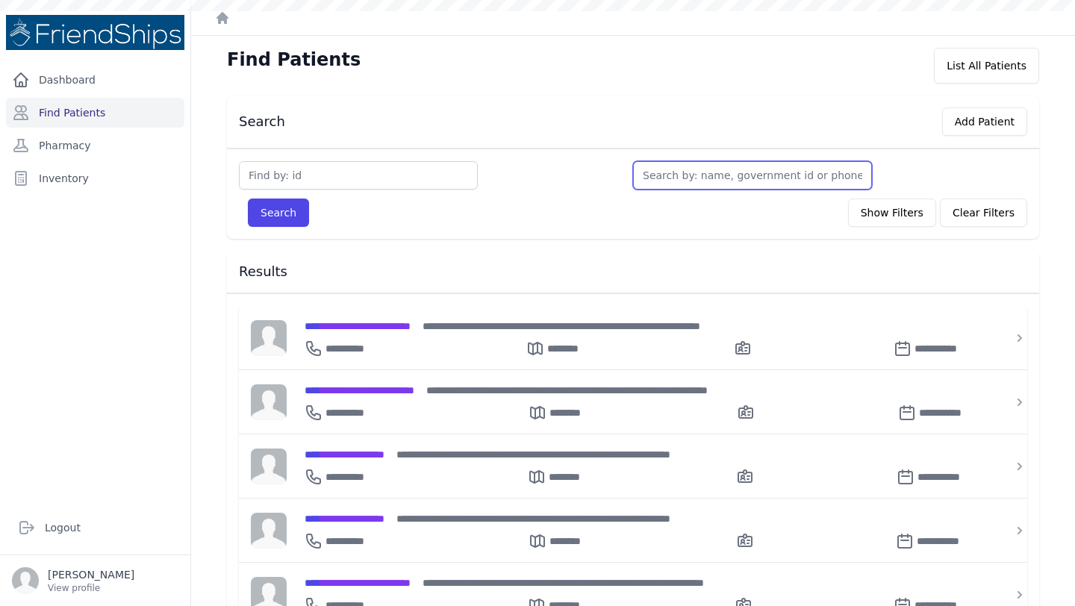
click at [680, 169] on input "text" at bounding box center [752, 175] width 239 height 28
type input "ahm"
type input "[PERSON_NAME]"
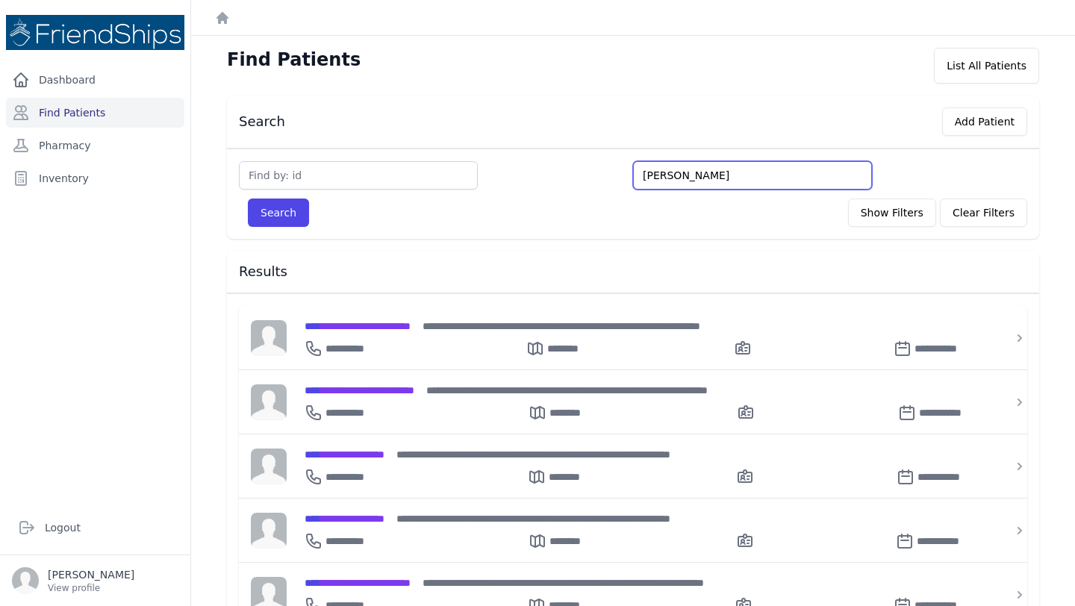
type input "[PERSON_NAME]"
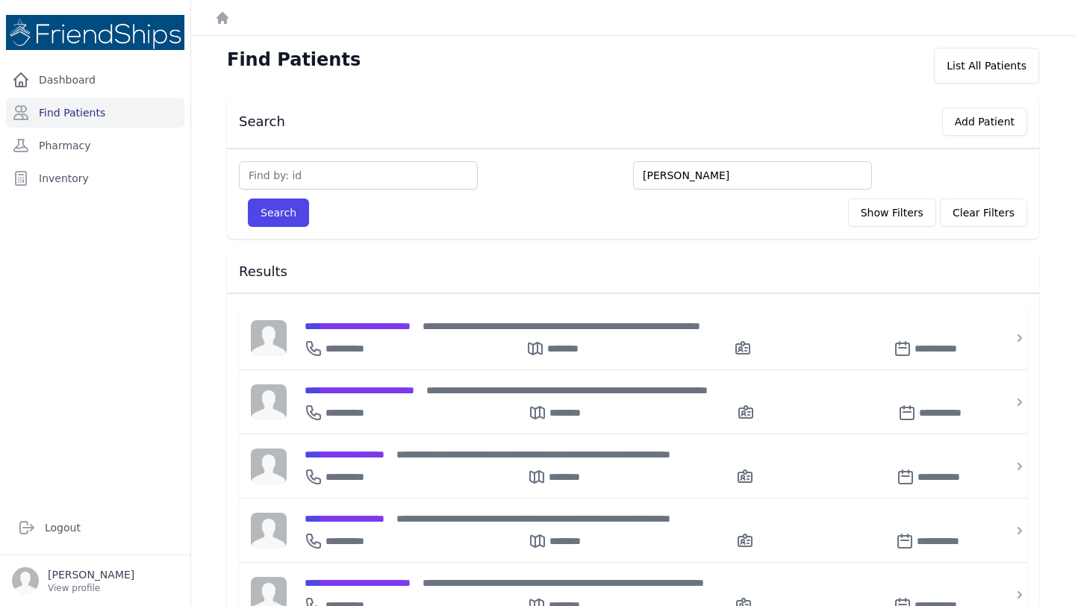
type input "[PERSON_NAME]"
click at [248, 199] on button "Search" at bounding box center [278, 213] width 61 height 28
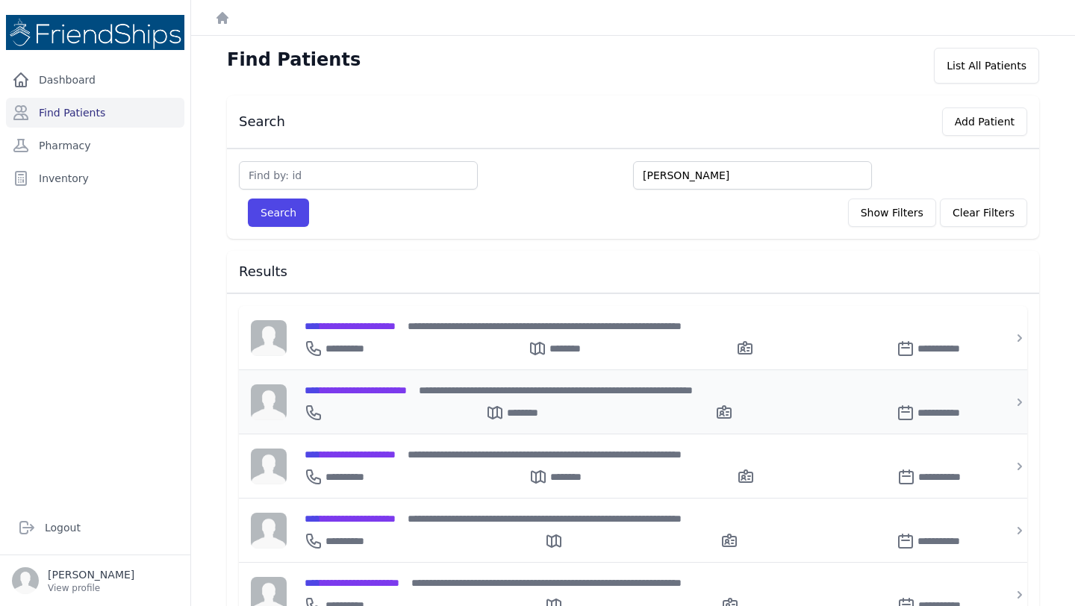
click at [400, 398] on div "**********" at bounding box center [642, 410] width 675 height 24
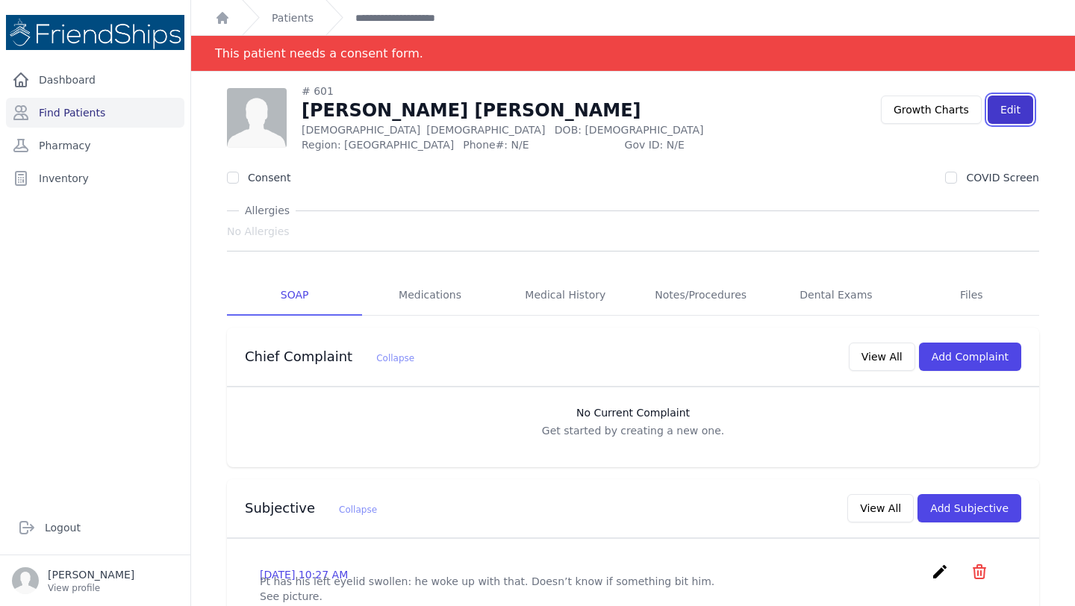
click at [1023, 111] on link "Edit" at bounding box center [1011, 110] width 46 height 28
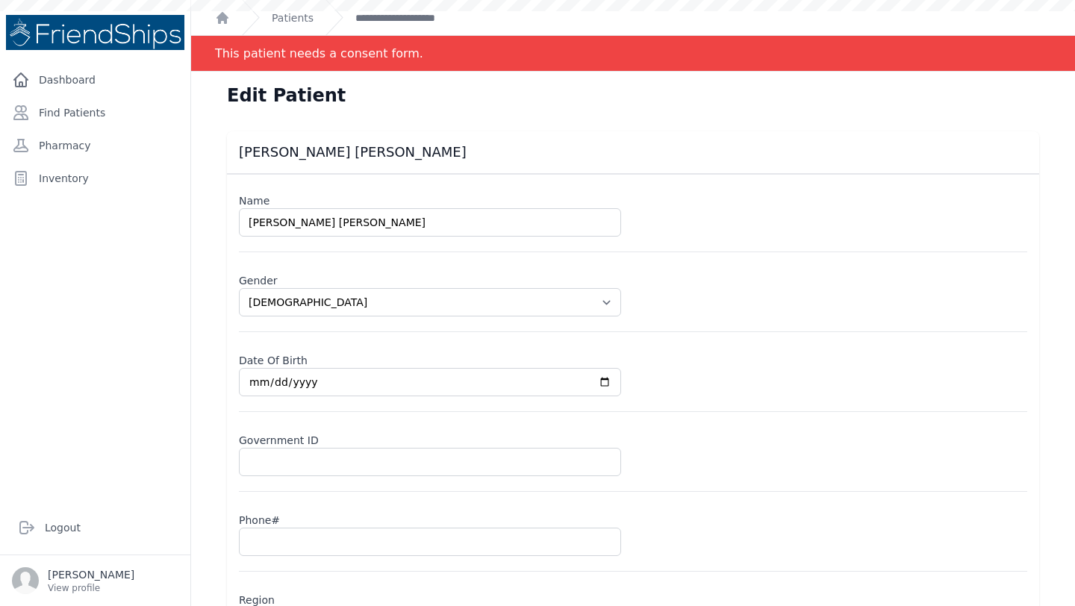
select select "[DEMOGRAPHIC_DATA]"
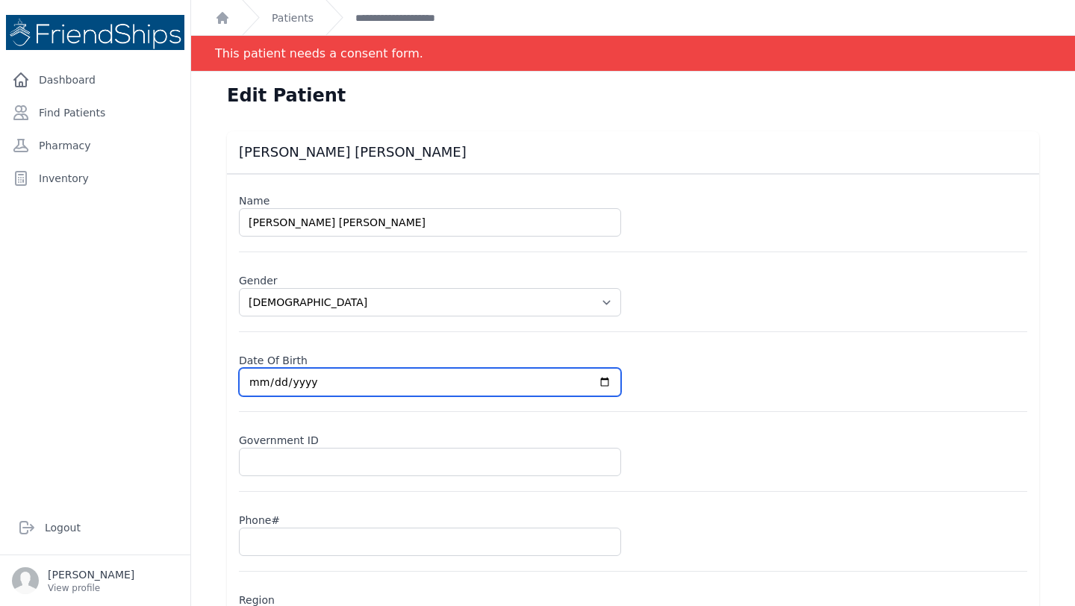
click at [253, 379] on input "[DATE]" at bounding box center [430, 382] width 382 height 28
type input "[DATE]"
select select "[DEMOGRAPHIC_DATA]"
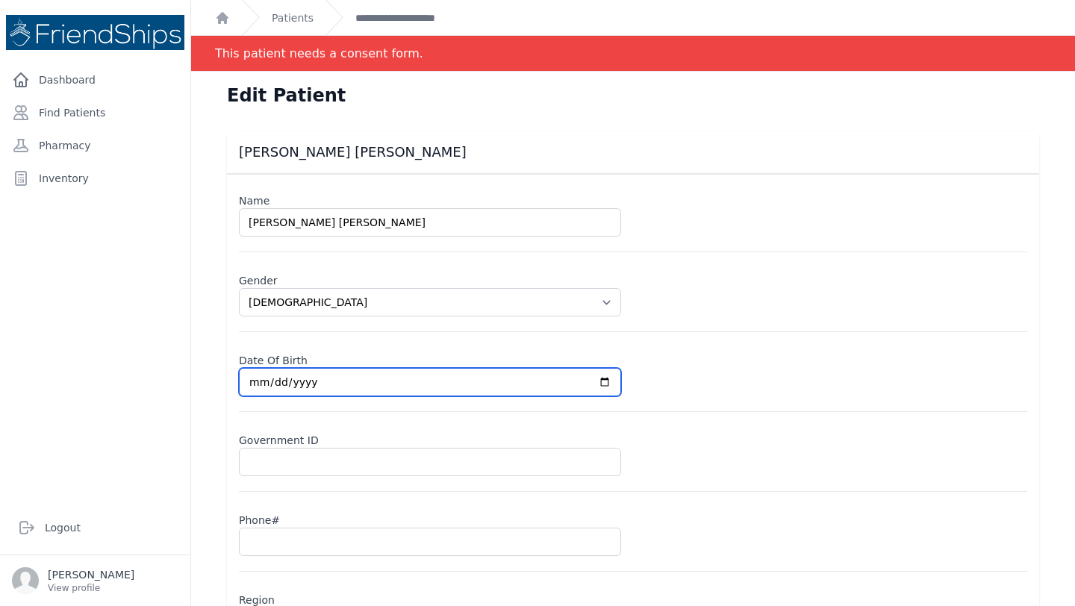
type input "[DATE]"
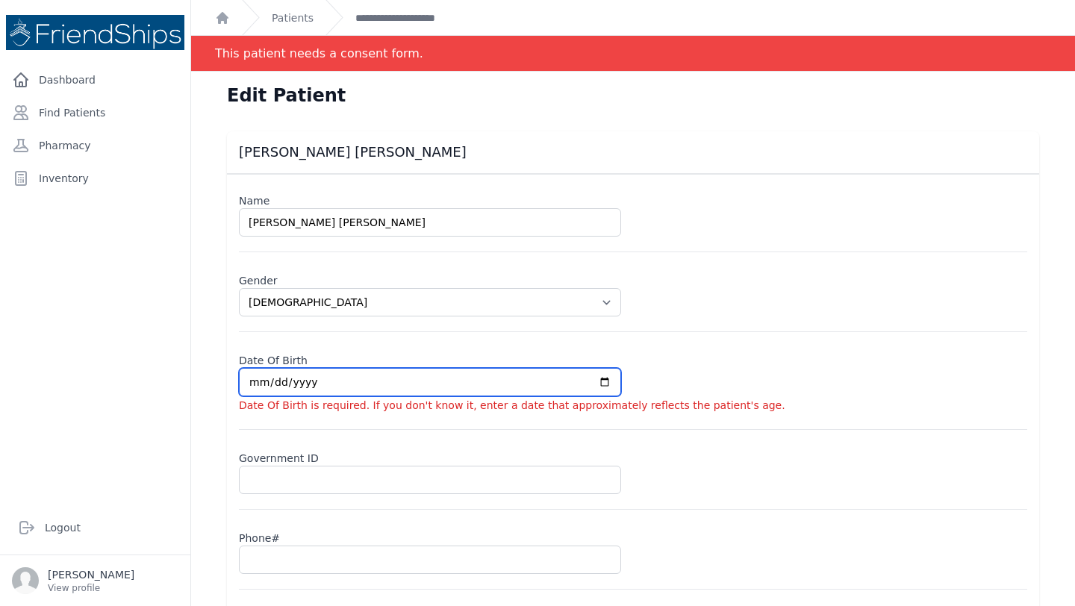
select select "[DEMOGRAPHIC_DATA]"
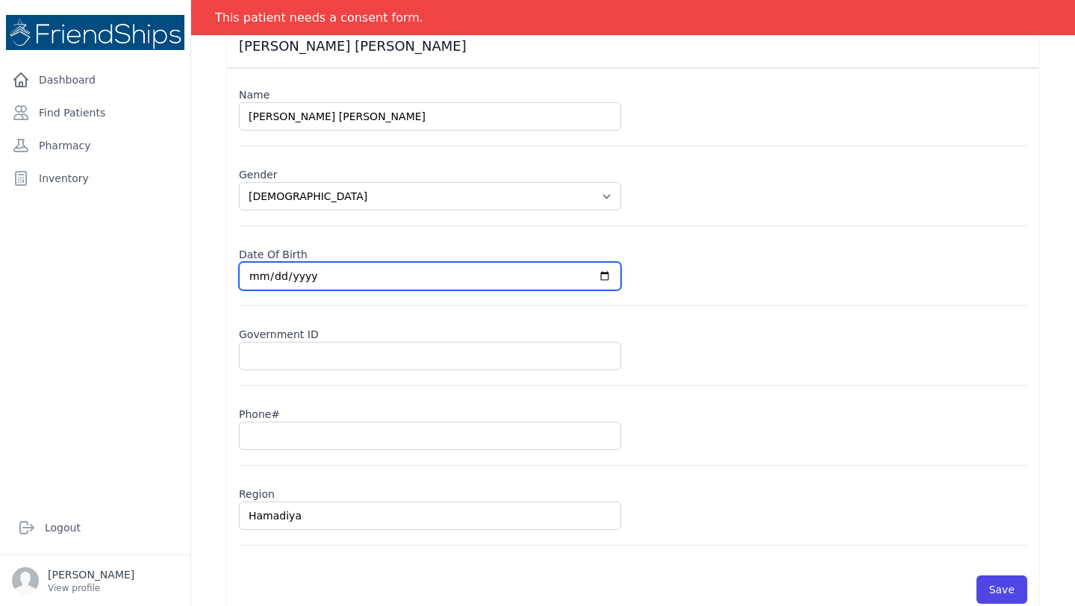
scroll to position [128, 0]
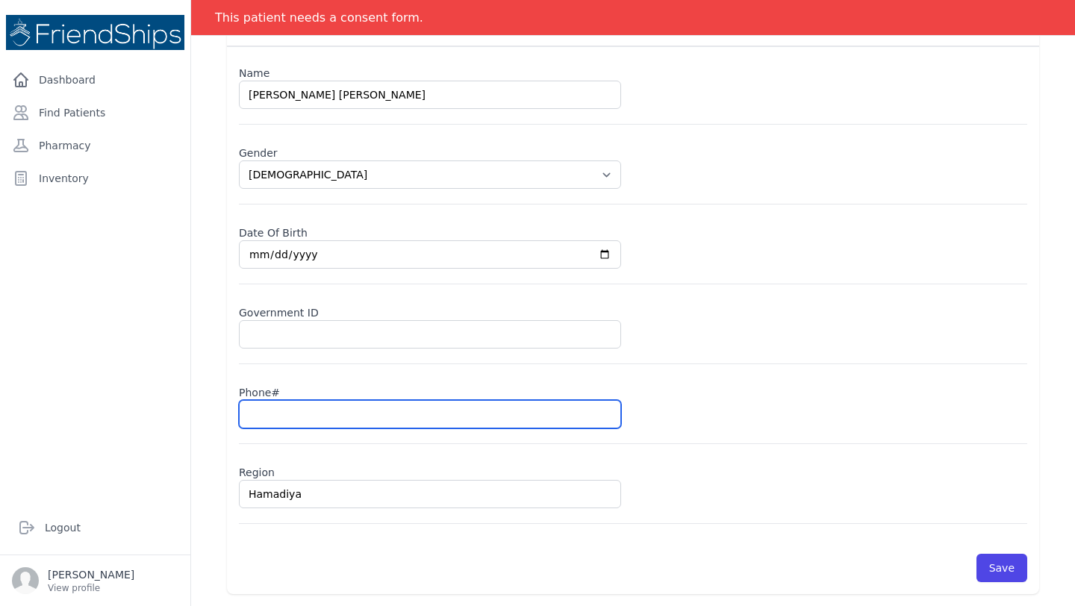
click at [285, 405] on input "text" at bounding box center [430, 414] width 382 height 28
type input "09"
select select "[DEMOGRAPHIC_DATA]"
type input "097"
select select "[DEMOGRAPHIC_DATA]"
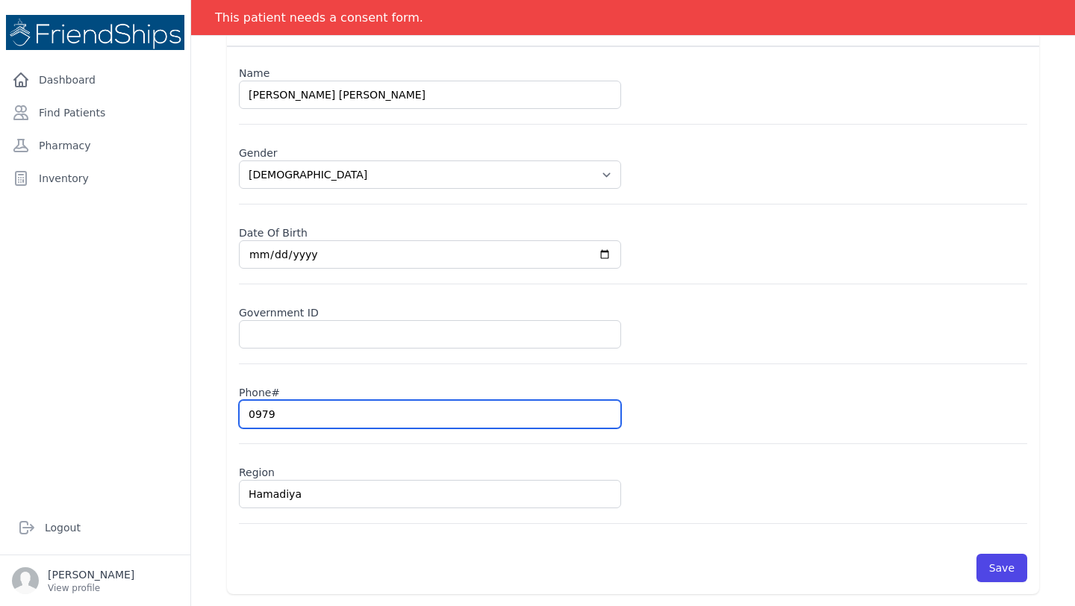
type input "09799"
select select "[DEMOGRAPHIC_DATA]"
type input "097"
select select "[DEMOGRAPHIC_DATA]"
type input "09"
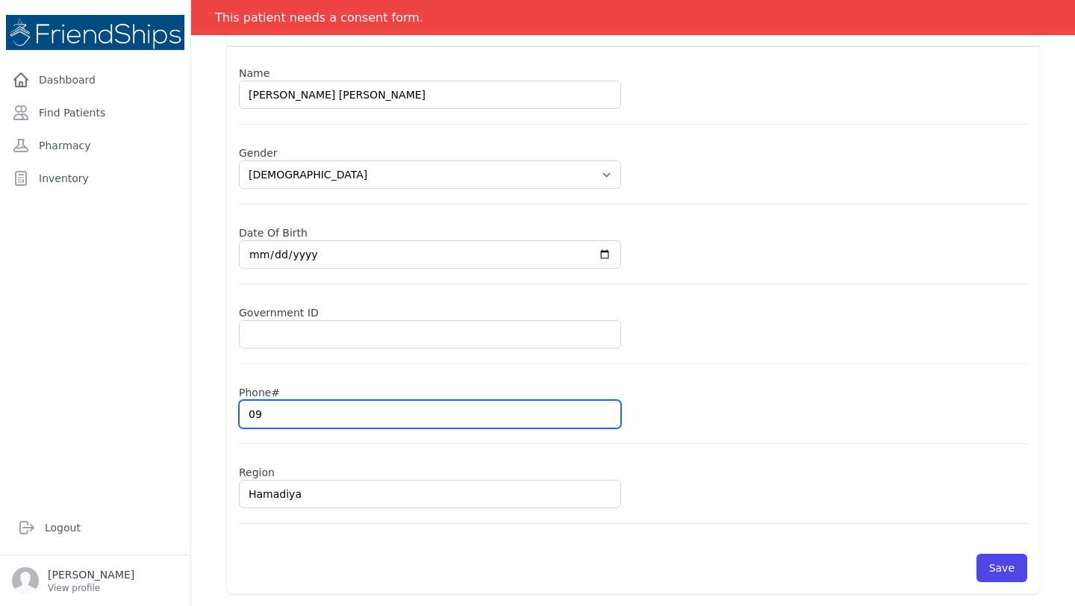
select select "[DEMOGRAPHIC_DATA]"
type input "090"
select select "[DEMOGRAPHIC_DATA]"
type input "099"
select select "[DEMOGRAPHIC_DATA]"
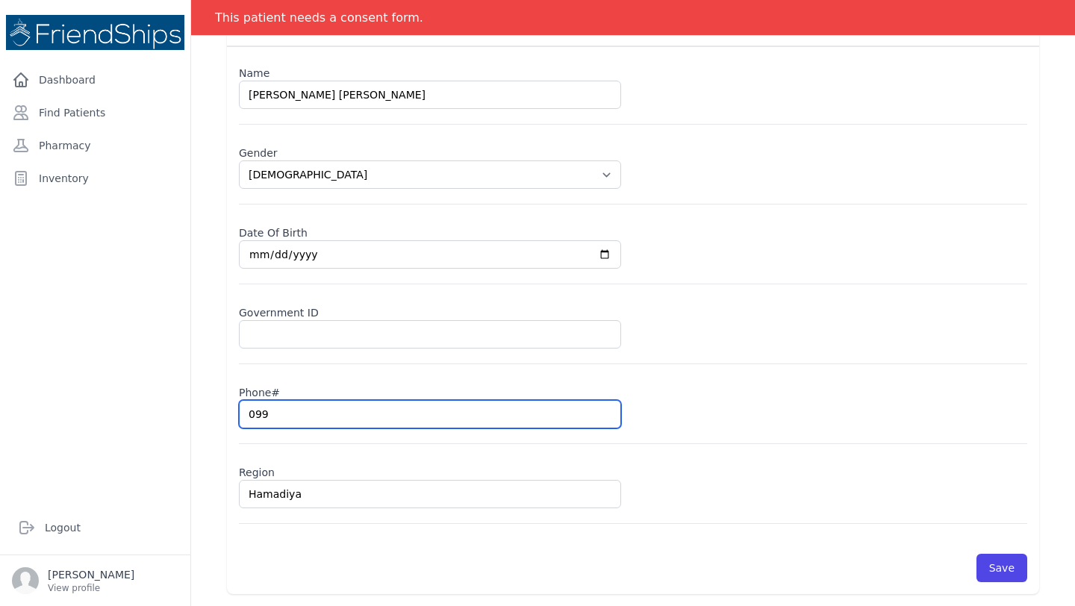
type input "0992"
select select "[DEMOGRAPHIC_DATA]"
type input "09921"
select select "[DEMOGRAPHIC_DATA]"
type input "099210"
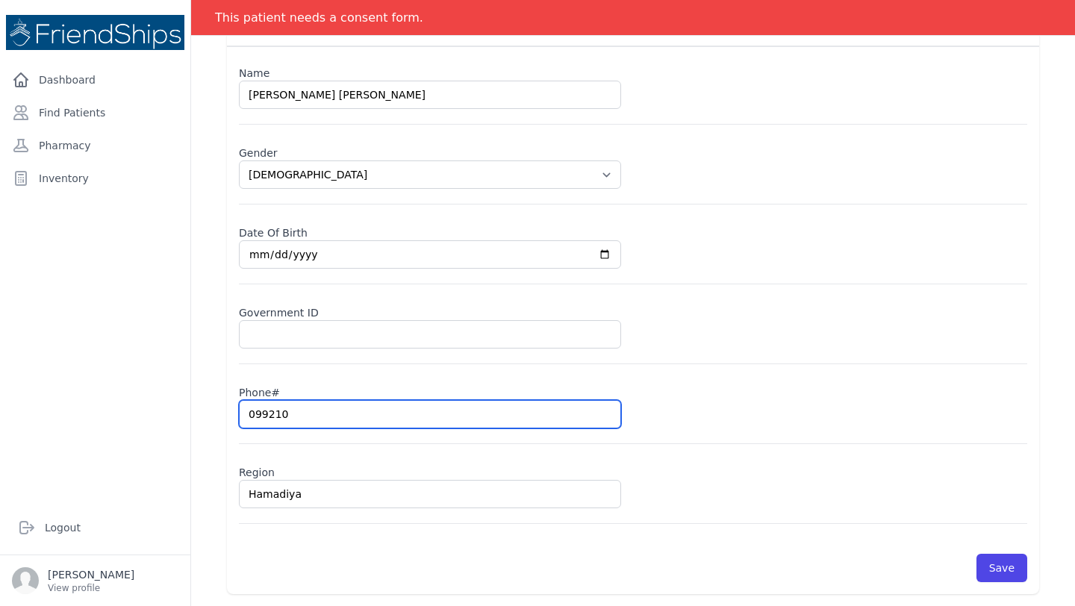
select select "[DEMOGRAPHIC_DATA]"
type input "099219"
select select "[DEMOGRAPHIC_DATA]"
type input "09921900"
select select "male"
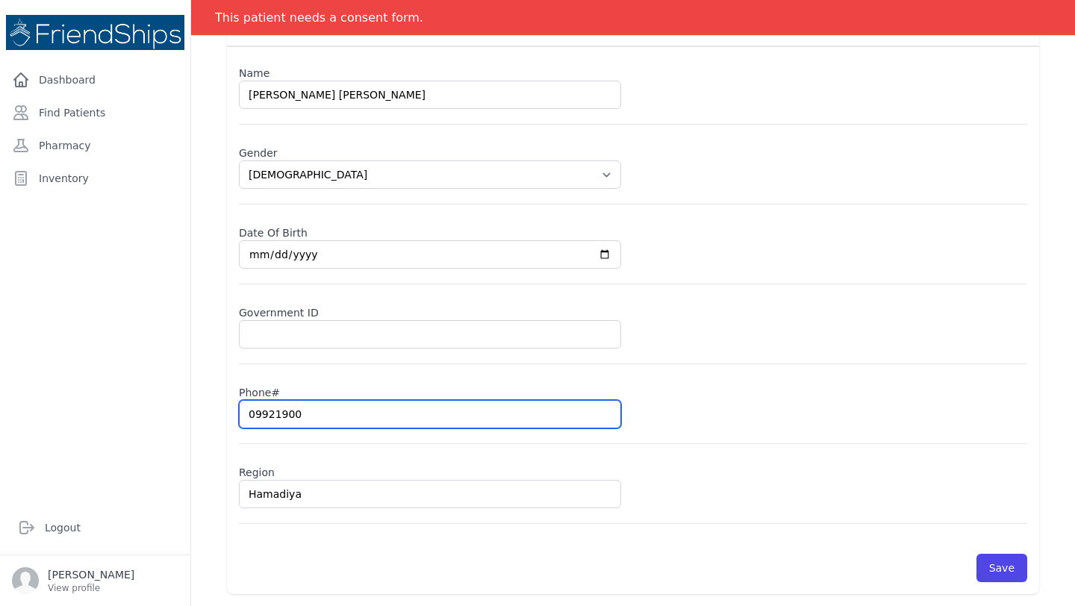
type input "099219000"
select select "male"
type input "0992190009"
select select "male"
type input "0992190009"
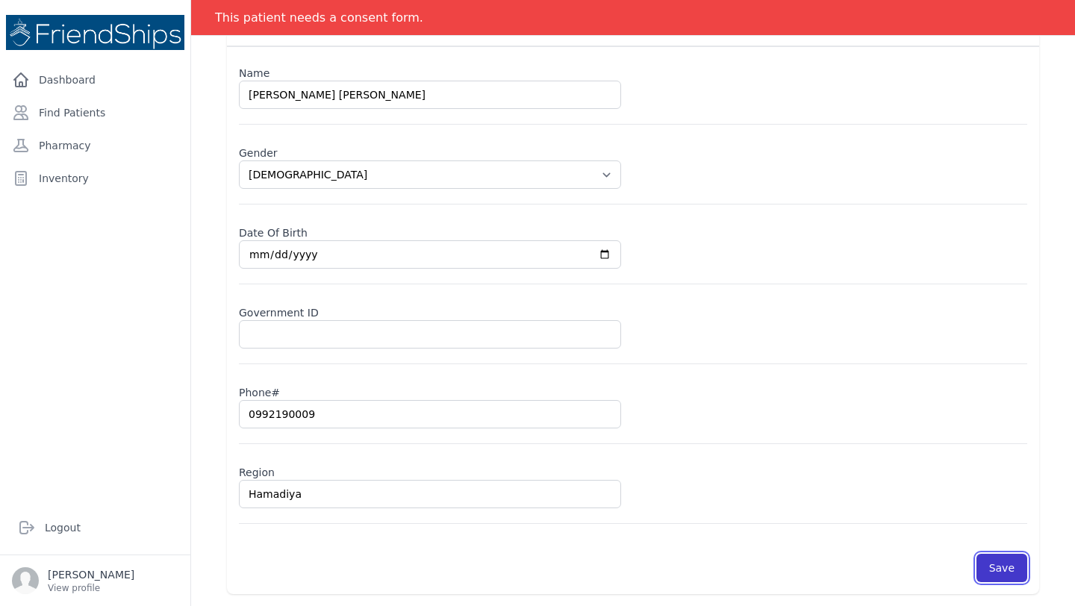
click at [1009, 571] on button "Save" at bounding box center [1002, 568] width 51 height 28
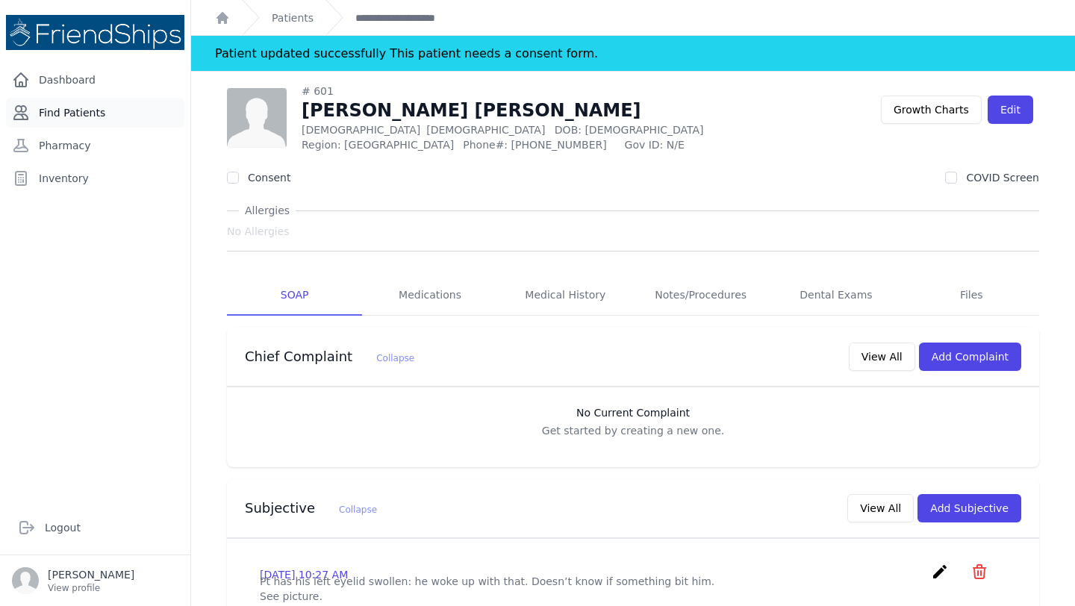
click at [92, 113] on link "Find Patients" at bounding box center [95, 113] width 178 height 30
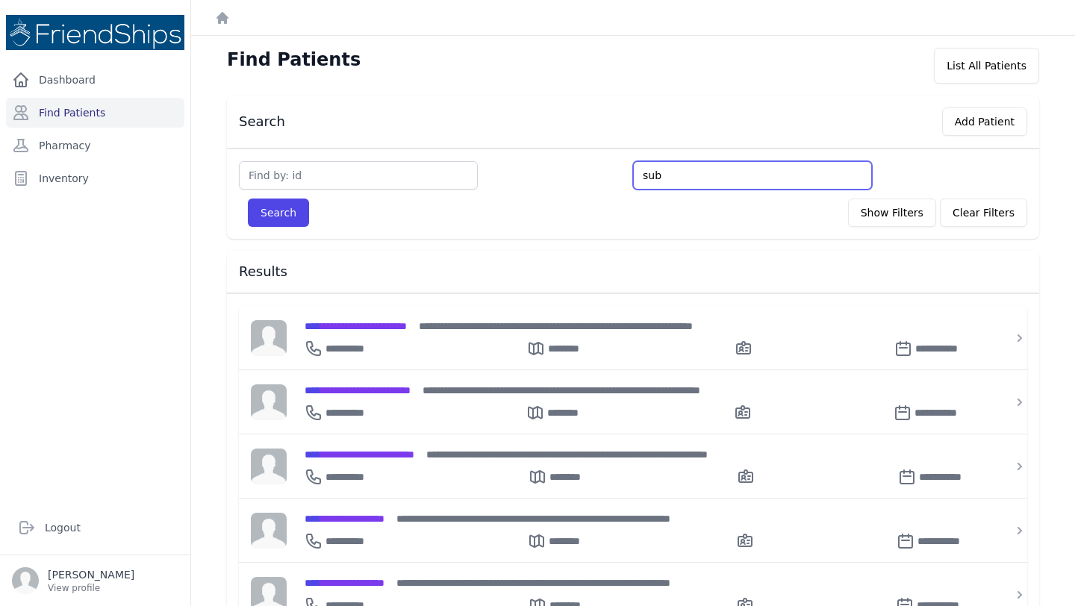
type input "sub"
type input "subh"
type input "[PERSON_NAME]"
type input "[PERSON_NAME] m"
type input "[PERSON_NAME] mo"
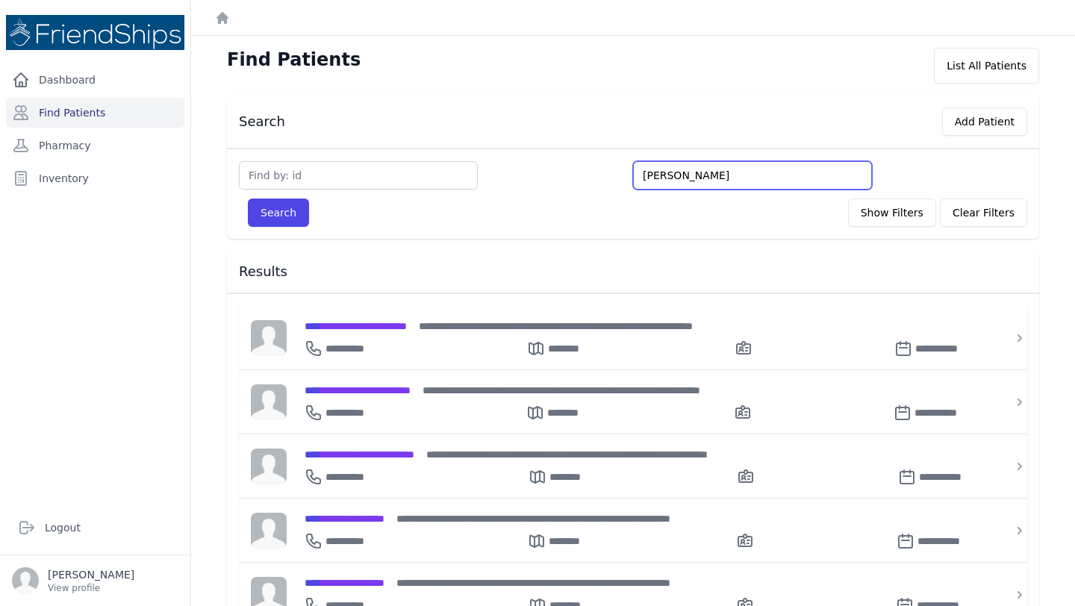
type input "[PERSON_NAME]"
click at [248, 199] on button "Search" at bounding box center [278, 213] width 61 height 28
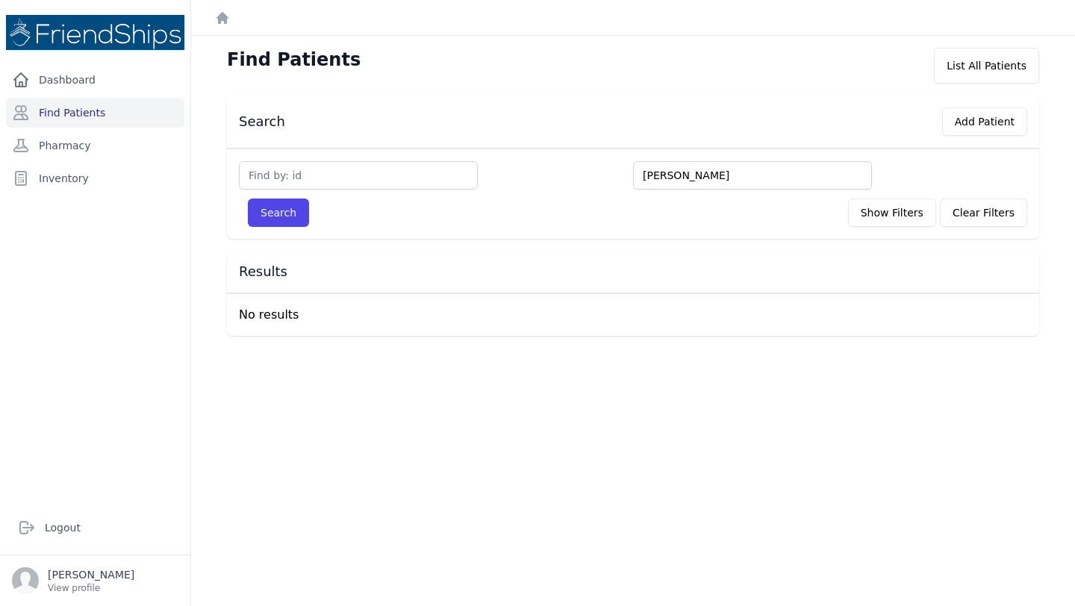
click at [668, 176] on input "[PERSON_NAME]" at bounding box center [752, 175] width 239 height 28
type input "[PERSON_NAME]"
click at [248, 199] on button "Search" at bounding box center [278, 213] width 61 height 28
click at [693, 176] on input "suba mohammed" at bounding box center [752, 175] width 239 height 28
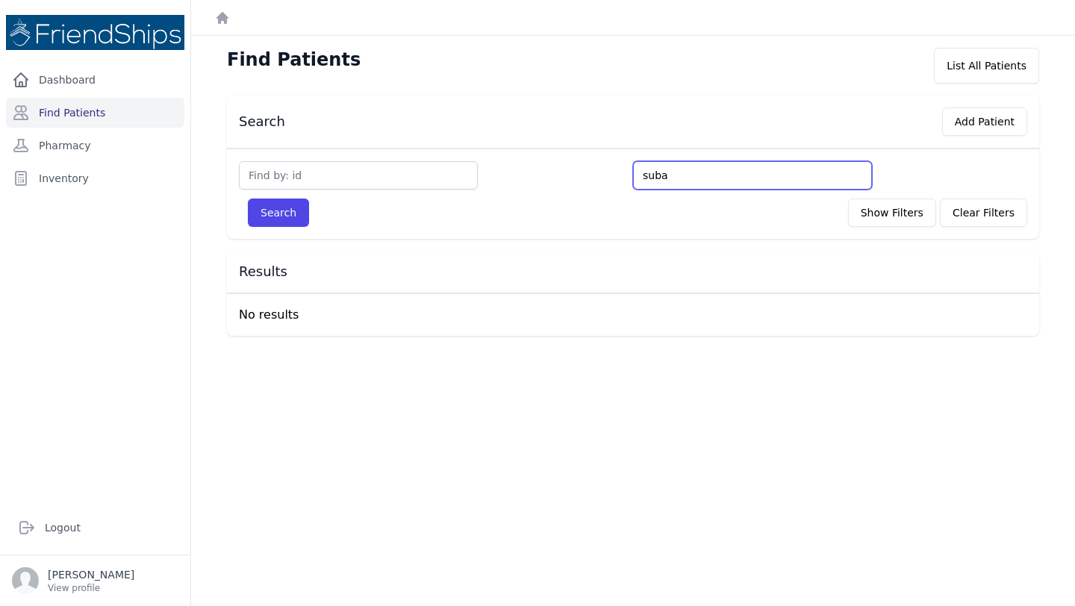
type input "sub"
type input "s"
type input "seh"
type input "seba"
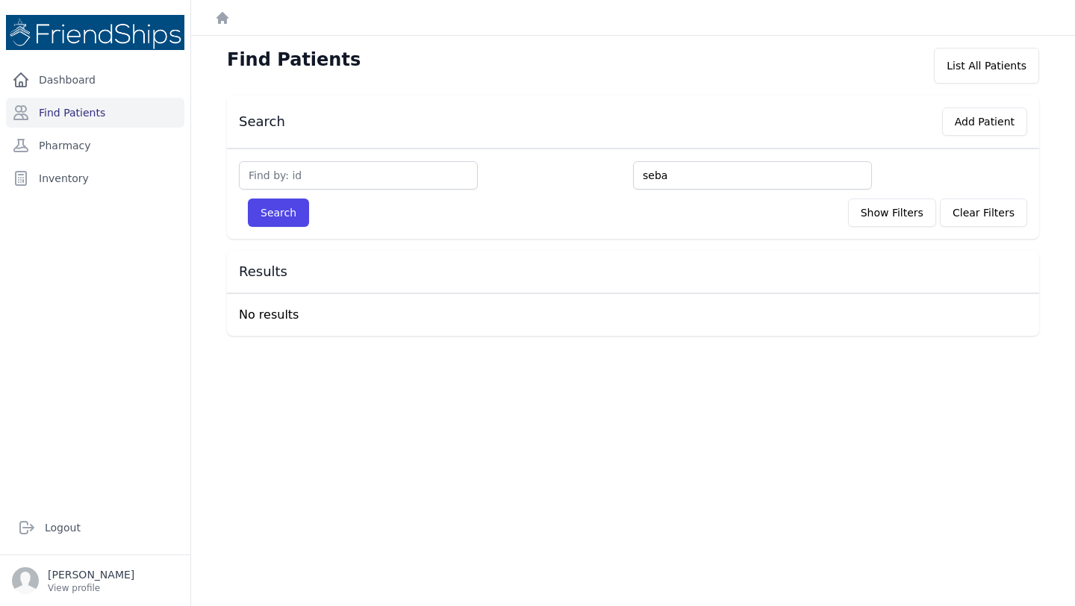
type input "seba"
click at [248, 199] on button "Search" at bounding box center [278, 213] width 61 height 28
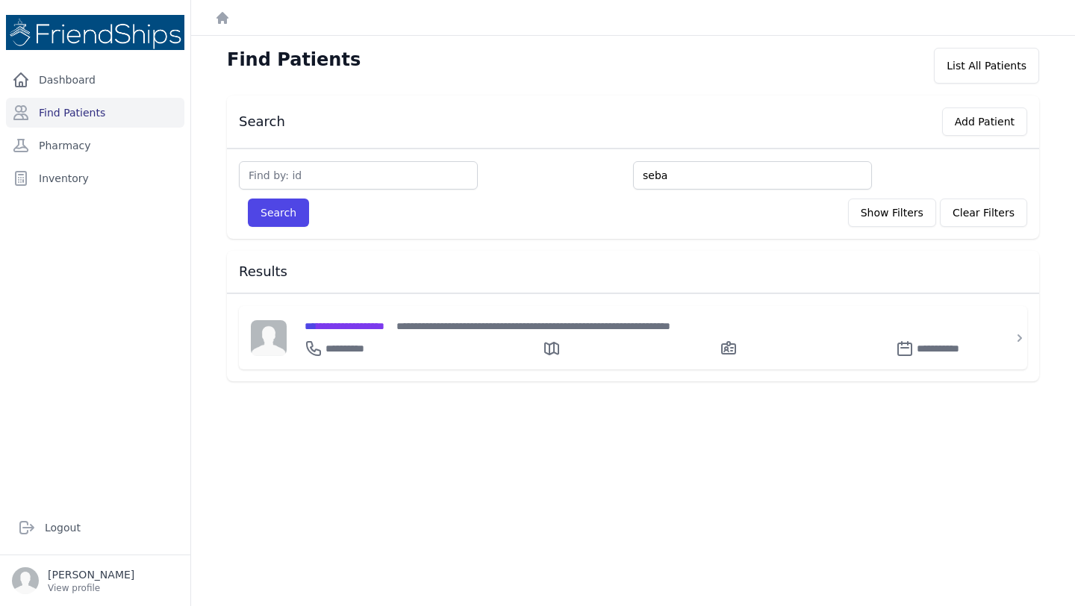
click at [659, 181] on input "seba" at bounding box center [752, 175] width 239 height 28
type input "f"
type input "fnei"
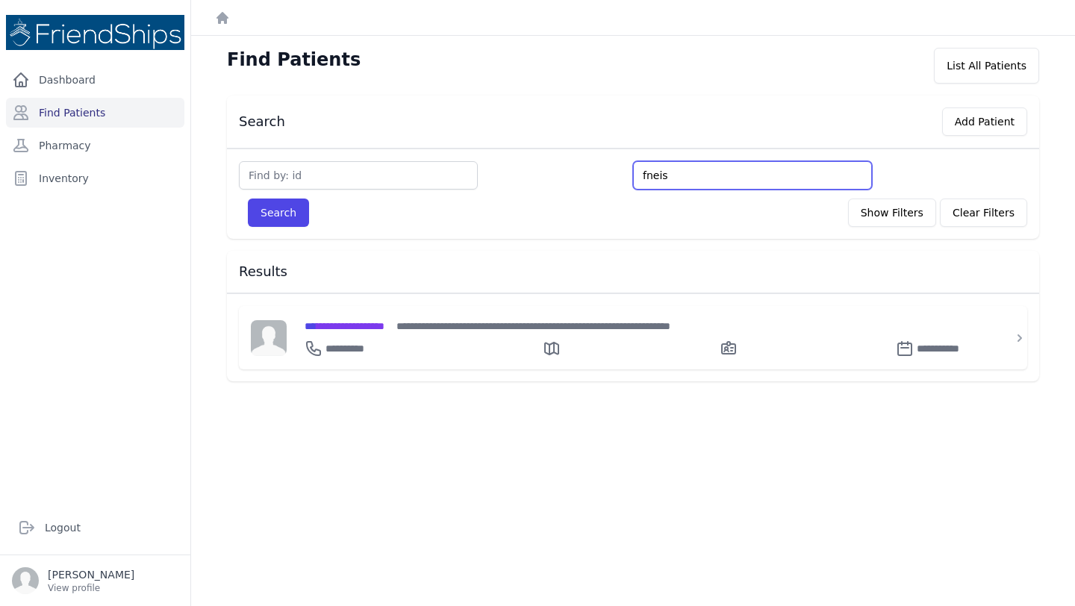
type input "fneish"
click at [248, 199] on button "Search" at bounding box center [278, 213] width 61 height 28
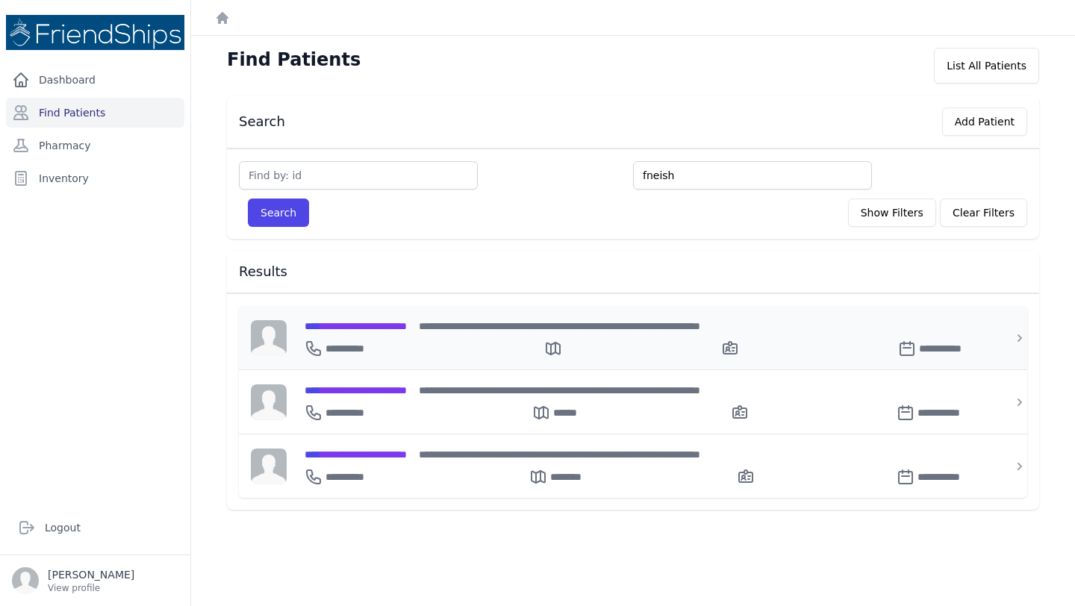
click at [406, 324] on span "**********" at bounding box center [356, 326] width 102 height 10
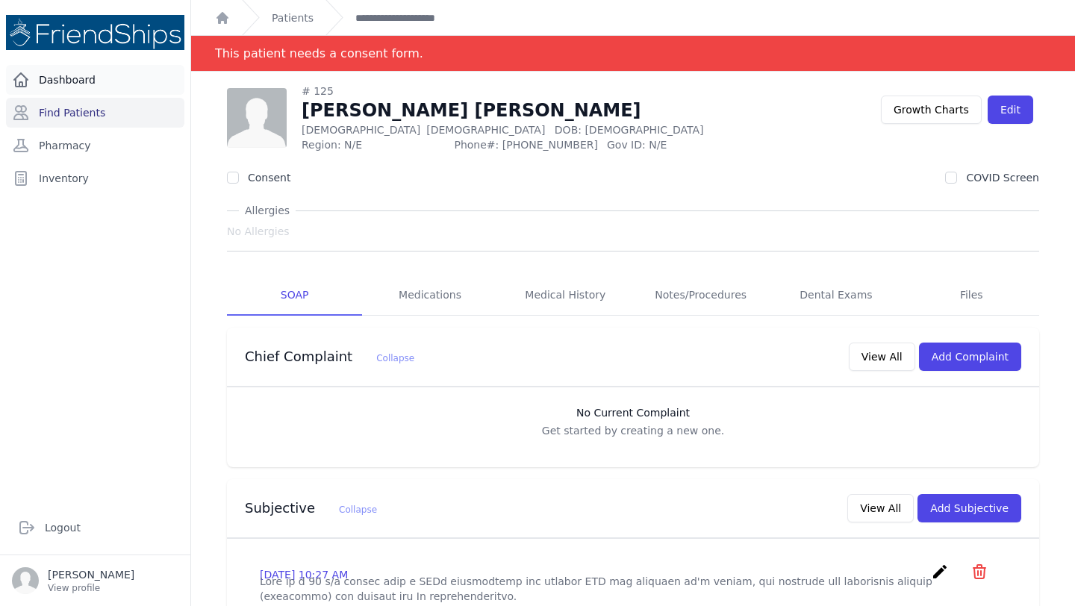
click at [67, 84] on link "Dashboard" at bounding box center [95, 80] width 178 height 30
click at [77, 113] on link "Find Patients" at bounding box center [95, 113] width 178 height 30
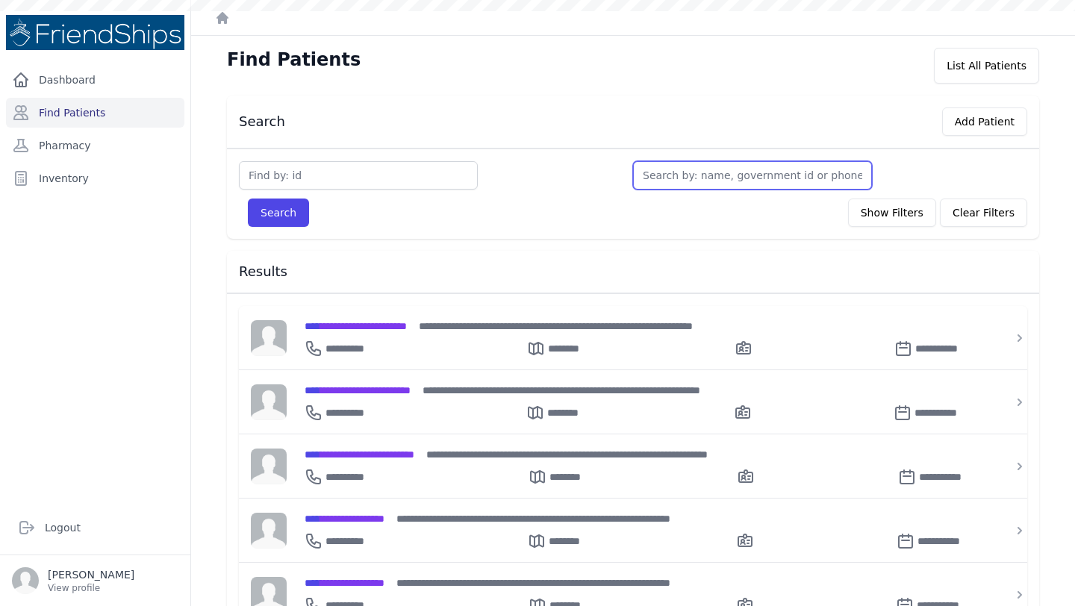
click at [710, 168] on input "text" at bounding box center [752, 175] width 239 height 28
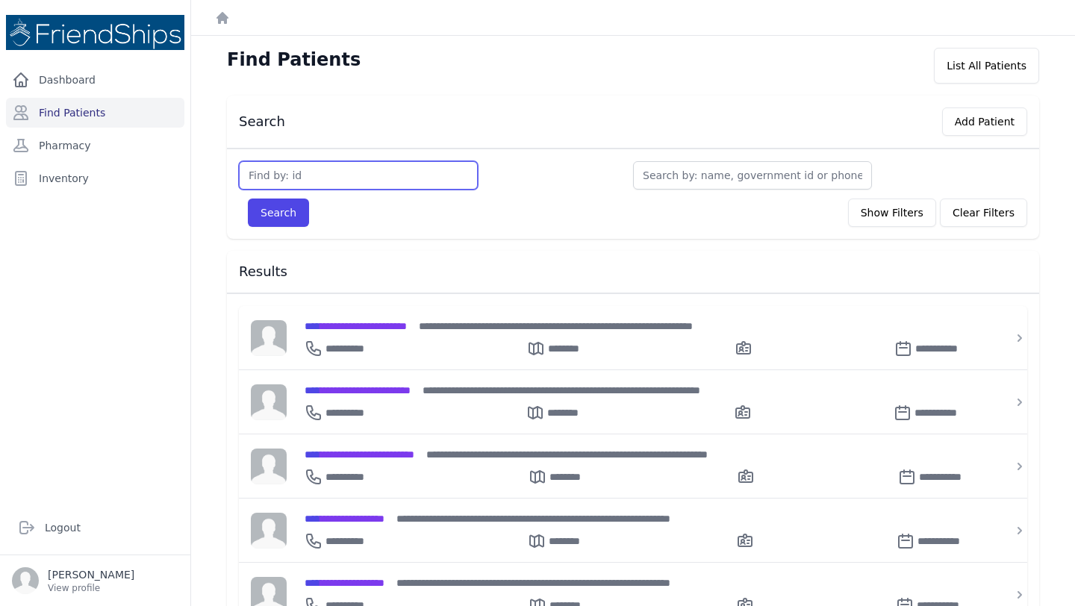
click at [342, 175] on input "text" at bounding box center [358, 175] width 239 height 28
type input "245"
click at [248, 199] on button "Search" at bounding box center [278, 213] width 61 height 28
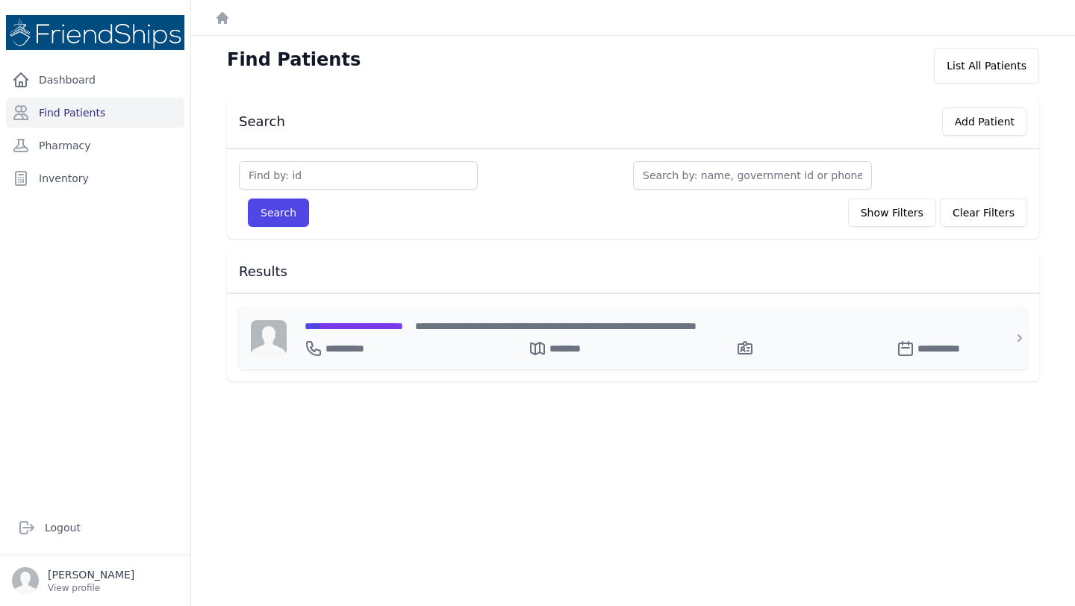
click at [403, 325] on span "**********" at bounding box center [354, 326] width 99 height 10
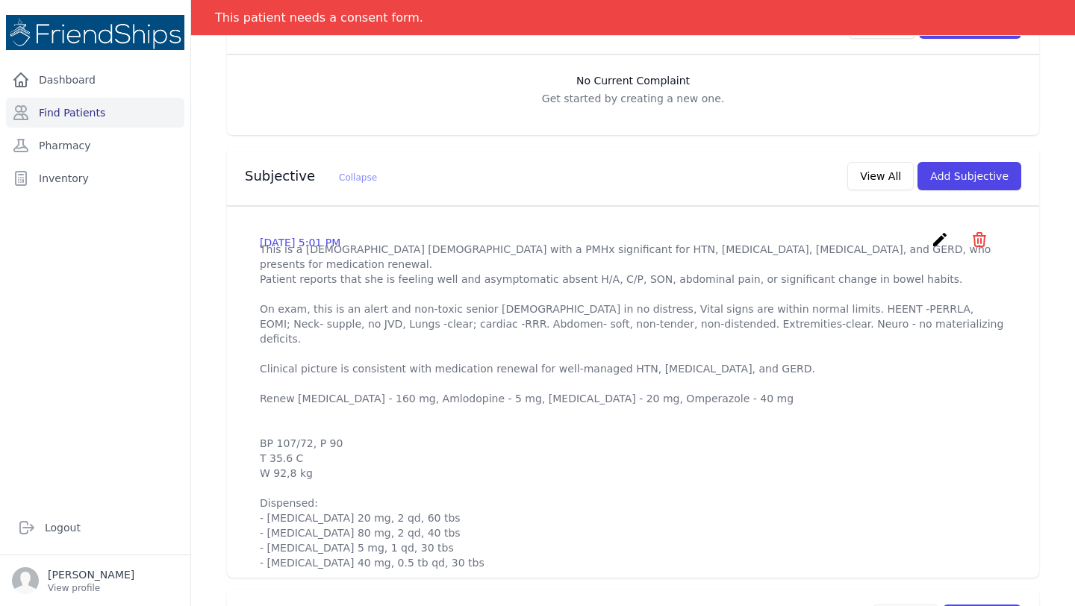
scroll to position [400, 0]
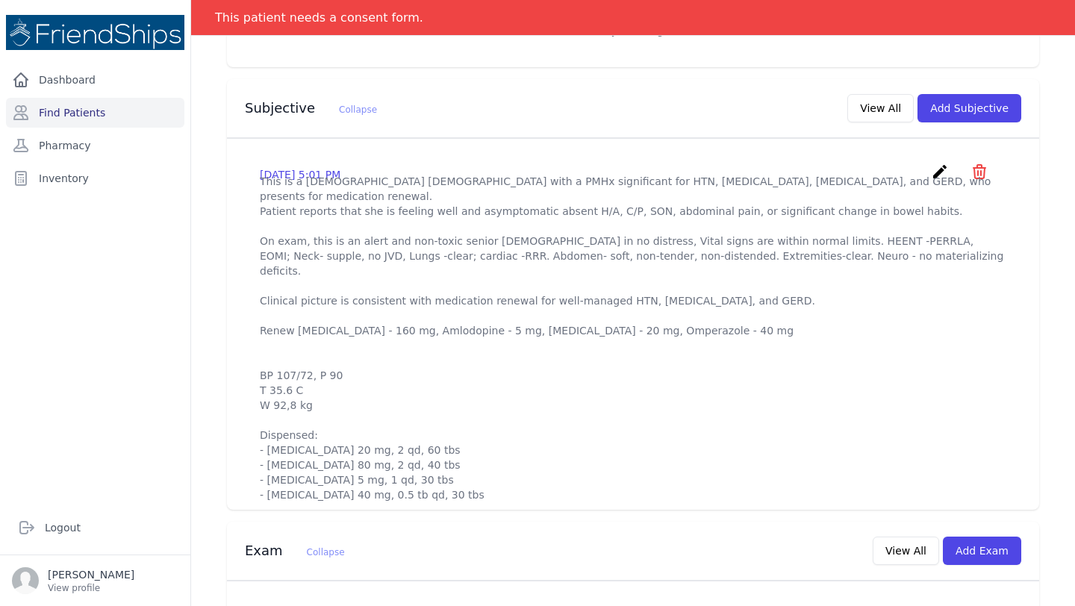
click at [475, 310] on p "This is a 61 year old female with a PMHx significant for HTN, hyperlipidemia, I…" at bounding box center [633, 338] width 747 height 329
drag, startPoint x: 475, startPoint y: 310, endPoint x: 510, endPoint y: 276, distance: 48.6
click at [491, 290] on p "This is a 61 year old female with a PMHx significant for HTN, hyperlipidemia, I…" at bounding box center [633, 338] width 747 height 329
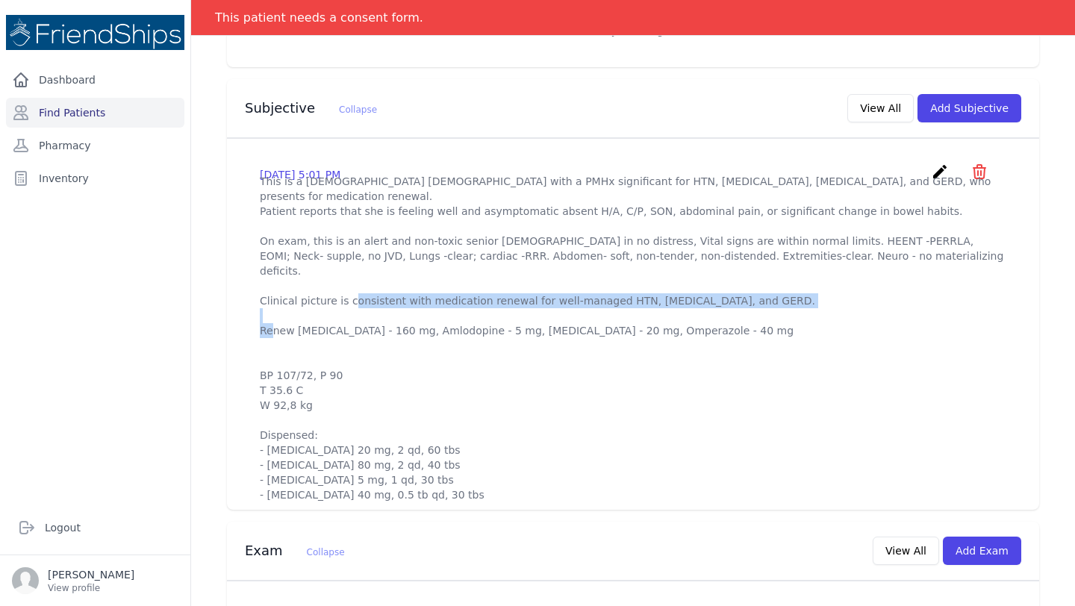
click at [717, 427] on p "This is a 61 year old female with a PMHx significant for HTN, hyperlipidemia, I…" at bounding box center [633, 338] width 747 height 329
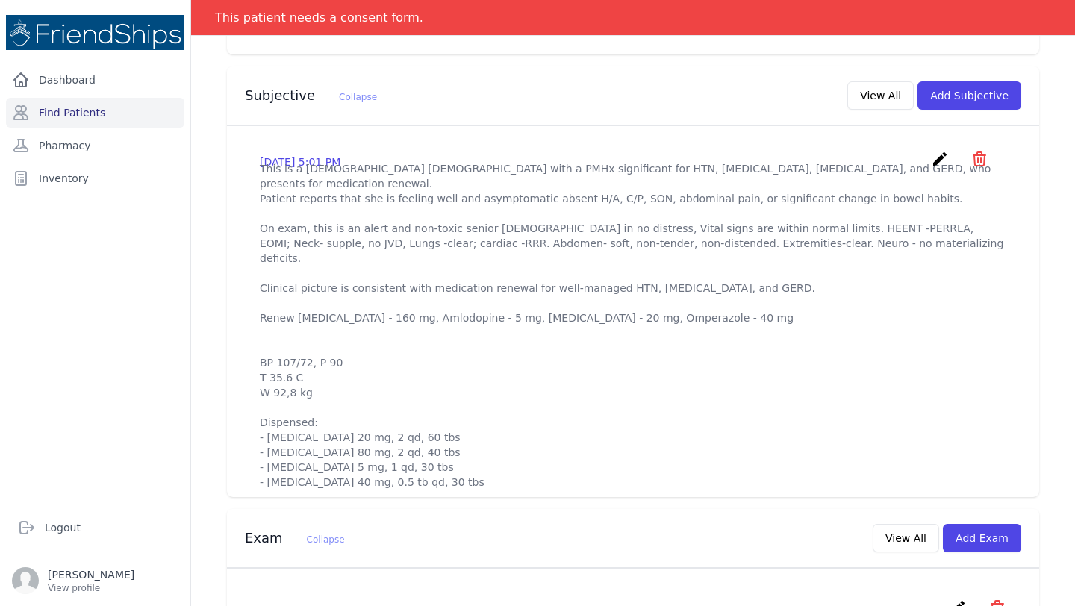
scroll to position [414, 0]
click at [876, 99] on button "View All" at bounding box center [881, 95] width 66 height 28
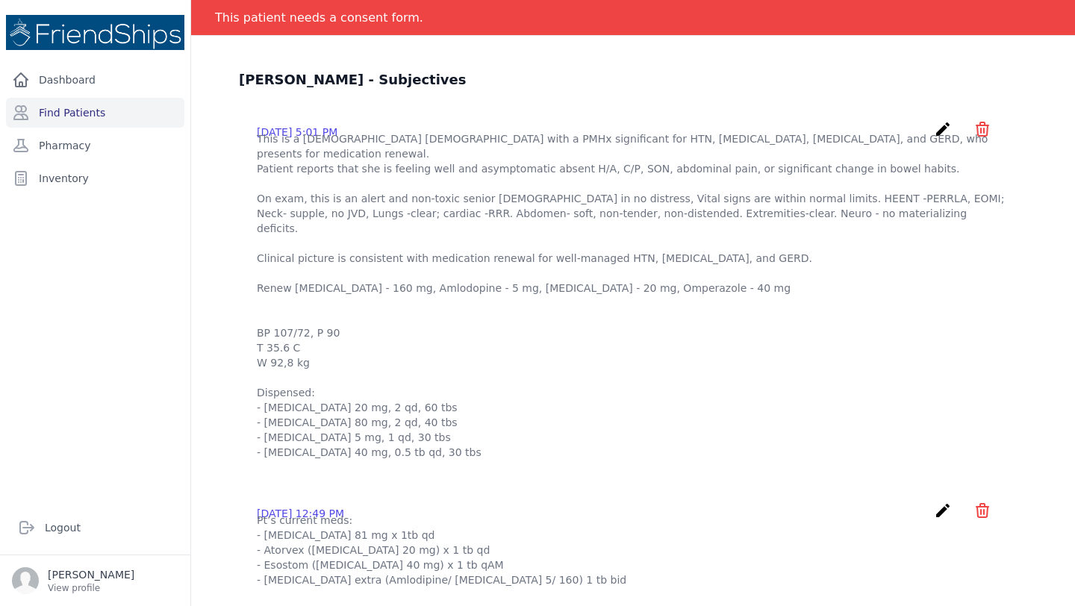
scroll to position [0, 0]
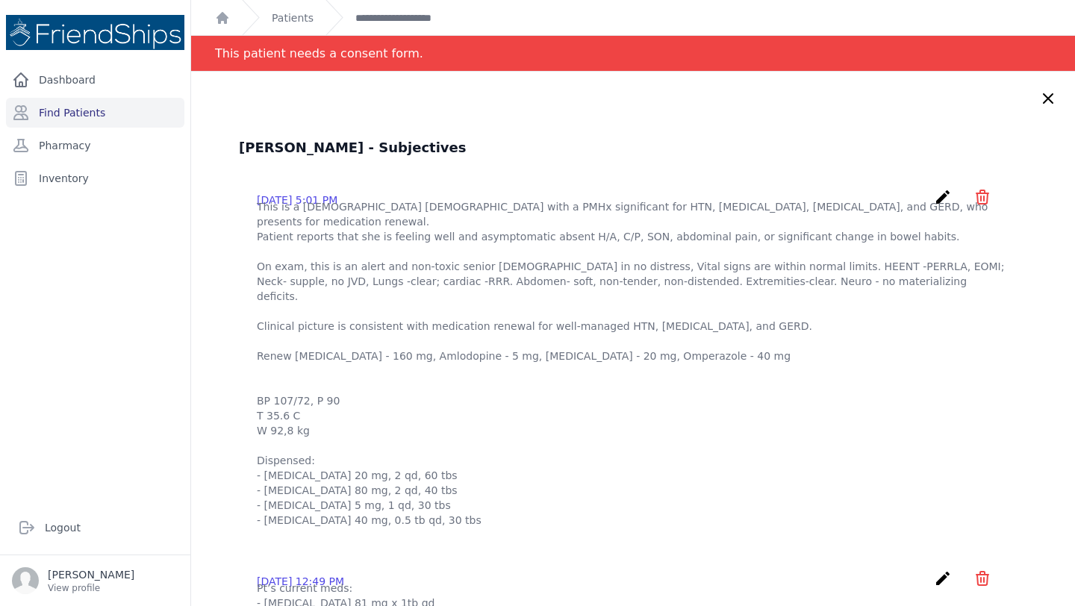
click at [1050, 99] on icon at bounding box center [1049, 99] width 18 height 18
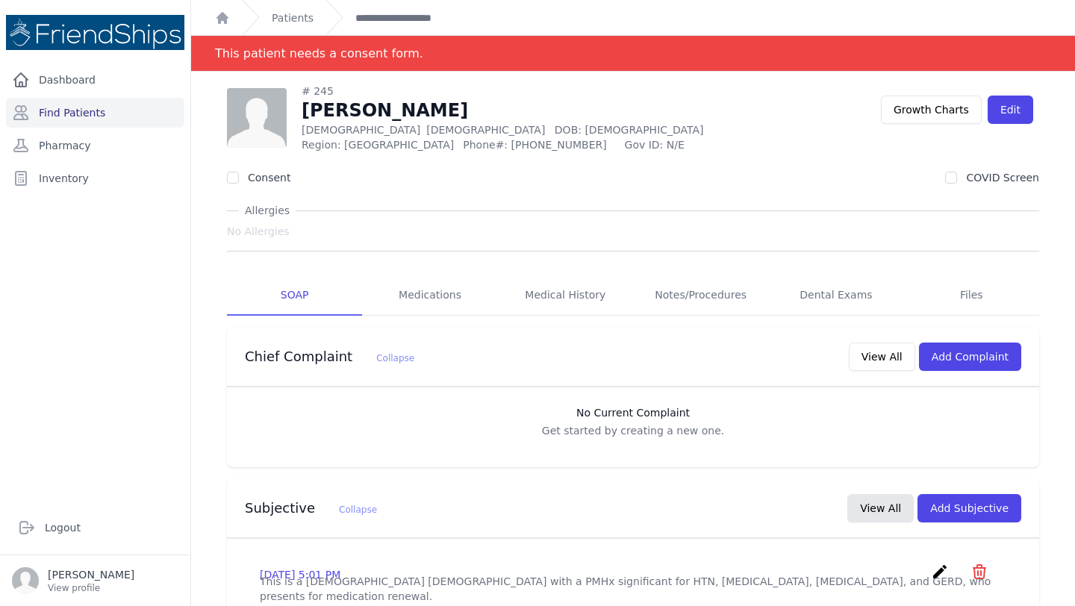
click at [88, 107] on link "Find Patients" at bounding box center [95, 113] width 178 height 30
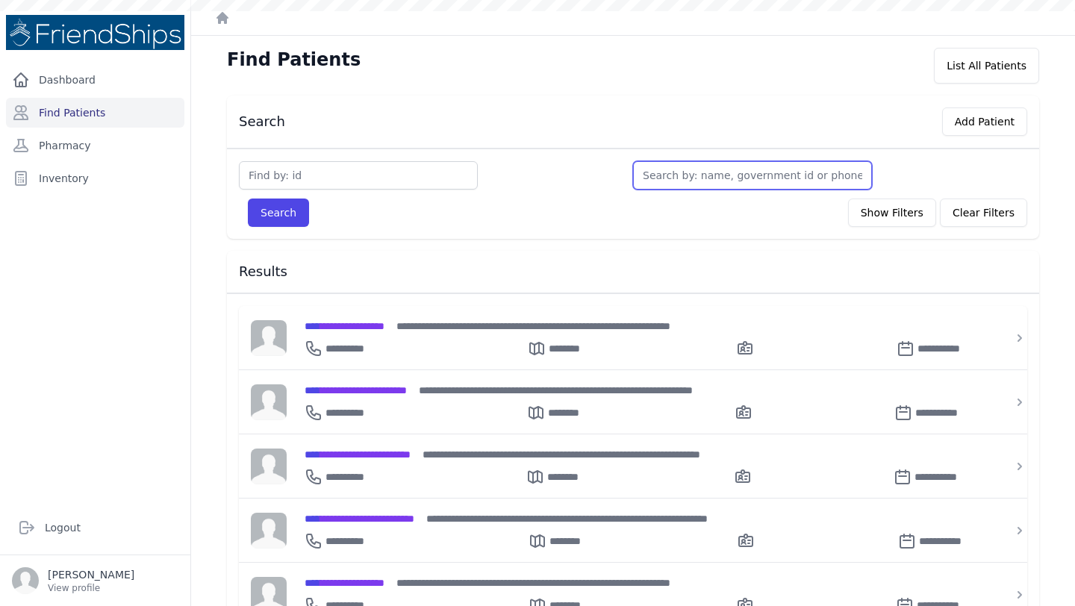
click at [674, 181] on input "text" at bounding box center [752, 175] width 239 height 28
type input "muh"
type input "muham"
type input "muhamma"
type input "muhammad"
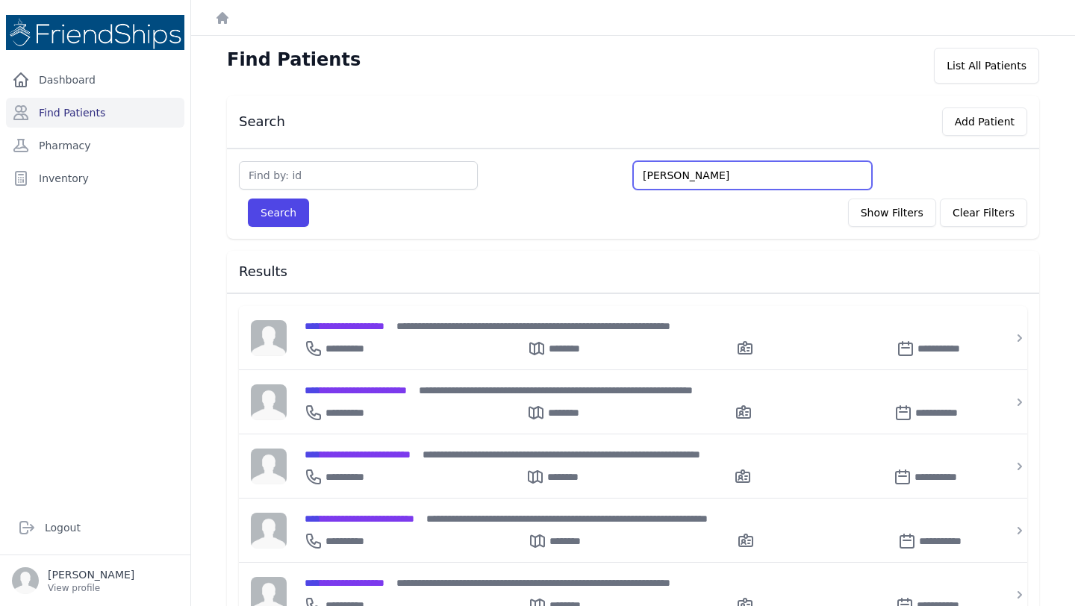
type input "muhammad nour"
type input "muhammad nour sha"
type input "muhammad nour shab"
type input "muhammad nour shabib"
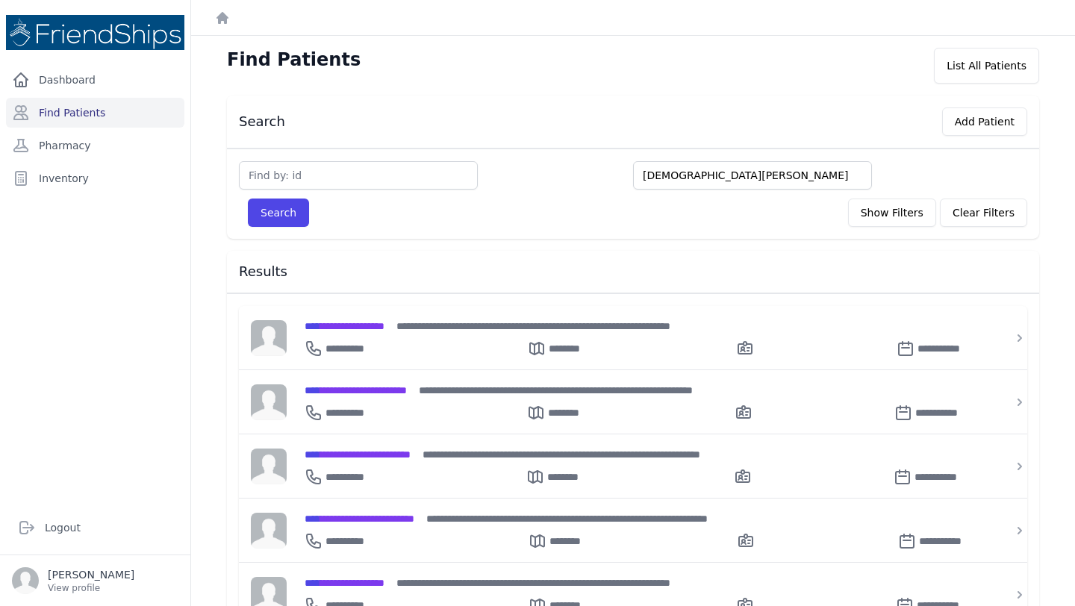
type input "muhammad nour shabib"
click at [248, 199] on button "Search" at bounding box center [278, 213] width 61 height 28
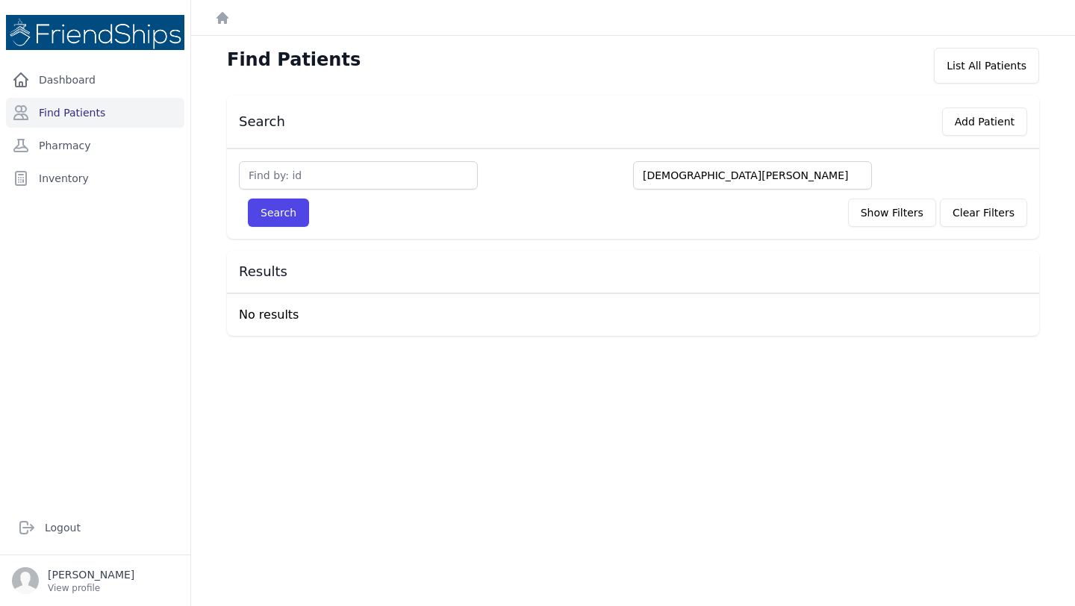
click at [684, 176] on input "muhammad nour shabib" at bounding box center [752, 175] width 239 height 28
type input "mo nour shabib"
type input "moh nour shabib"
type input "moha nour shabib"
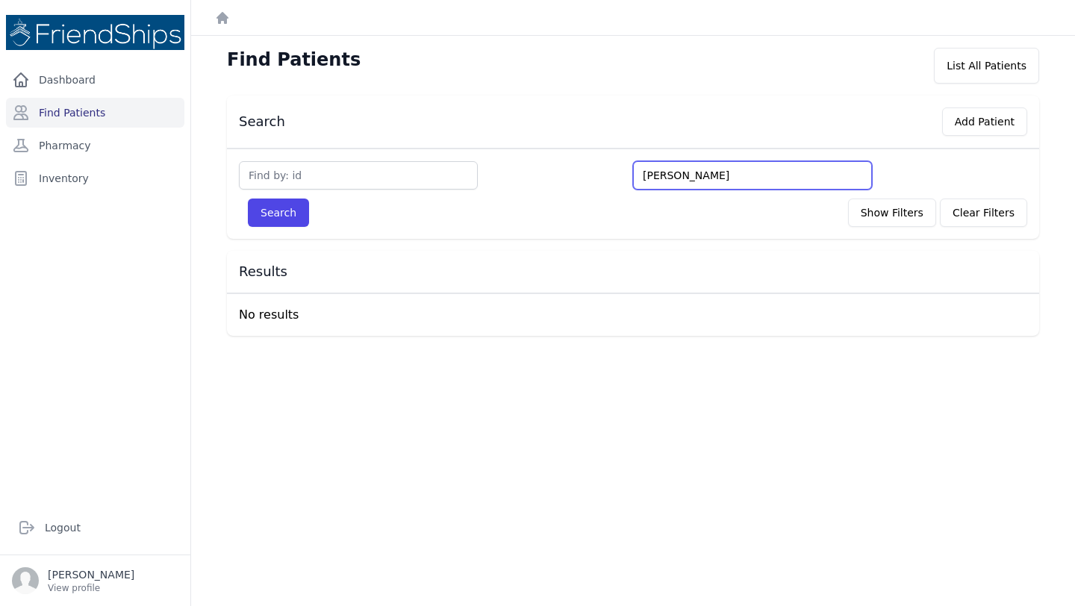
type input "mohamm nour shabib"
type input "mohammed nour shabib"
click at [248, 199] on button "Search" at bounding box center [278, 213] width 61 height 28
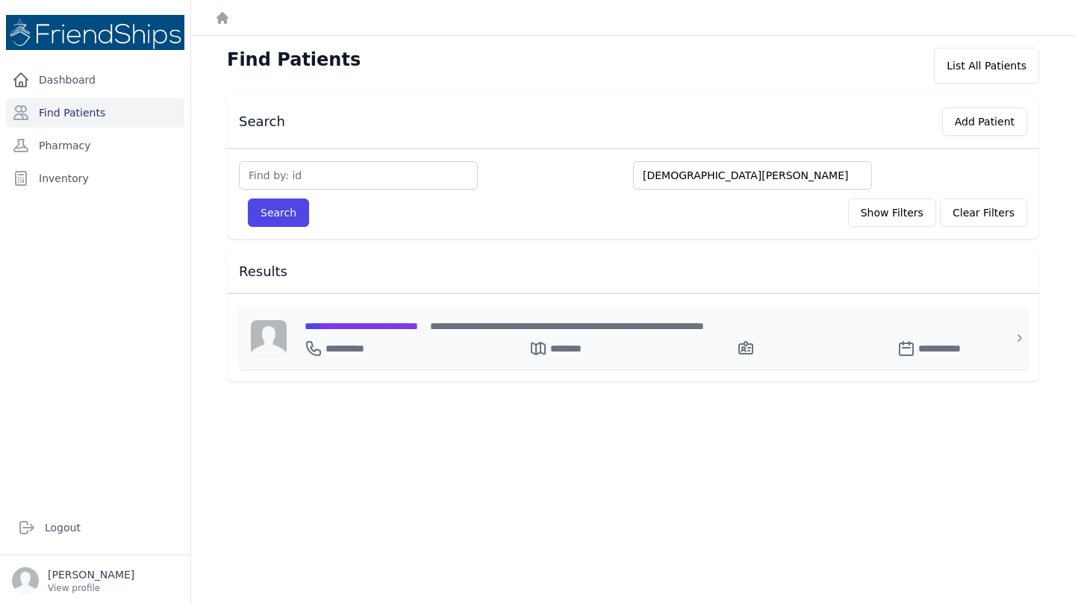
click at [408, 323] on span "**********" at bounding box center [362, 326] width 114 height 10
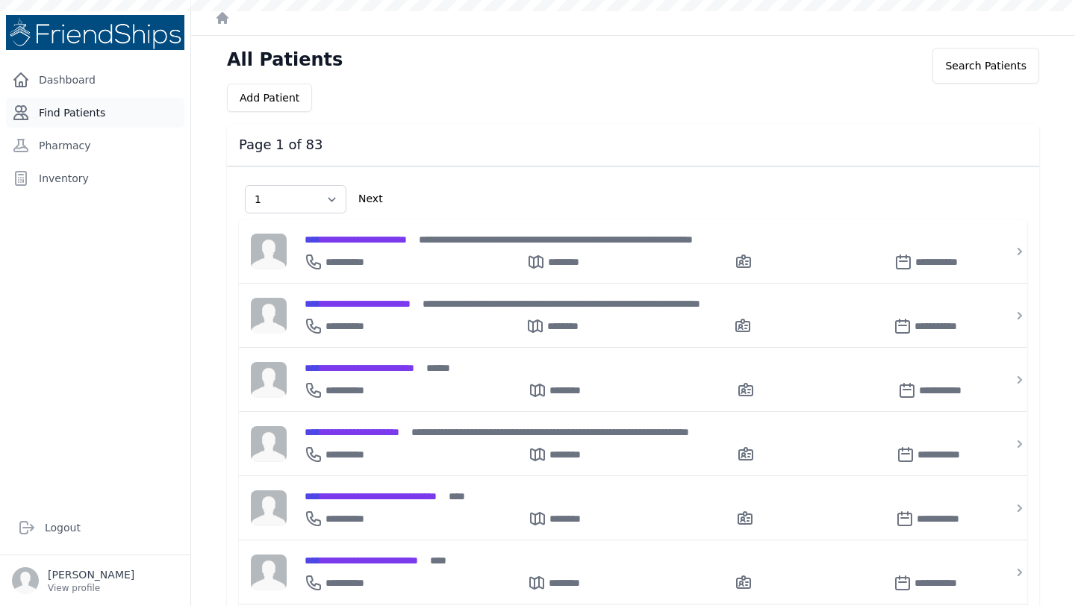
click at [69, 108] on link "Find Patients" at bounding box center [95, 113] width 178 height 30
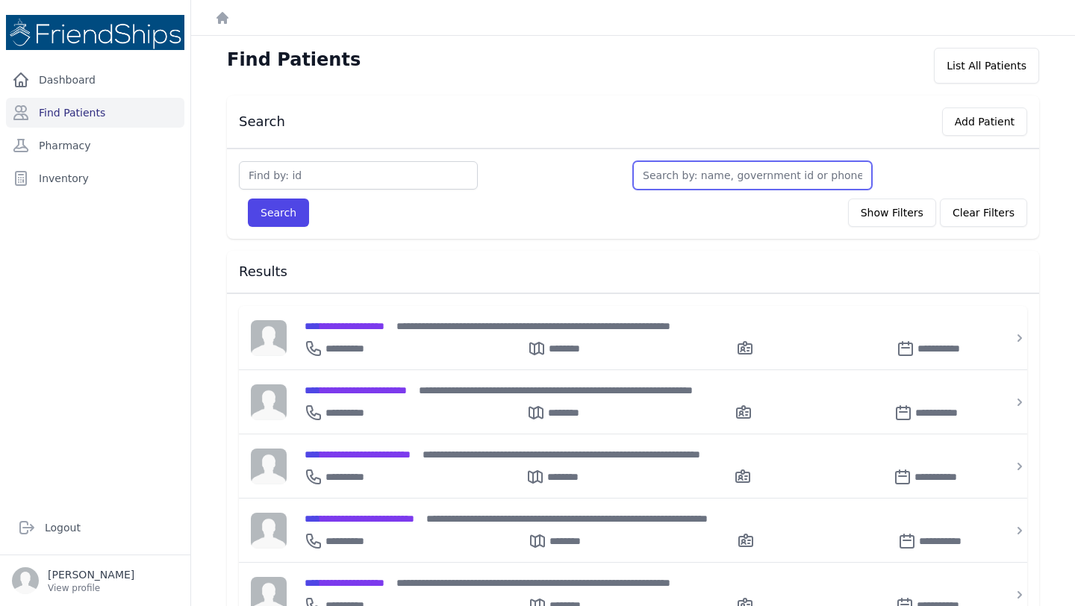
click at [689, 180] on input "text" at bounding box center [752, 175] width 239 height 28
type input "yas"
type input "yasse"
type input "[PERSON_NAME]"
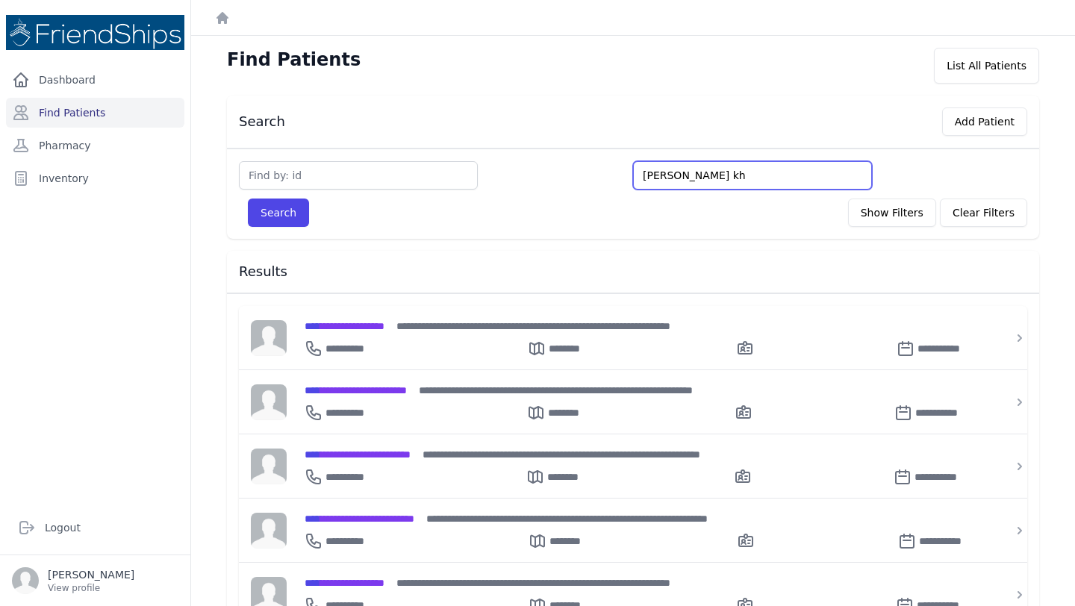
type input "[PERSON_NAME]"
click at [248, 199] on button "Search" at bounding box center [278, 213] width 61 height 28
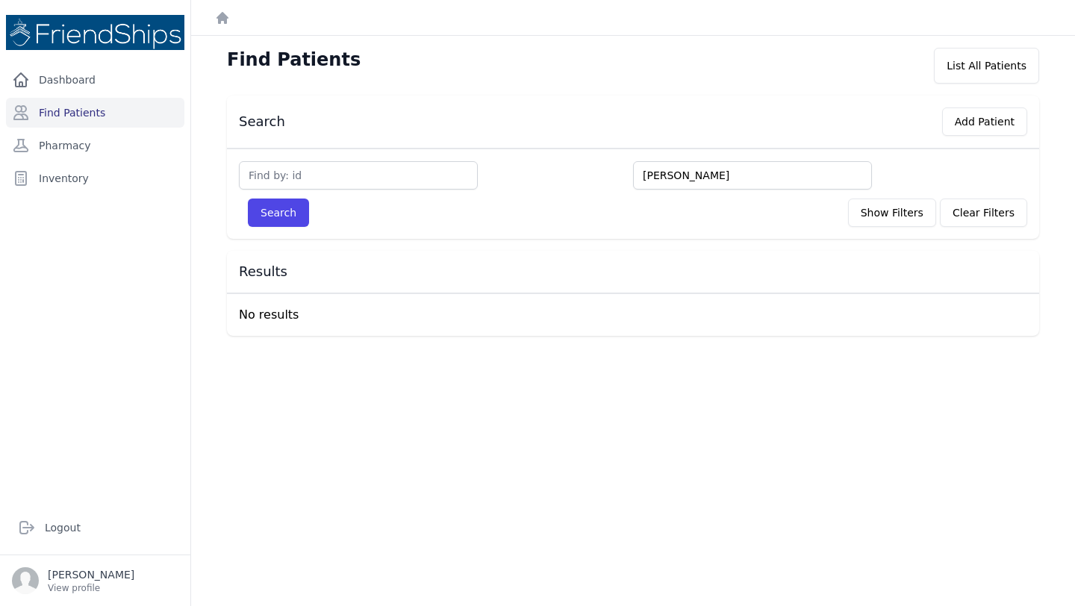
click at [694, 171] on input "[PERSON_NAME]" at bounding box center [752, 175] width 239 height 28
type input "nas"
type input "[PERSON_NAME]"
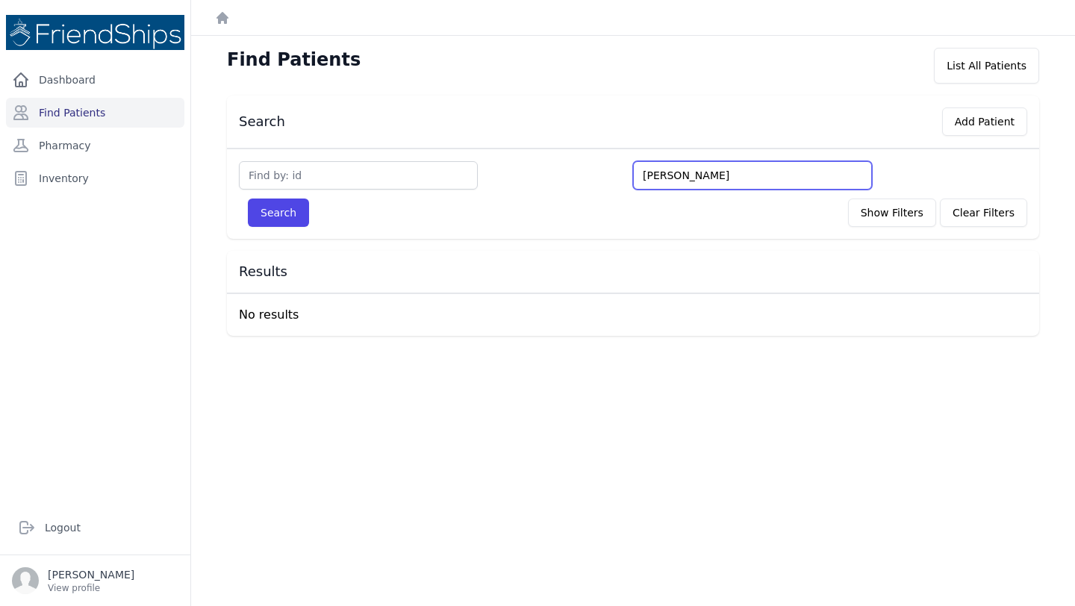
click at [248, 199] on button "Search" at bounding box center [278, 213] width 61 height 28
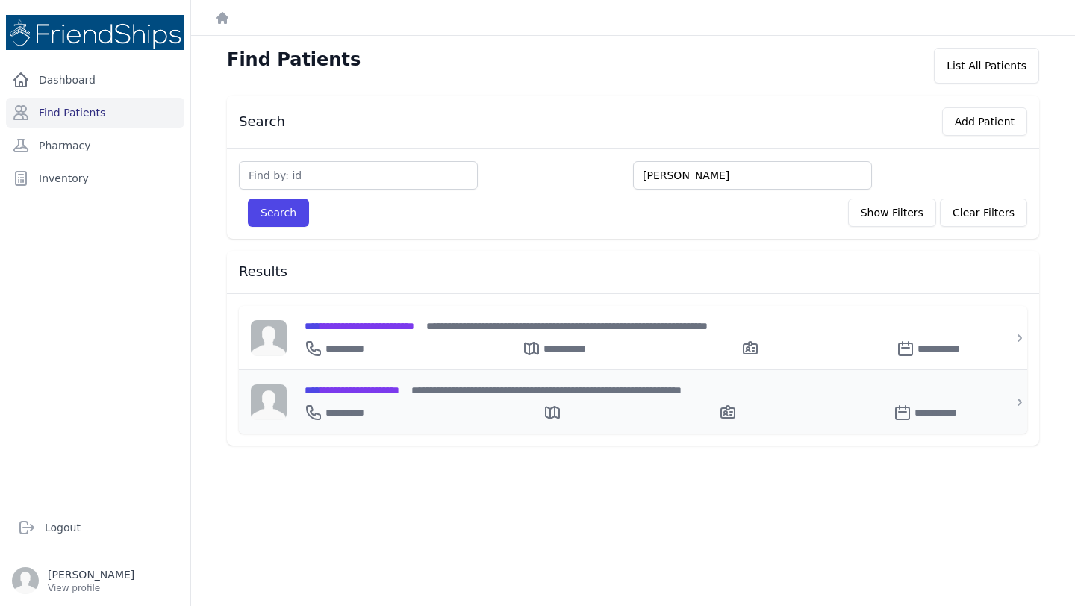
click at [385, 396] on div "**********" at bounding box center [642, 390] width 675 height 16
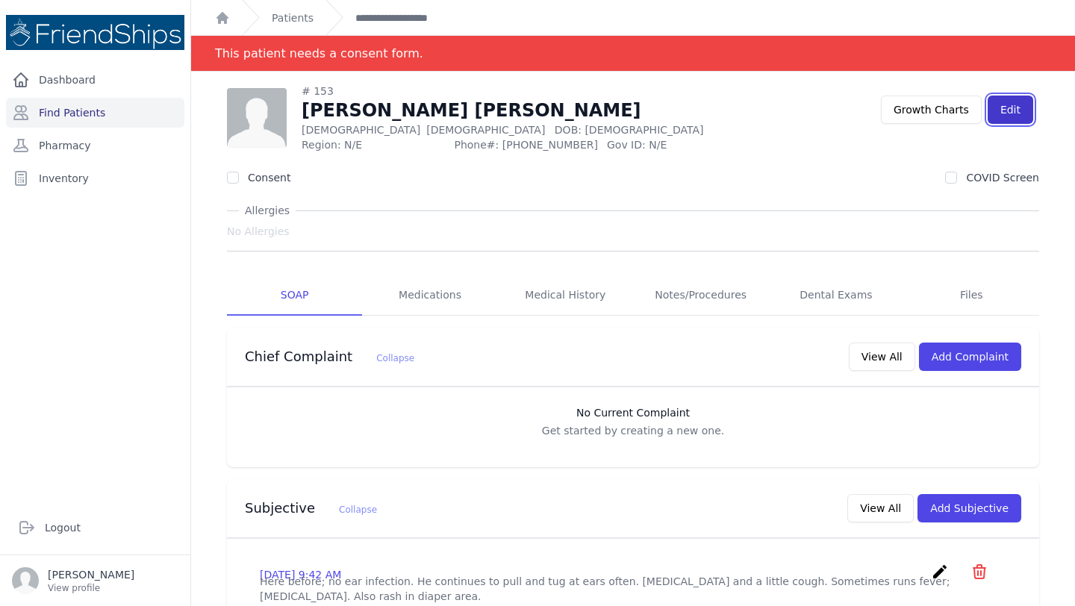
click at [1009, 115] on link "Edit" at bounding box center [1011, 110] width 46 height 28
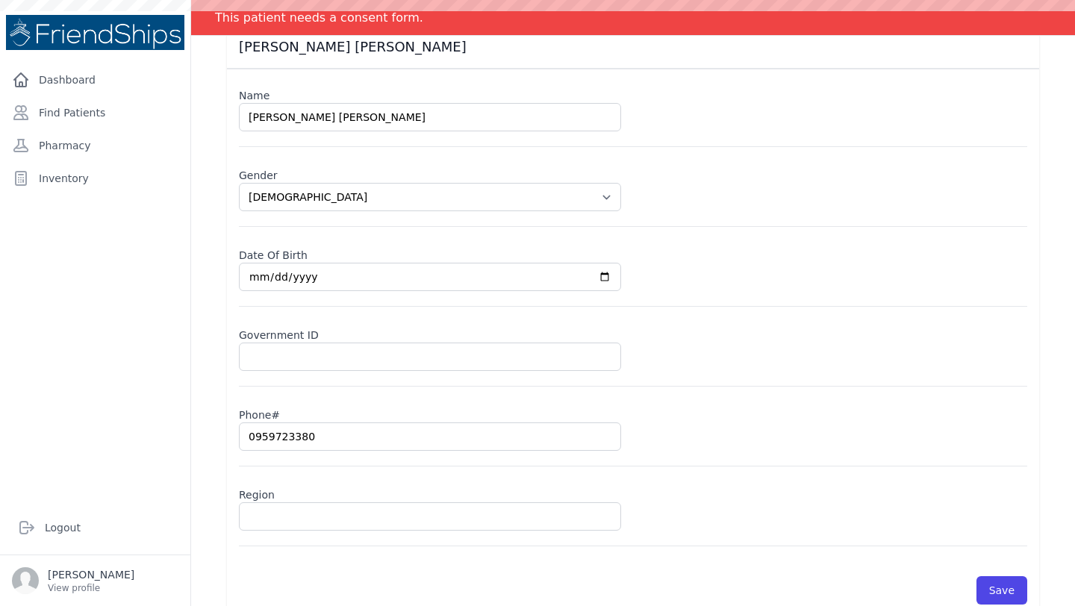
scroll to position [120, 0]
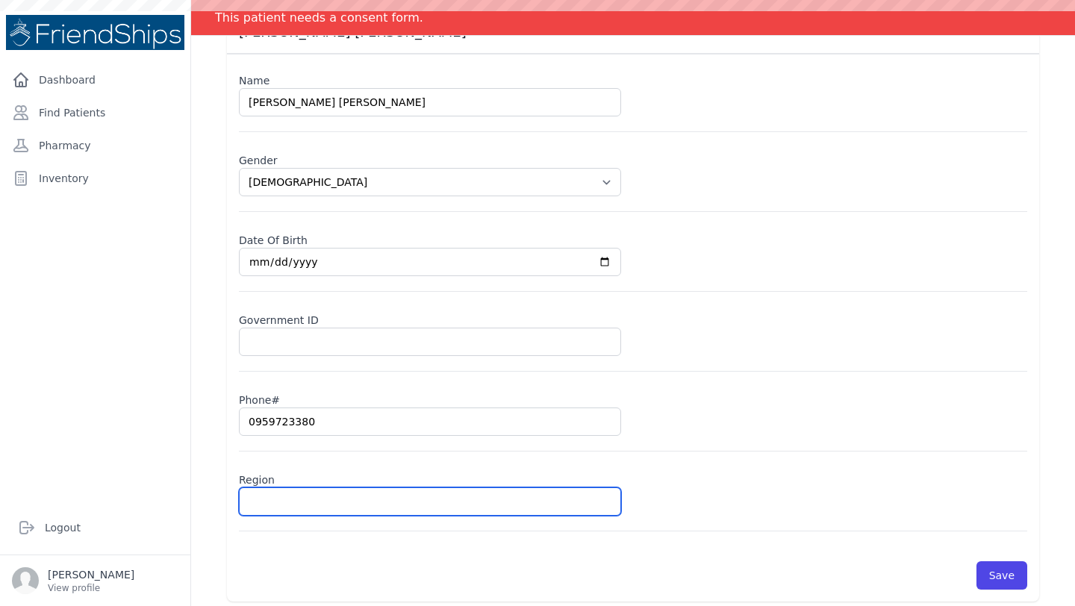
click at [400, 500] on input "text" at bounding box center [430, 502] width 382 height 28
type input "Hamadiya"
type input "[PERSON_NAME] [PERSON_NAME]"
select select "[DEMOGRAPHIC_DATA]"
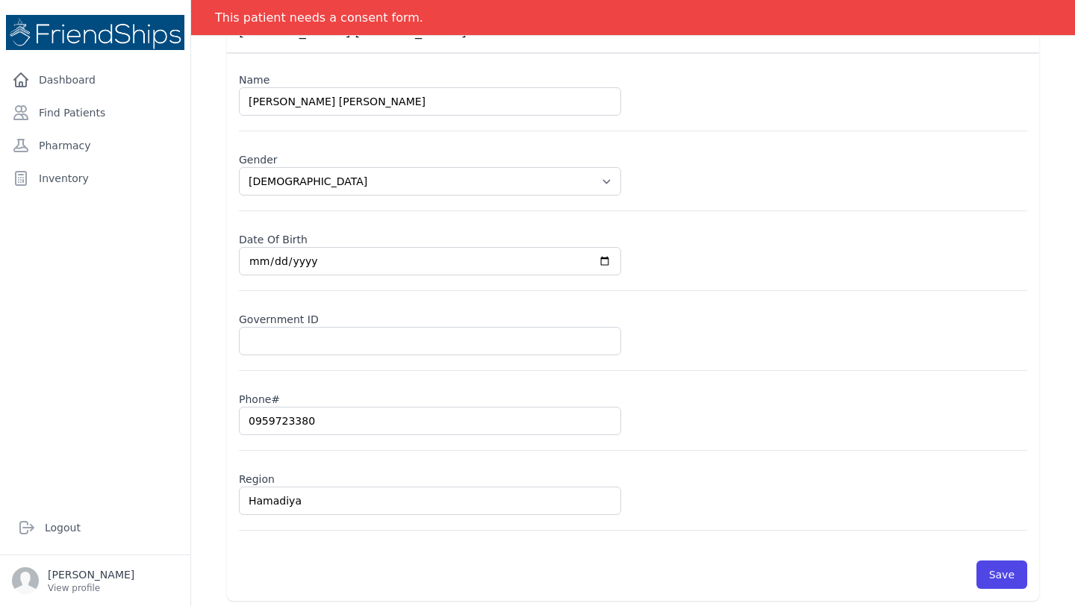
scroll to position [128, 0]
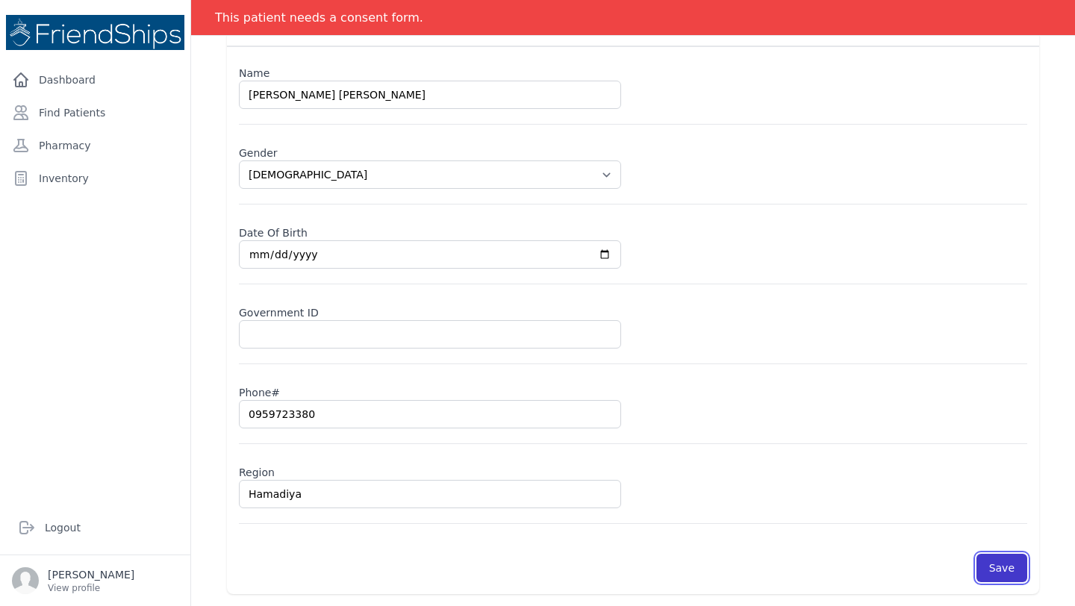
click at [1004, 565] on button "Save" at bounding box center [1002, 568] width 51 height 28
click at [1000, 565] on button "Save" at bounding box center [1002, 568] width 51 height 28
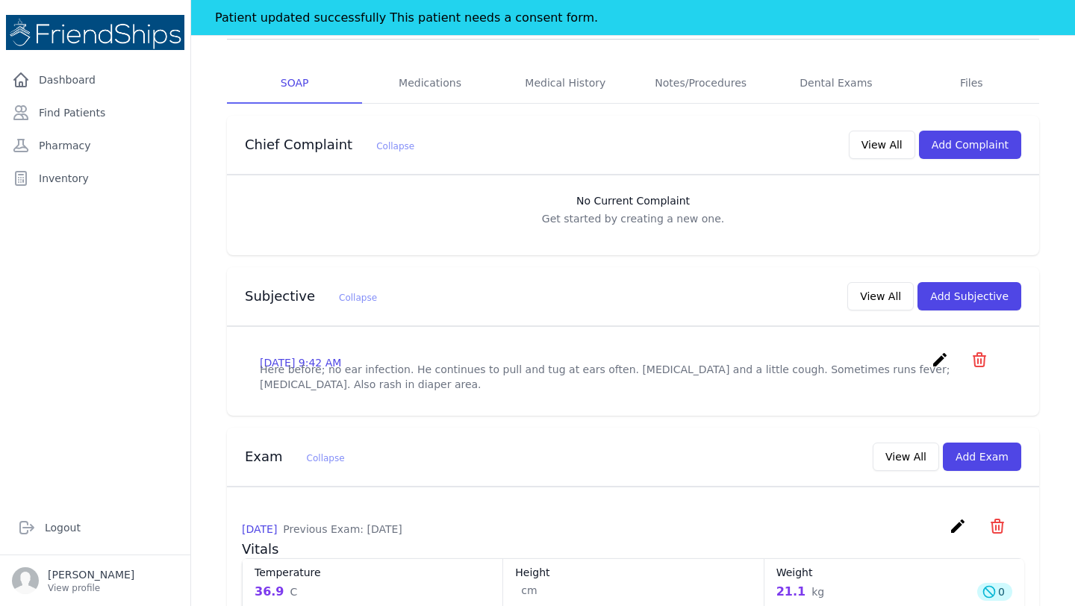
scroll to position [224, 0]
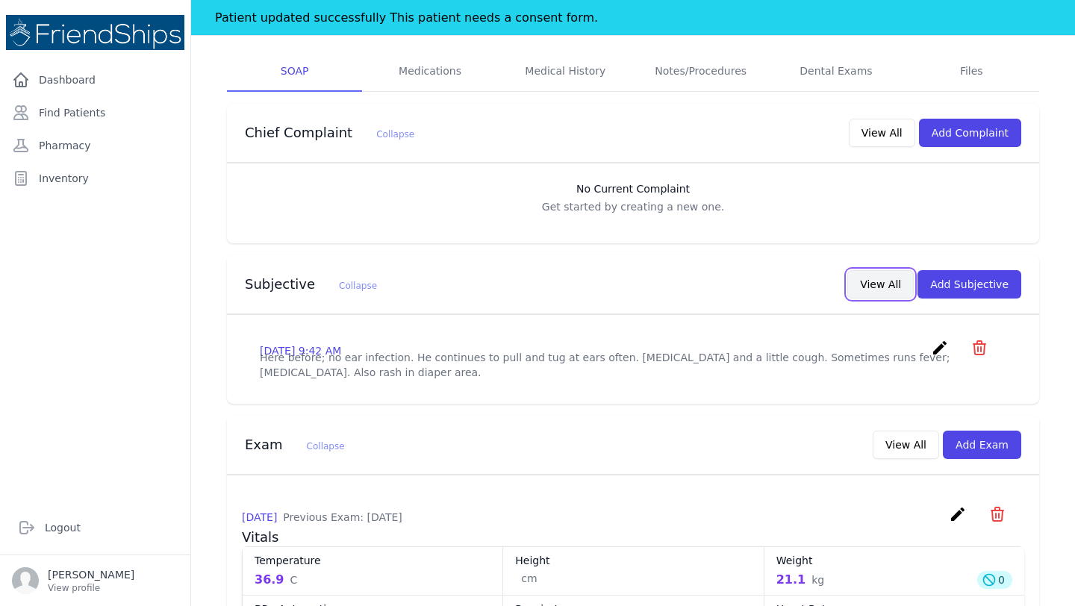
click at [885, 294] on button "View All" at bounding box center [881, 284] width 66 height 28
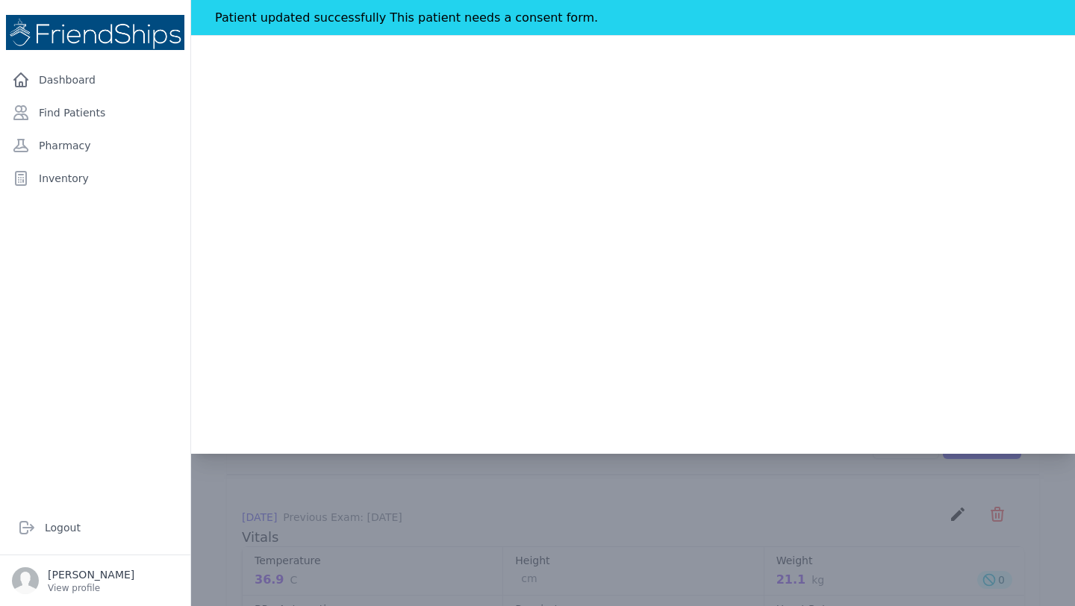
scroll to position [0, 0]
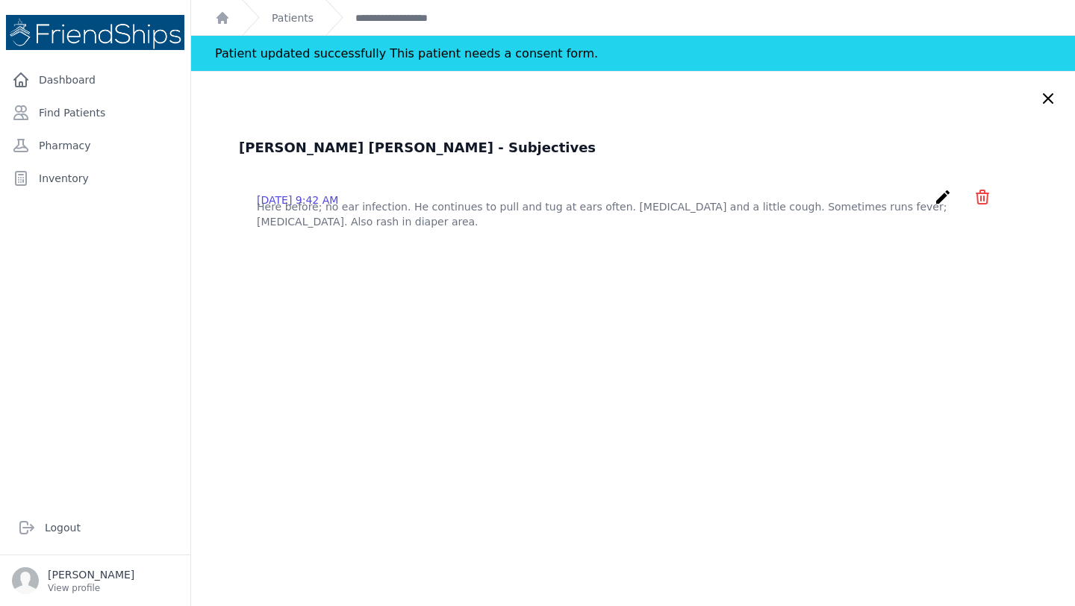
click at [1034, 109] on div "[PERSON_NAME] [PERSON_NAME] - Subjectives [DATE] 9:42 AM create ​ Delete subjec…" at bounding box center [633, 375] width 884 height 606
click at [1043, 105] on icon at bounding box center [1049, 99] width 18 height 18
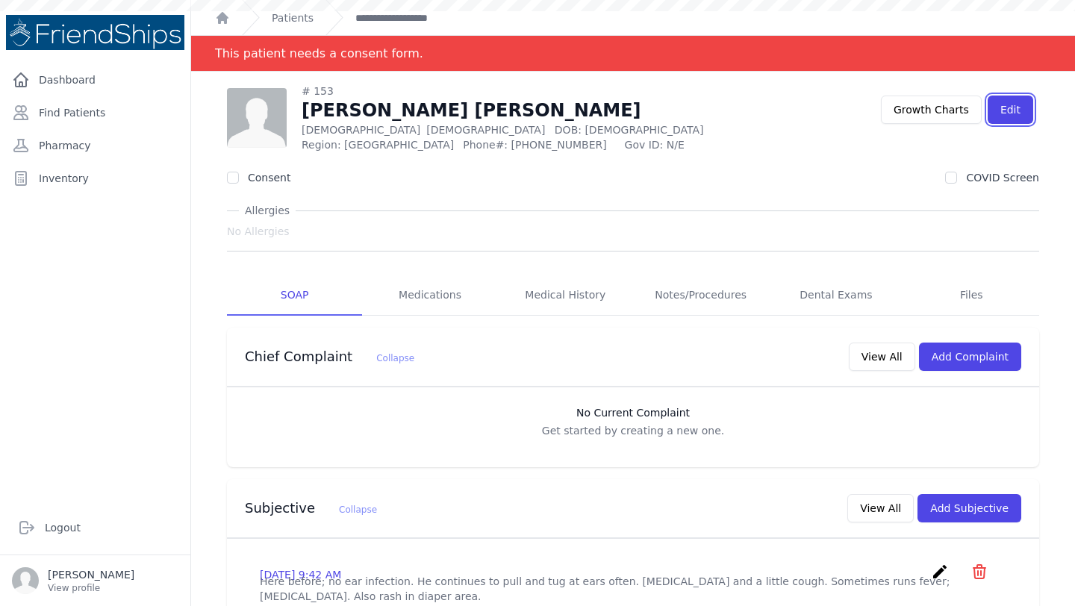
click at [1013, 117] on link "Edit" at bounding box center [1011, 110] width 46 height 28
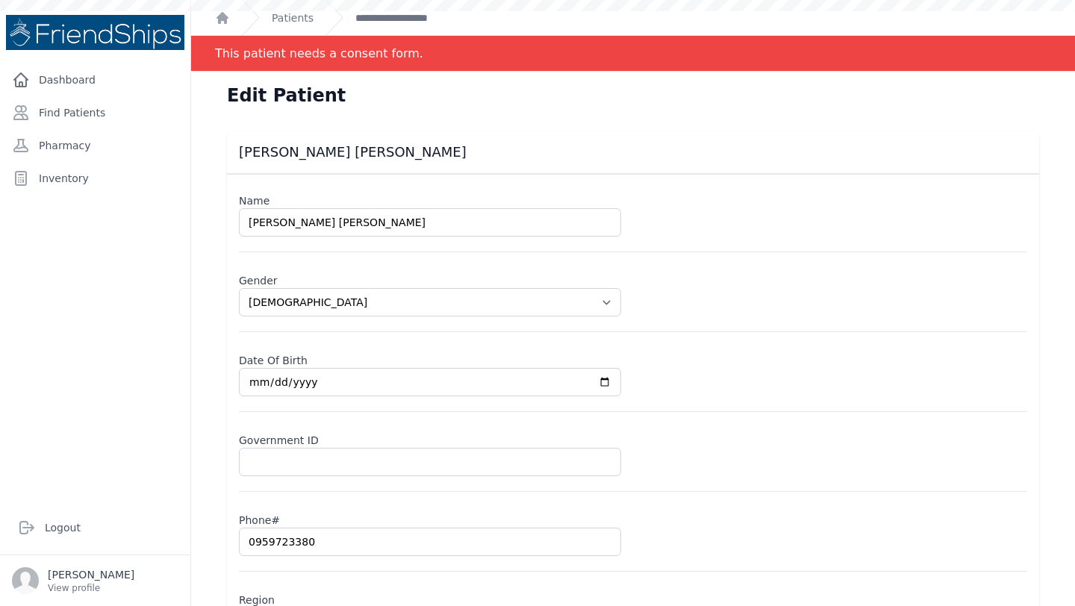
select select "[DEMOGRAPHIC_DATA]"
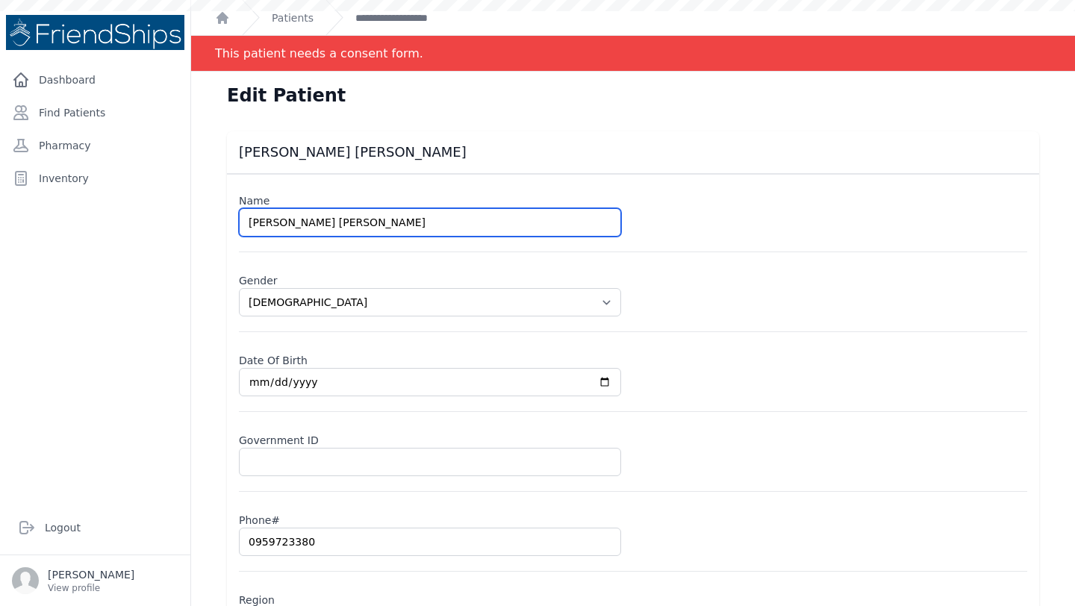
click at [257, 223] on input "[PERSON_NAME] [PERSON_NAME]" at bounding box center [430, 222] width 382 height 28
type input "[PERSON_NAME] [PERSON_NAME]"
select select "[DEMOGRAPHIC_DATA]"
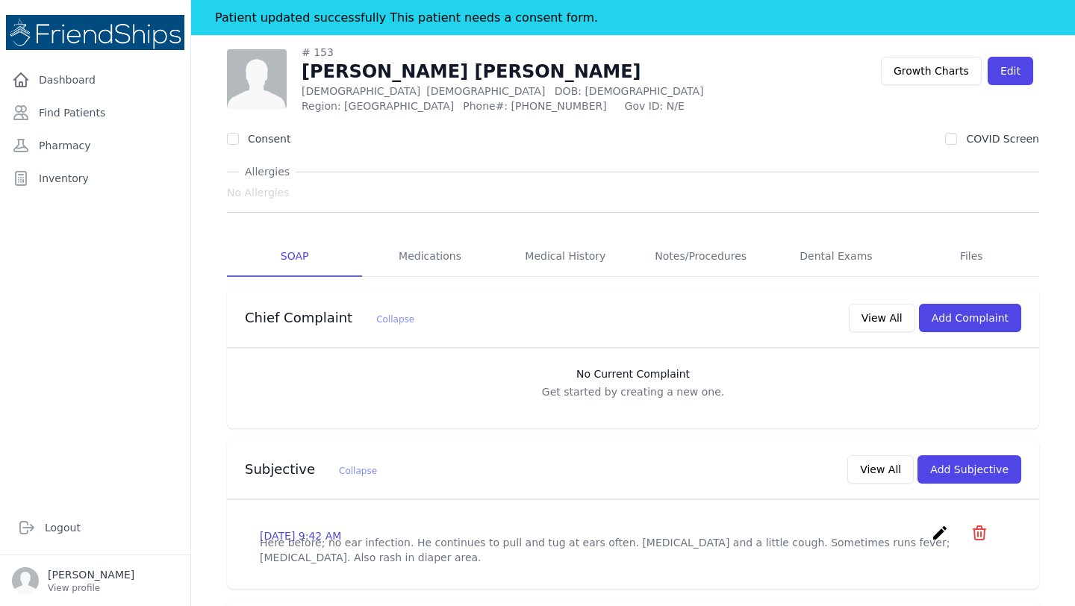
scroll to position [42, 0]
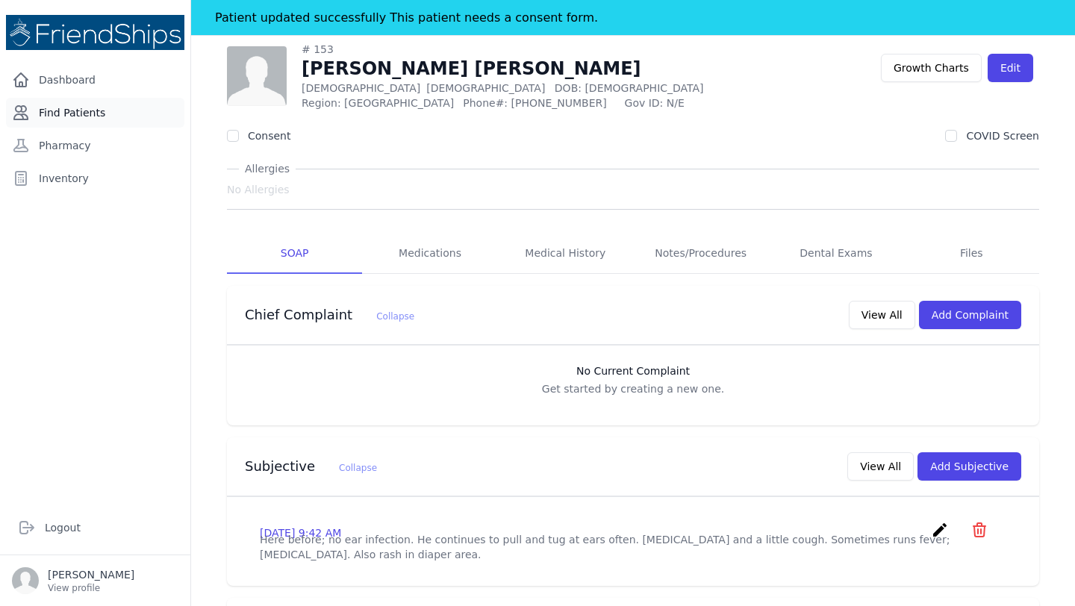
click at [64, 121] on link "Find Patients" at bounding box center [95, 113] width 178 height 30
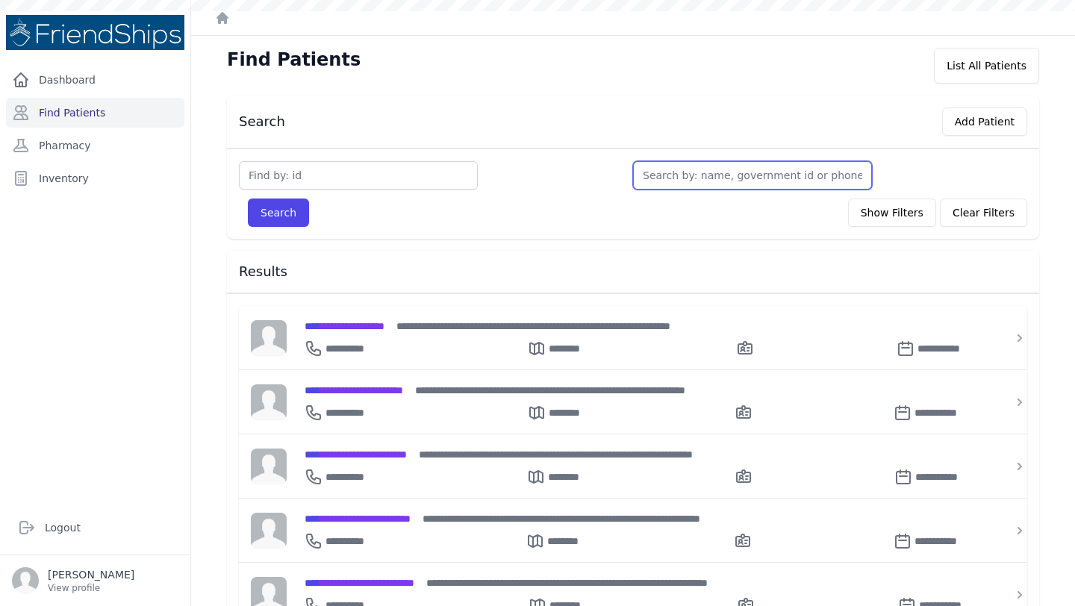
click at [692, 184] on input "text" at bounding box center [752, 175] width 239 height 28
type input "shukr"
type input "shukran"
click at [248, 199] on button "Search" at bounding box center [278, 213] width 61 height 28
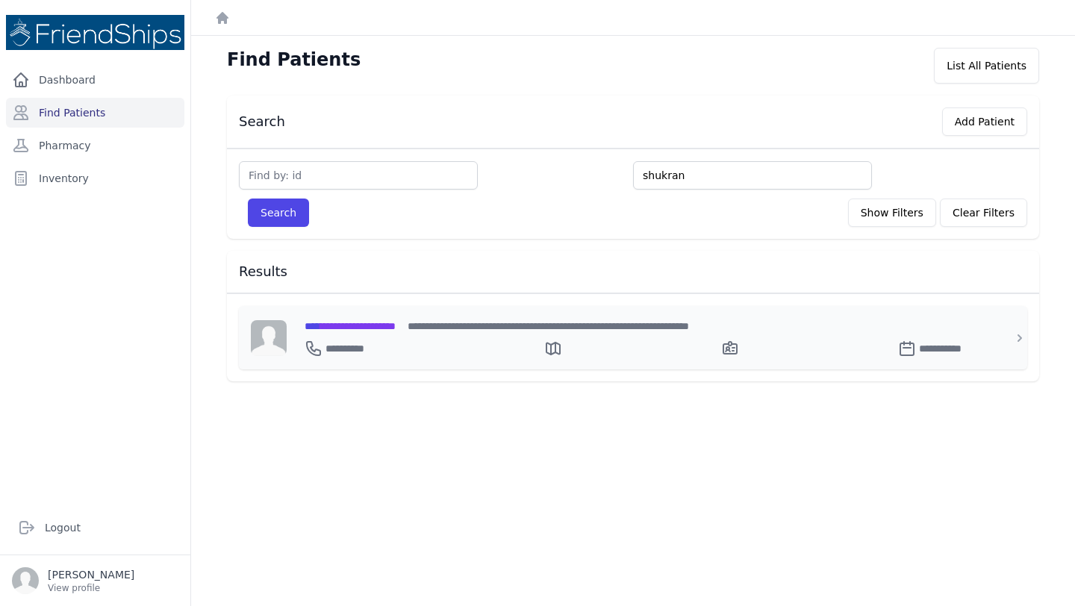
click at [396, 331] on span "**********" at bounding box center [350, 326] width 91 height 10
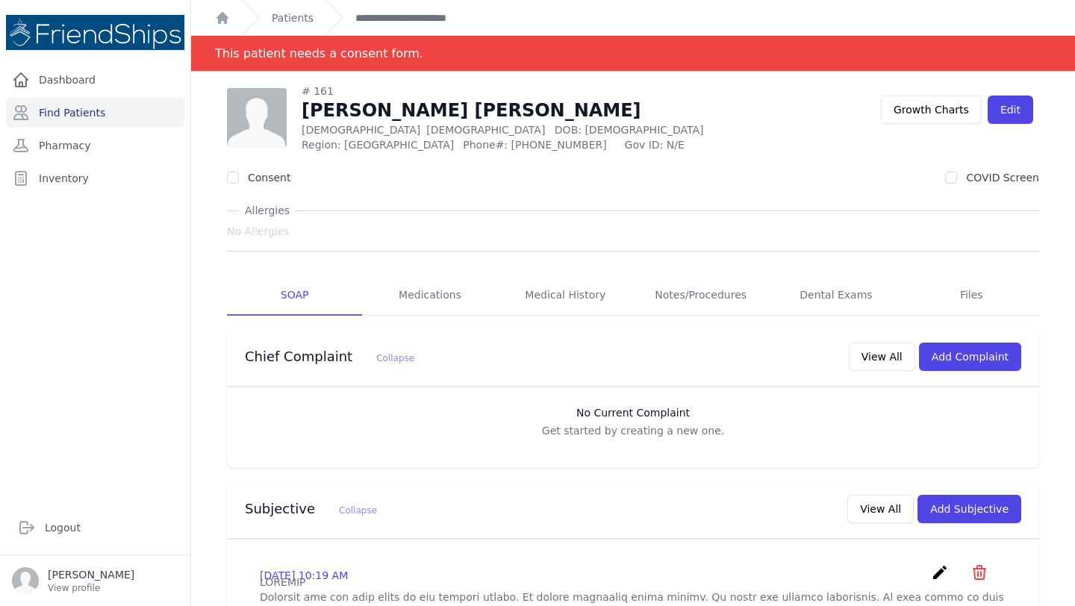
click at [96, 114] on link "Find Patients" at bounding box center [95, 113] width 178 height 30
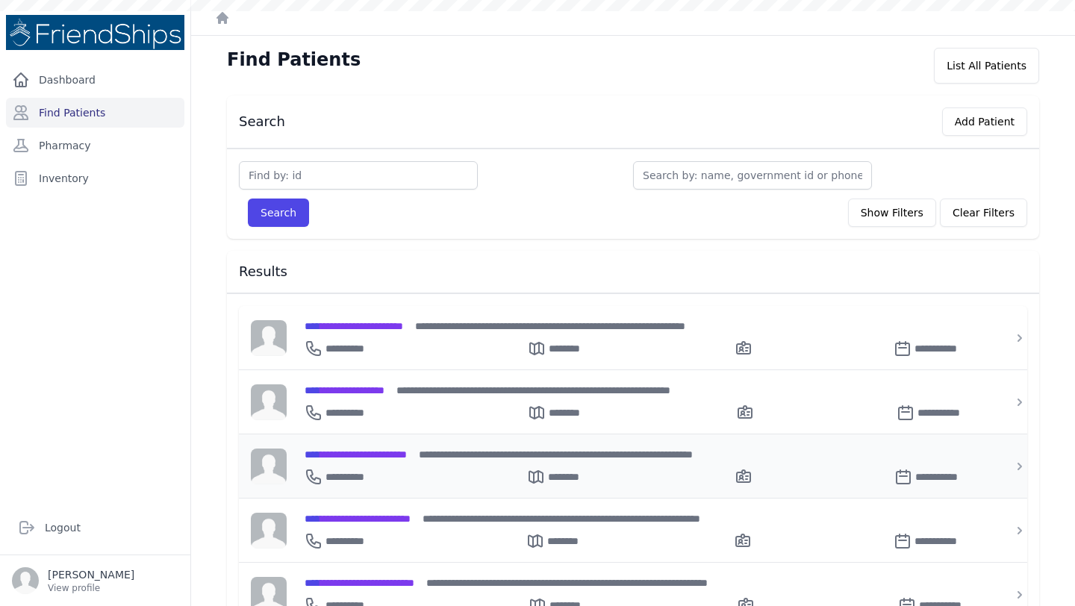
scroll to position [129, 0]
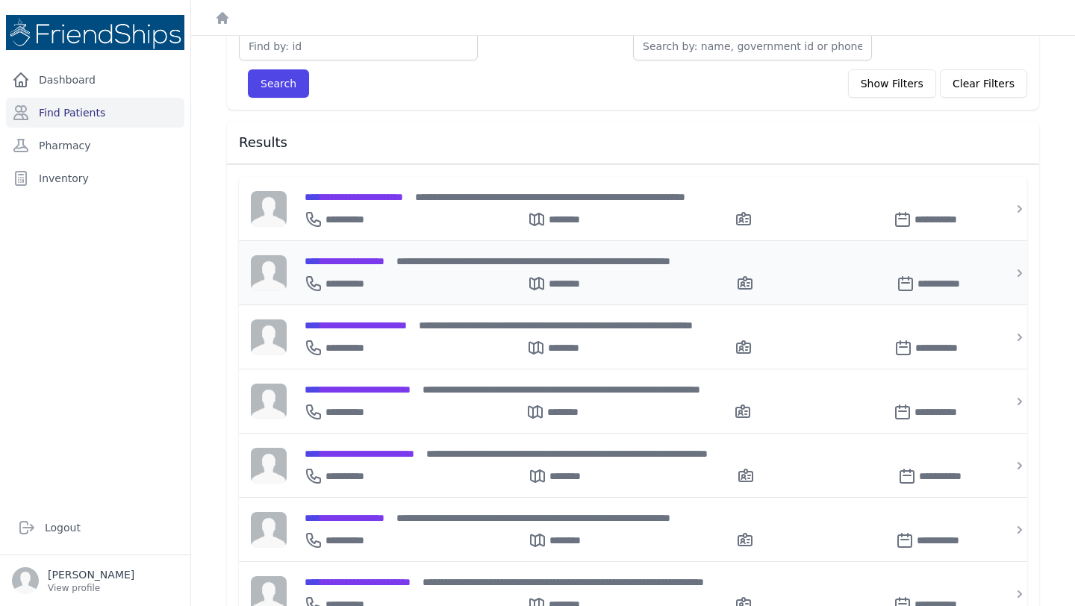
click at [364, 275] on div "**********" at bounding box center [347, 284] width 84 height 18
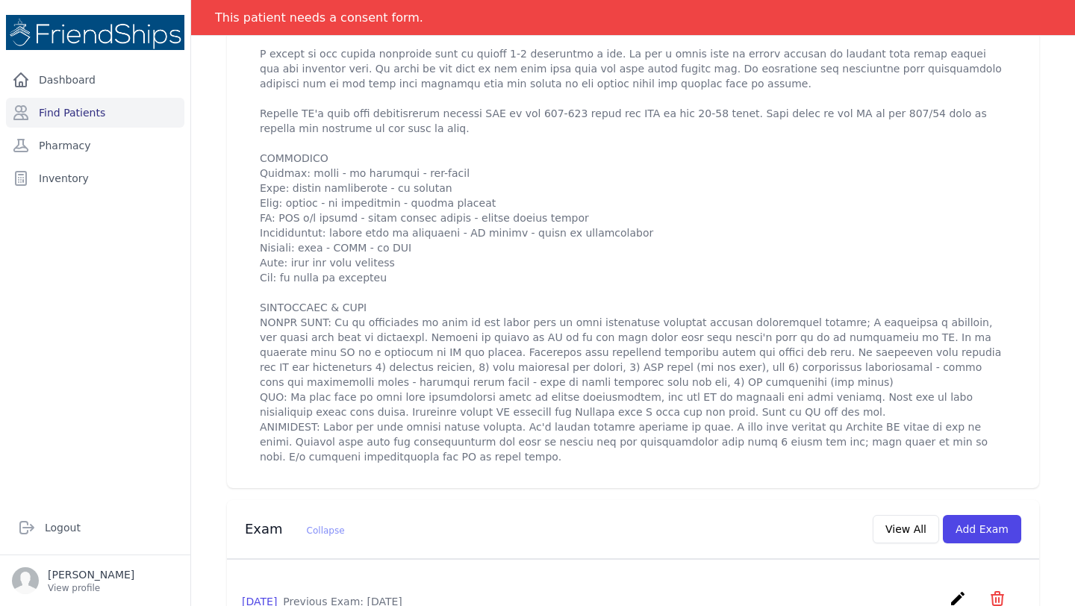
scroll to position [687, 0]
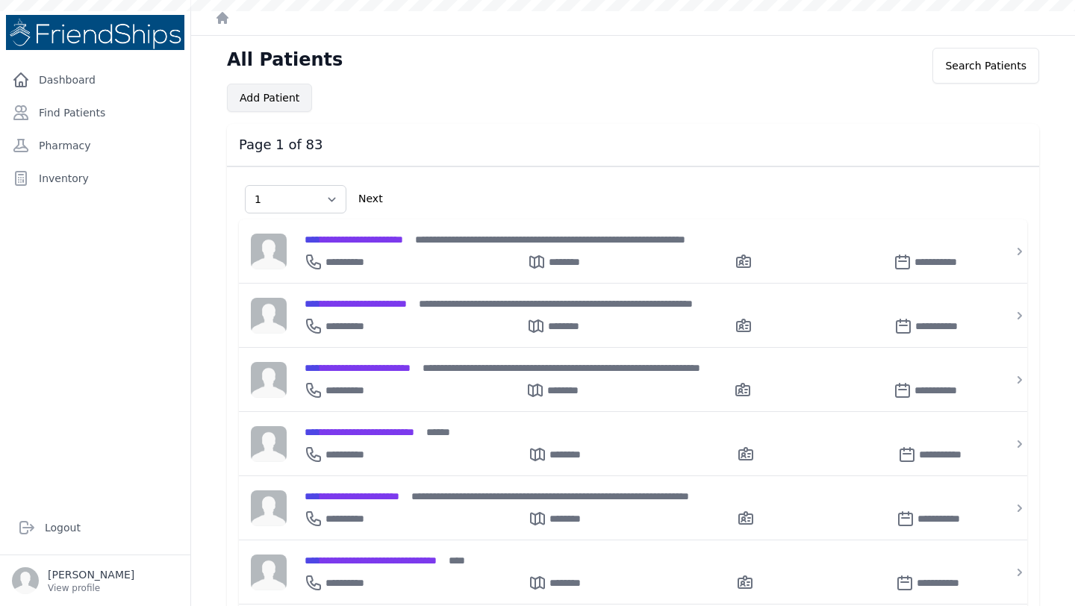
select select "1"
click at [90, 112] on link "Find Patients" at bounding box center [95, 113] width 178 height 30
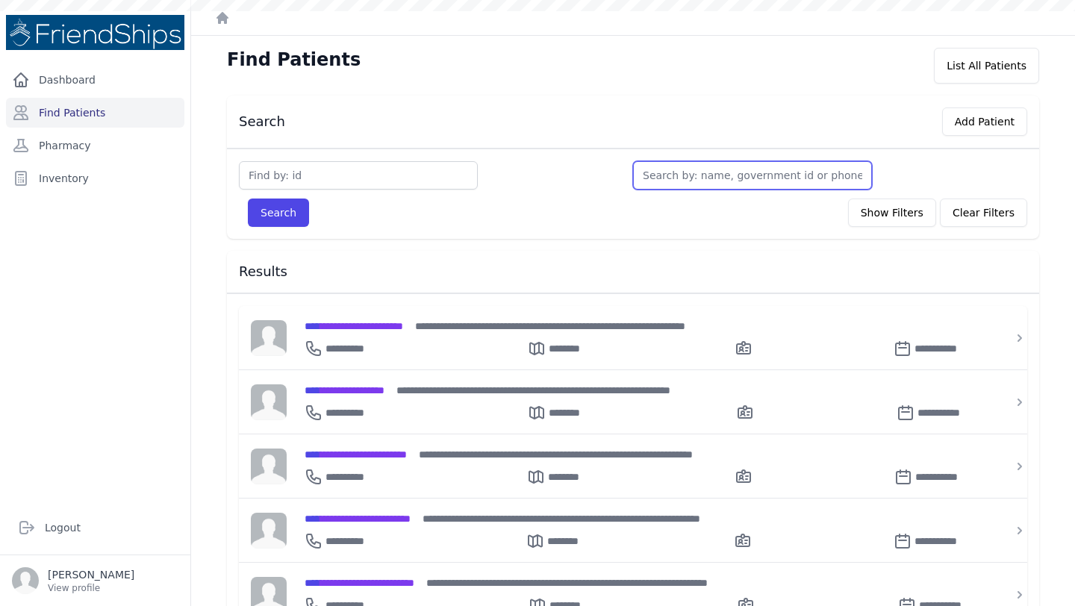
click at [658, 172] on input "text" at bounding box center [752, 175] width 239 height 28
type input "mu"
type input "mus"
type input "musta"
type input "mustaf"
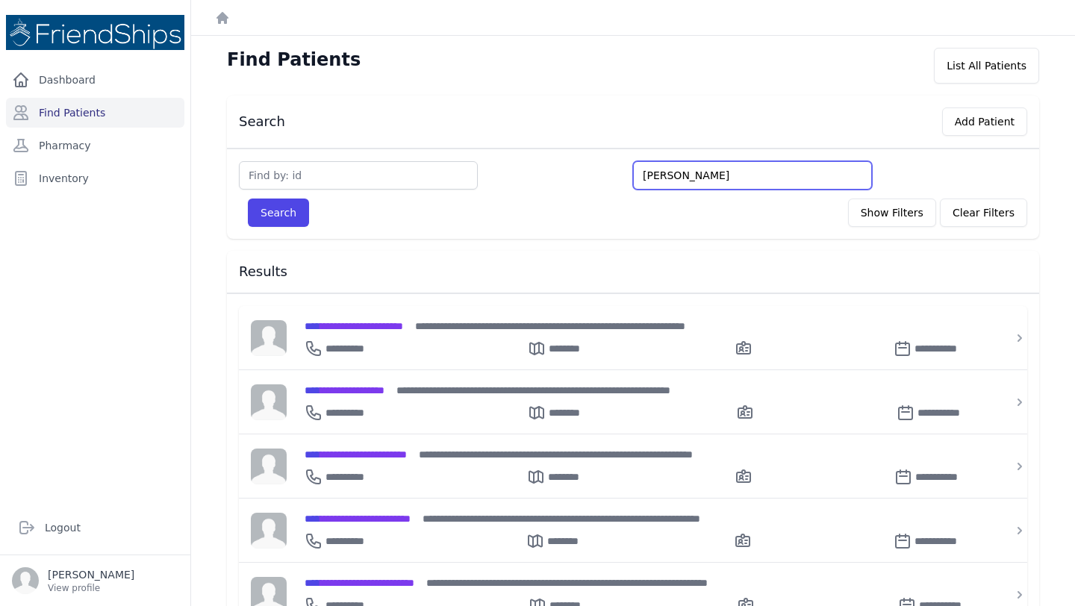
type input "mustafa"
type input "mustafa mus"
type input "mustafa must"
type input "mustafa mustaf"
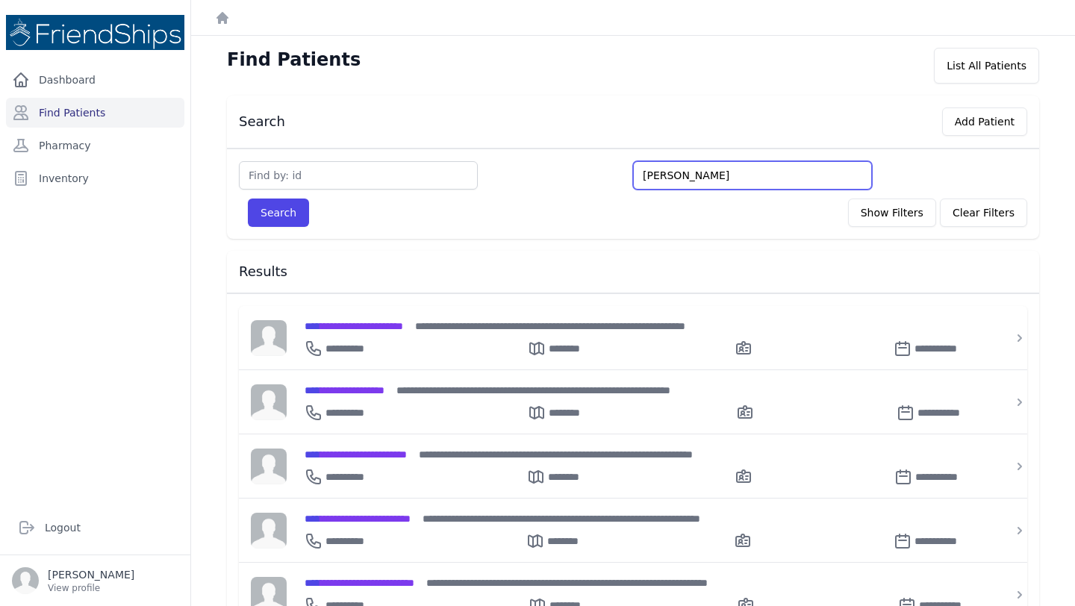
type input "mustafa mustafa"
click at [248, 199] on button "Search" at bounding box center [278, 213] width 61 height 28
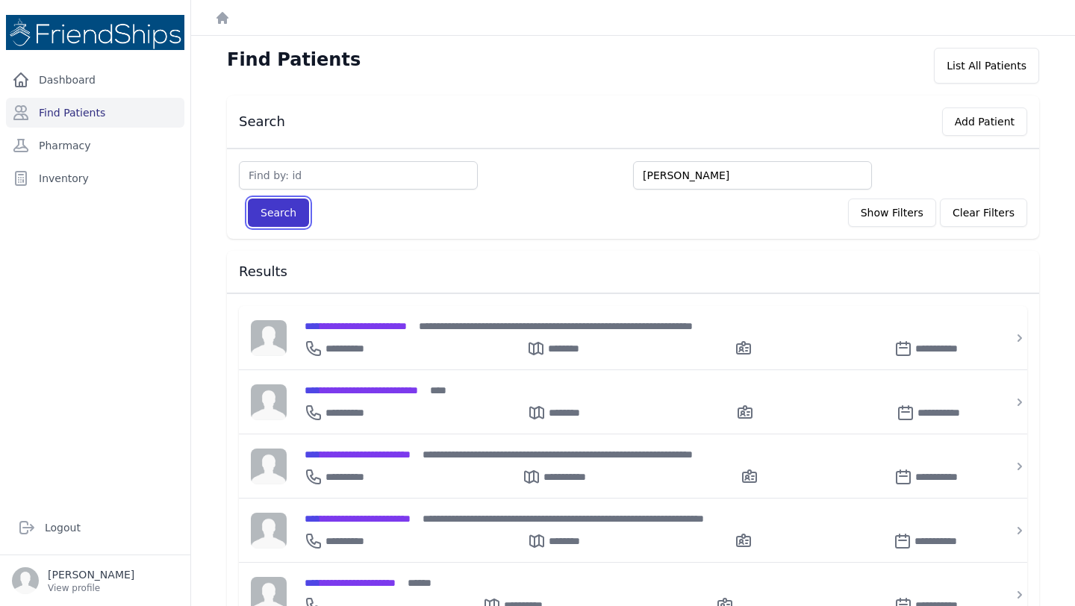
click at [294, 215] on button "Search" at bounding box center [278, 213] width 61 height 28
click at [693, 183] on input "mustafa mustafa" at bounding box center [752, 175] width 239 height 28
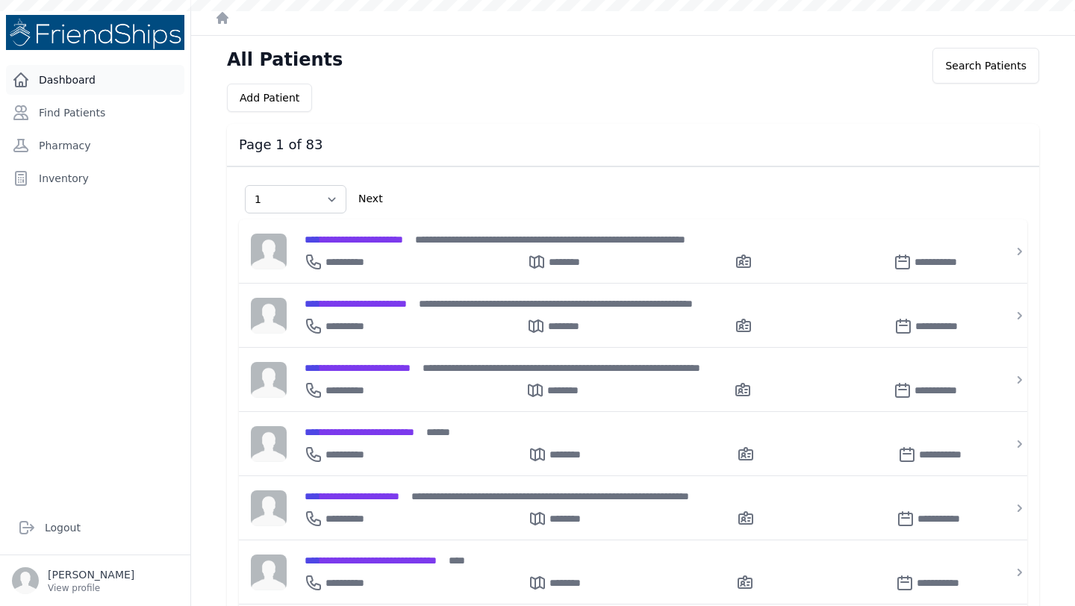
select select "1"
click at [91, 106] on link "Find Patients" at bounding box center [95, 113] width 178 height 30
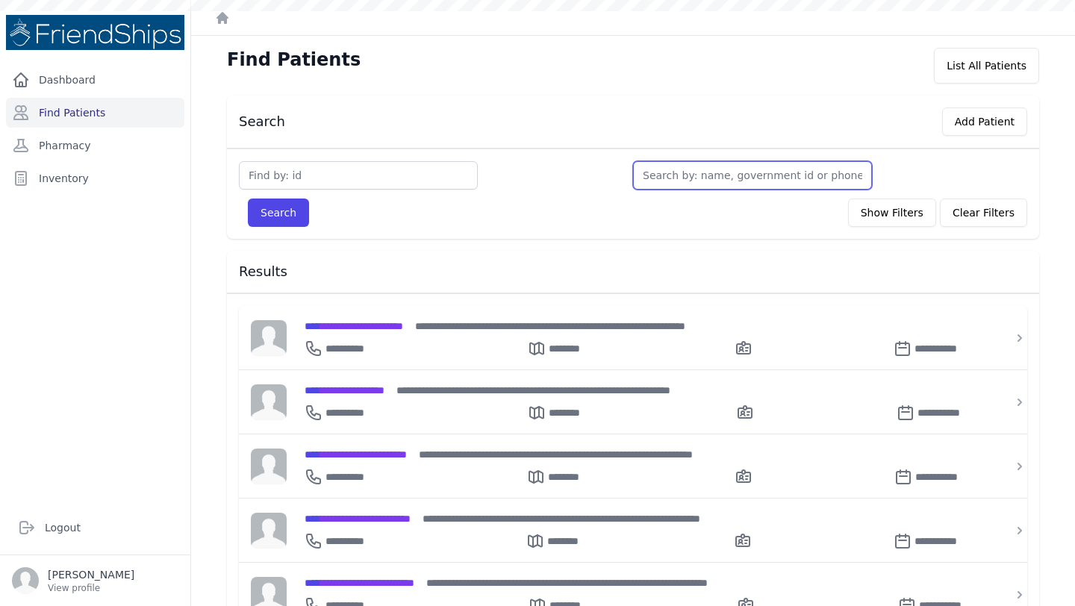
click at [732, 184] on input "text" at bounding box center [752, 175] width 239 height 28
type input "eil"
type input "eilee"
type input "eileen"
click at [248, 199] on button "Search" at bounding box center [278, 213] width 61 height 28
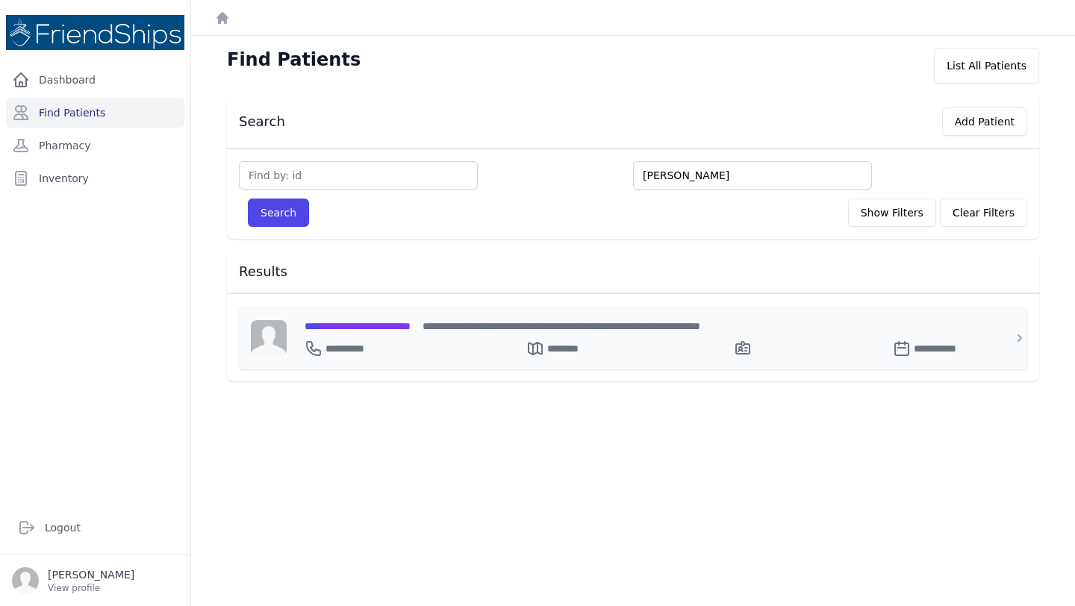
click at [394, 321] on span "**********" at bounding box center [358, 326] width 106 height 10
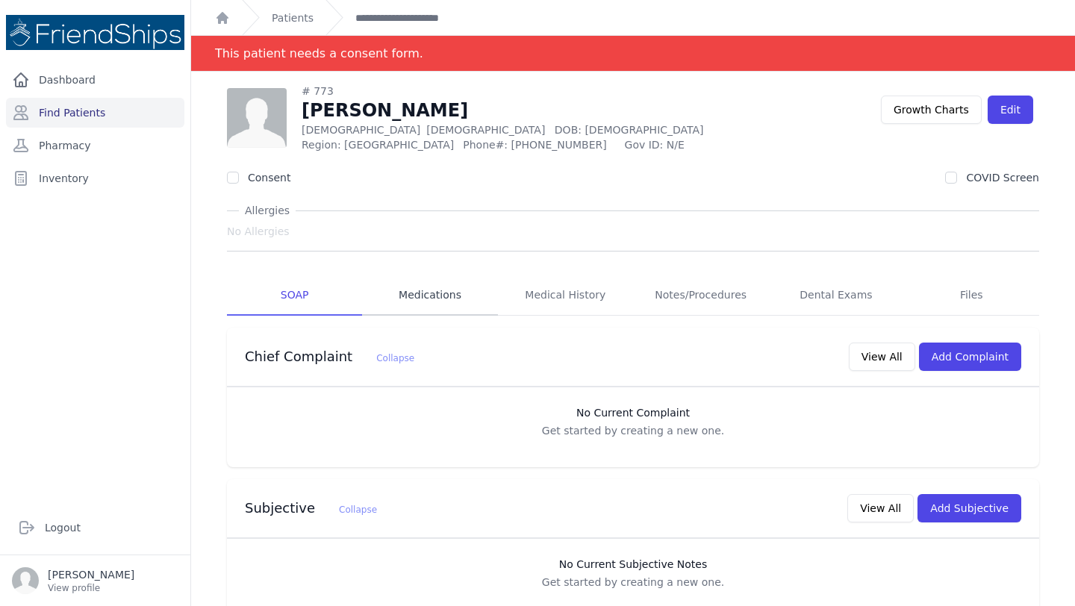
click at [450, 292] on link "Medications" at bounding box center [429, 296] width 135 height 40
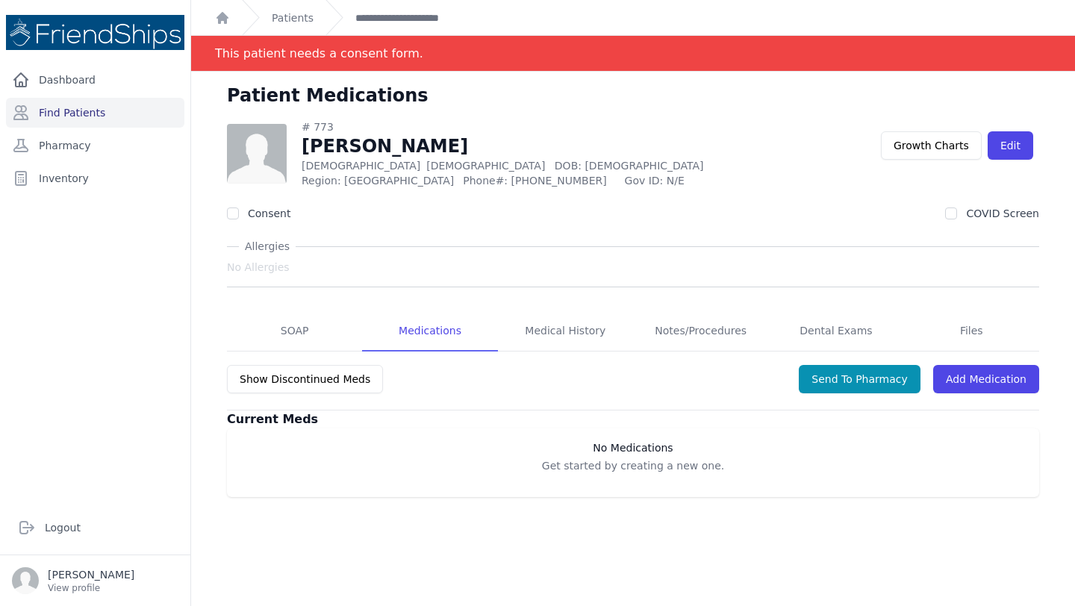
click at [450, 292] on span "# 773 Eileen Mohammed Nassar Female 0 Years Old DOB: 2025-Aug-07 Region: Hamadi…" at bounding box center [633, 308] width 813 height 378
click at [602, 324] on link "Medical History" at bounding box center [565, 331] width 135 height 40
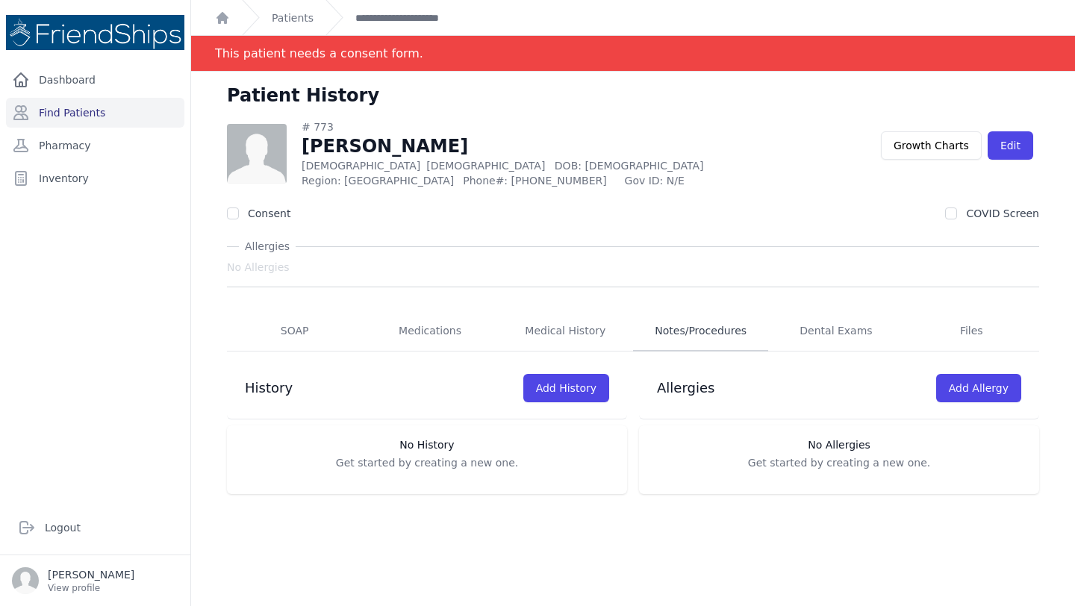
click at [677, 336] on link "Notes/Procedures" at bounding box center [700, 331] width 135 height 40
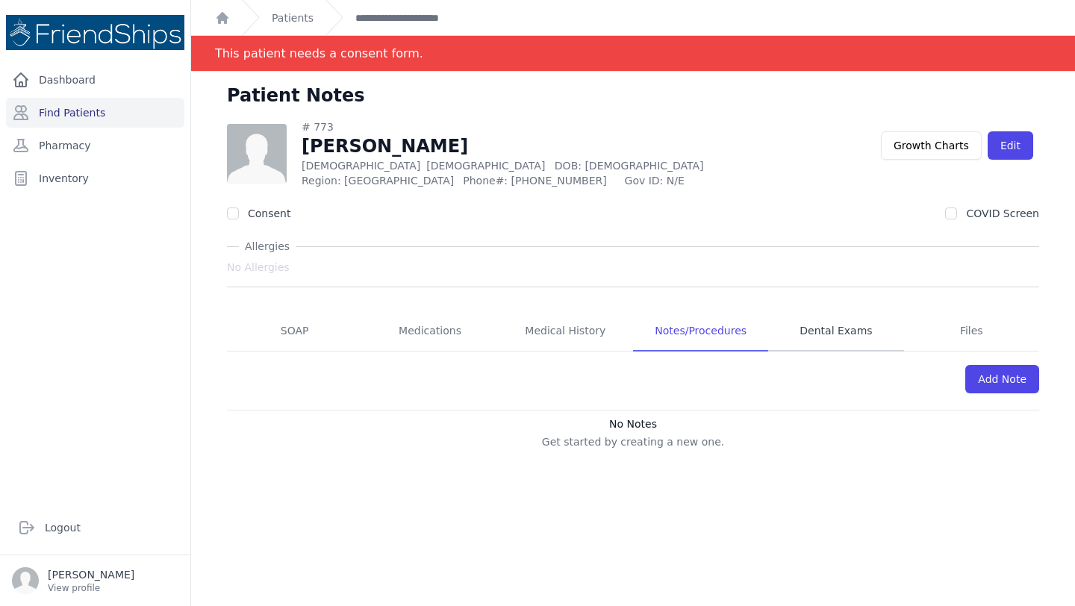
click at [842, 337] on link "Dental Exams" at bounding box center [835, 331] width 135 height 40
click at [954, 327] on link "Files" at bounding box center [971, 331] width 135 height 40
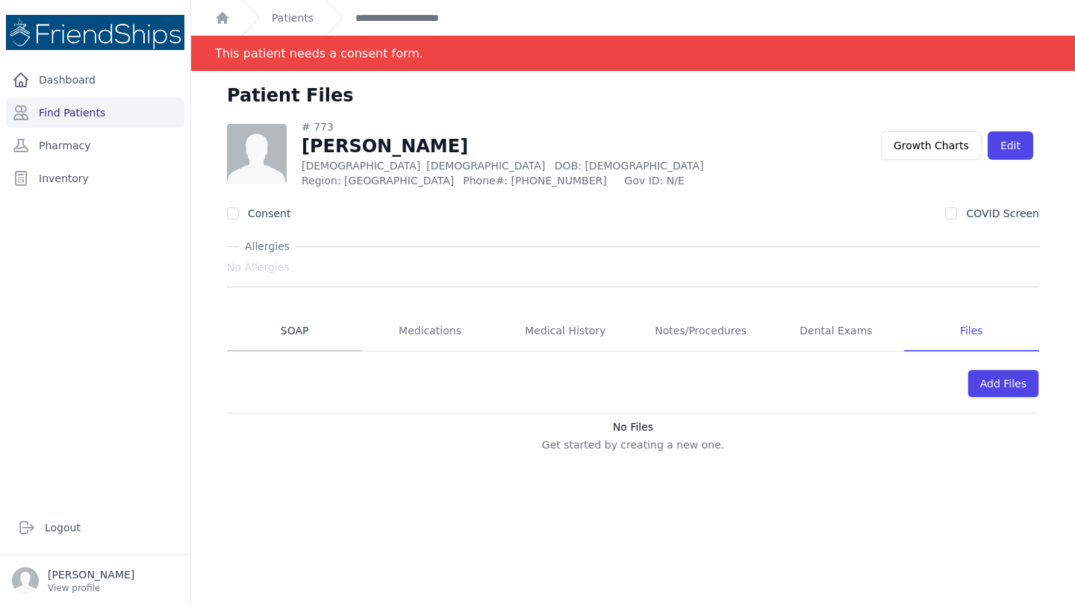
click at [314, 331] on link "SOAP" at bounding box center [294, 331] width 135 height 40
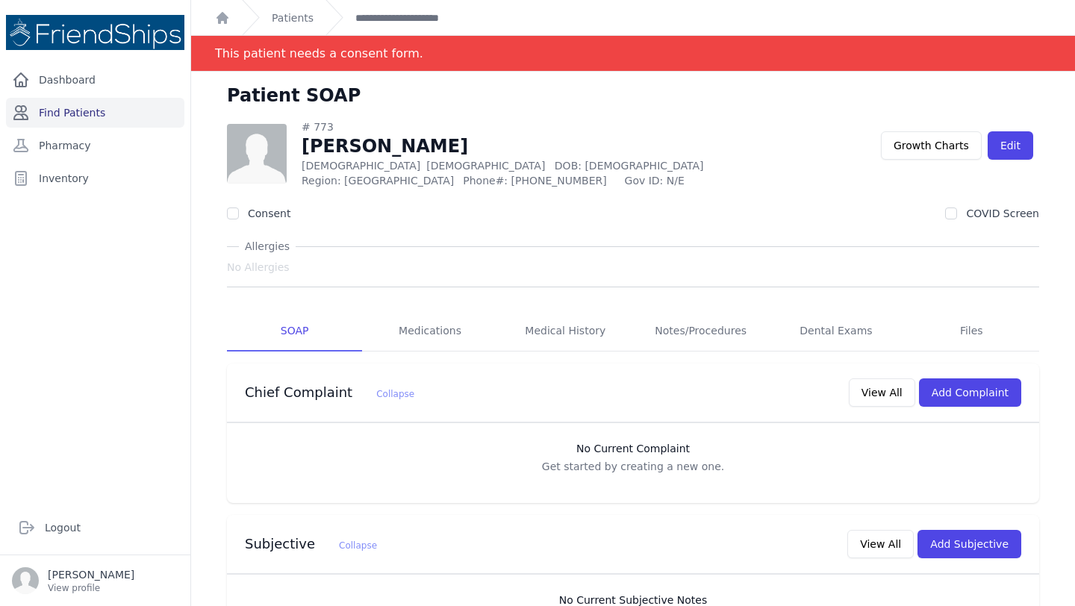
click at [93, 105] on link "Find Patients" at bounding box center [95, 113] width 178 height 30
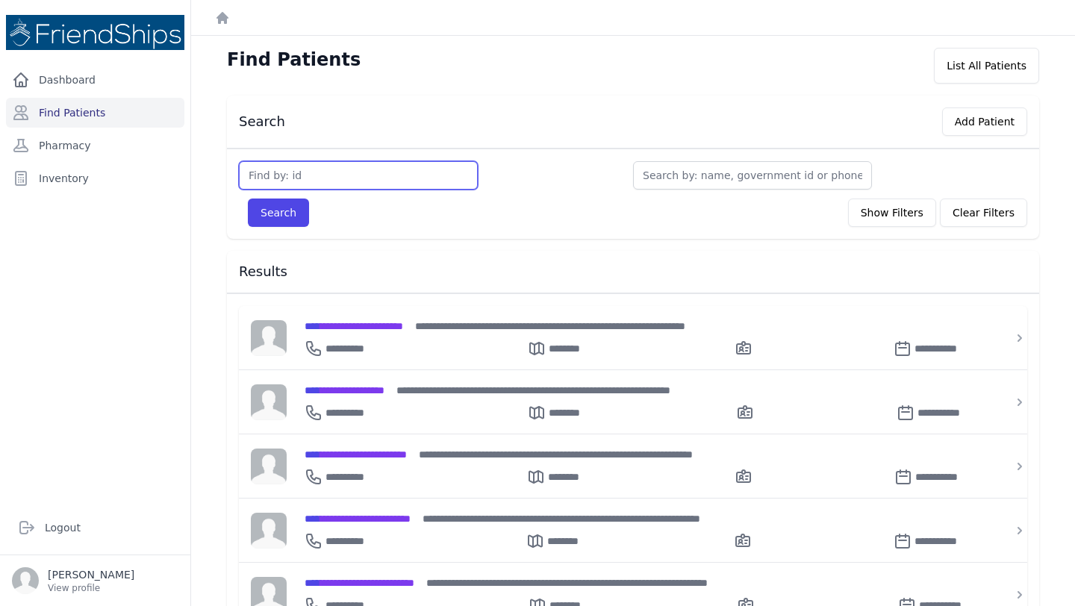
click at [343, 179] on input "text" at bounding box center [358, 175] width 239 height 28
type input "773"
click at [248, 199] on button "Search" at bounding box center [278, 213] width 61 height 28
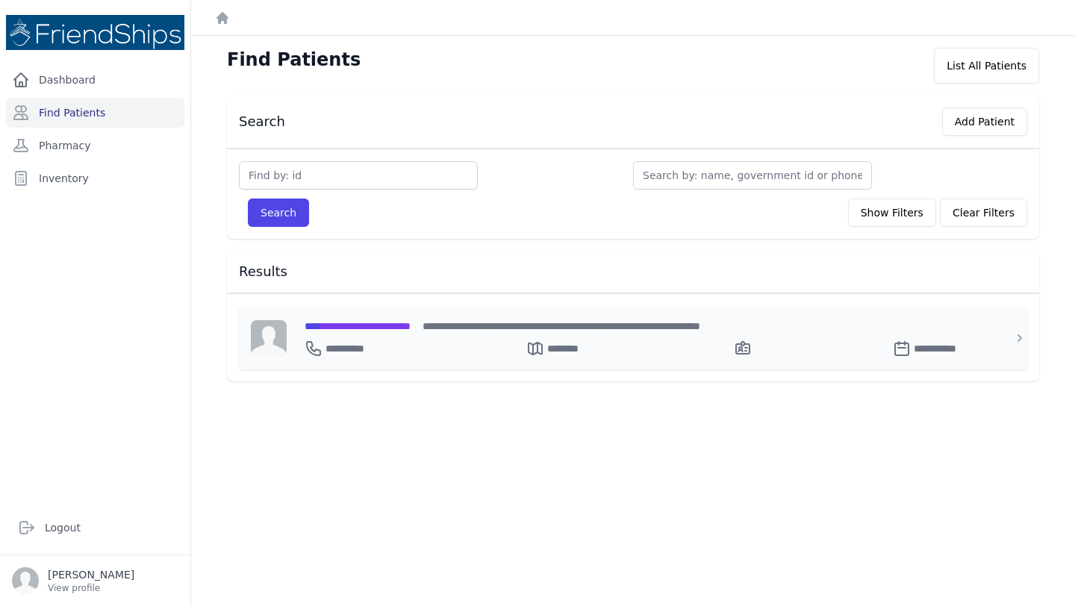
click at [411, 321] on span "**********" at bounding box center [358, 326] width 106 height 10
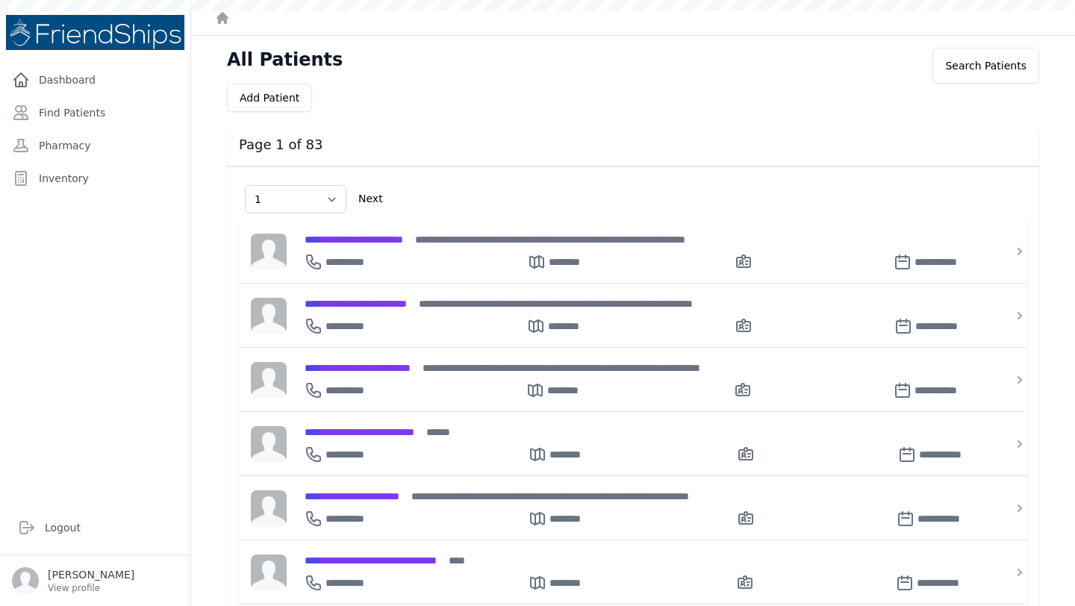
select select "1"
click at [411, 369] on span "**********" at bounding box center [358, 368] width 106 height 10
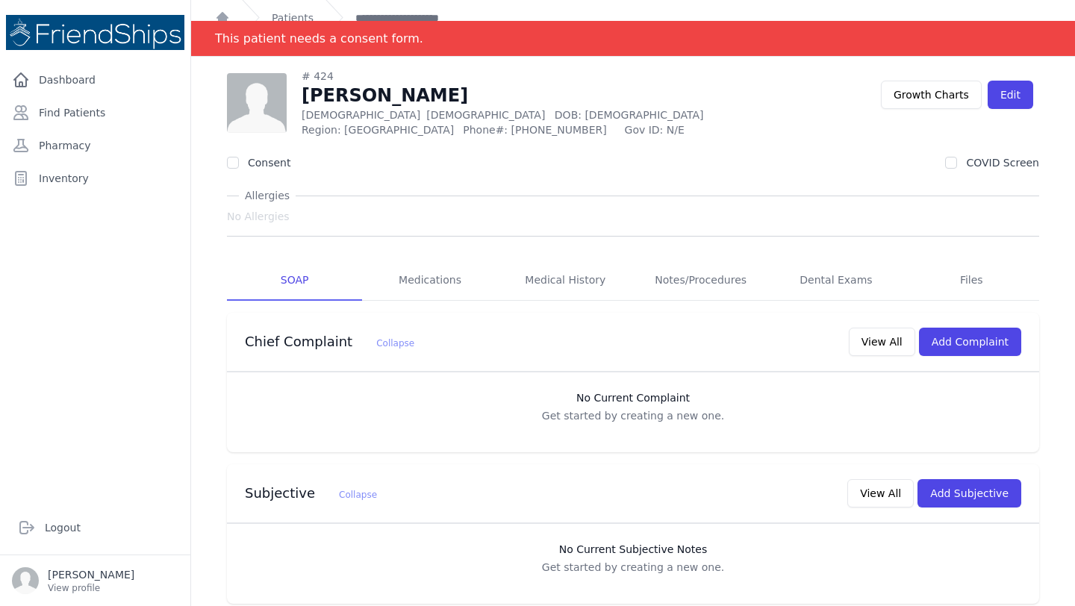
scroll to position [16, 0]
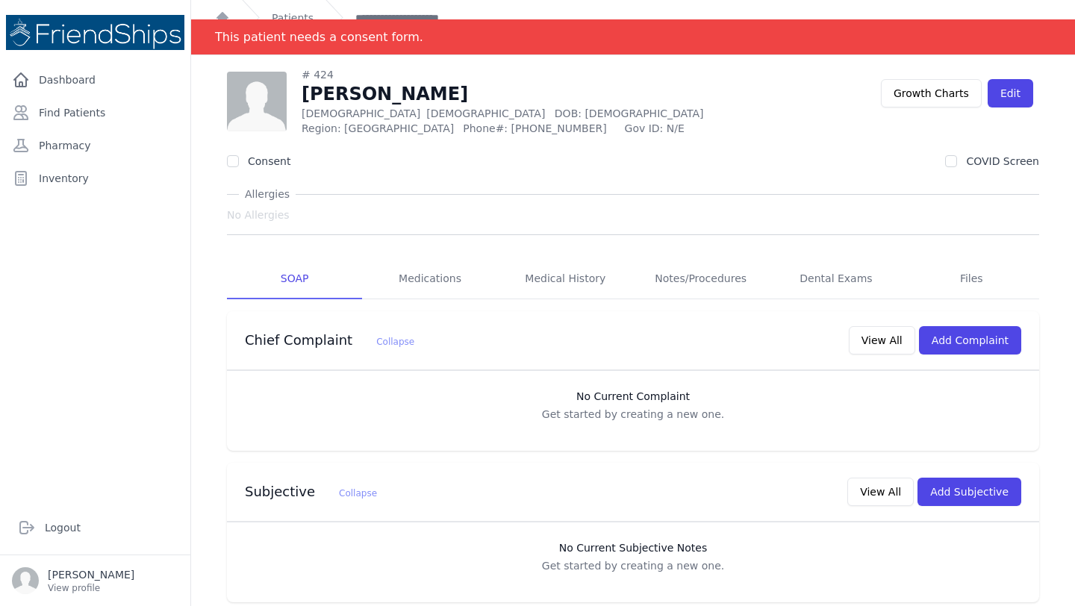
click at [652, 122] on div "# 424 [PERSON_NAME] [DEMOGRAPHIC_DATA] [DEMOGRAPHIC_DATA] DOB: [DEMOGRAPHIC_DAT…" at bounding box center [554, 101] width 654 height 69
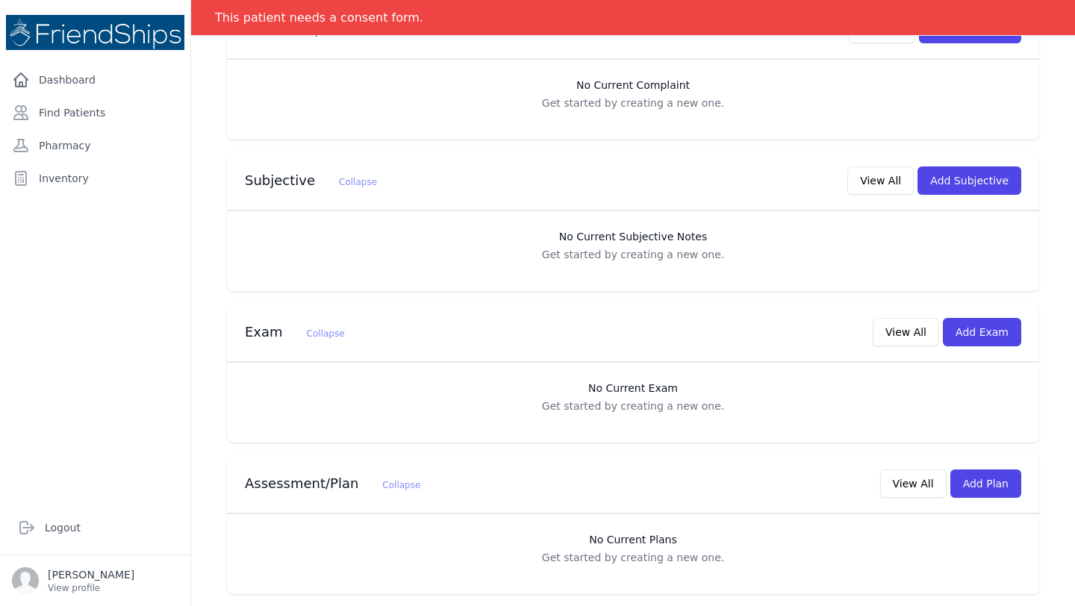
scroll to position [0, 0]
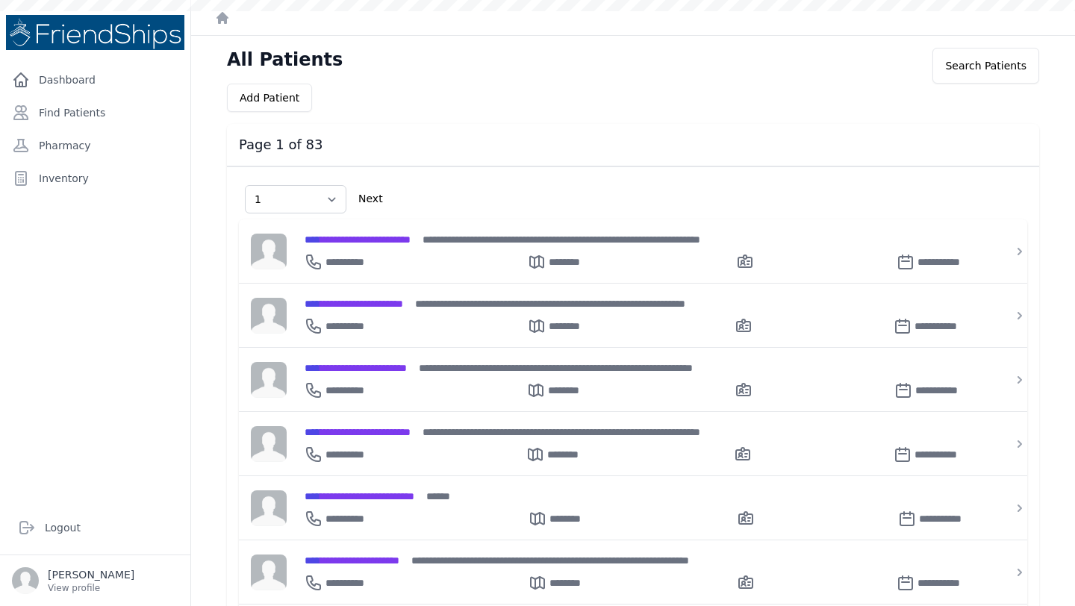
select select "1"
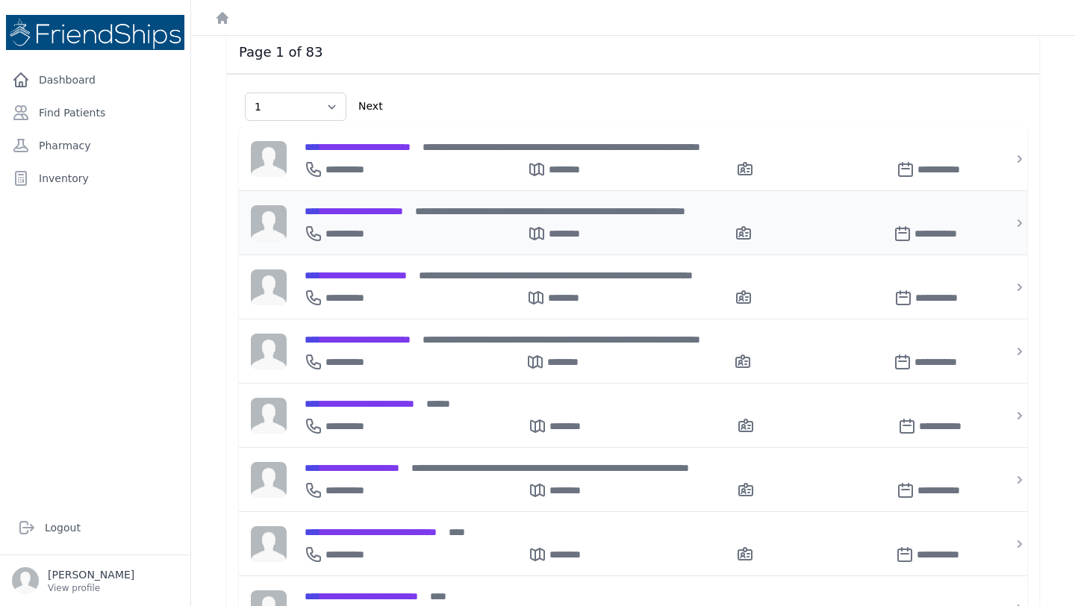
scroll to position [96, 0]
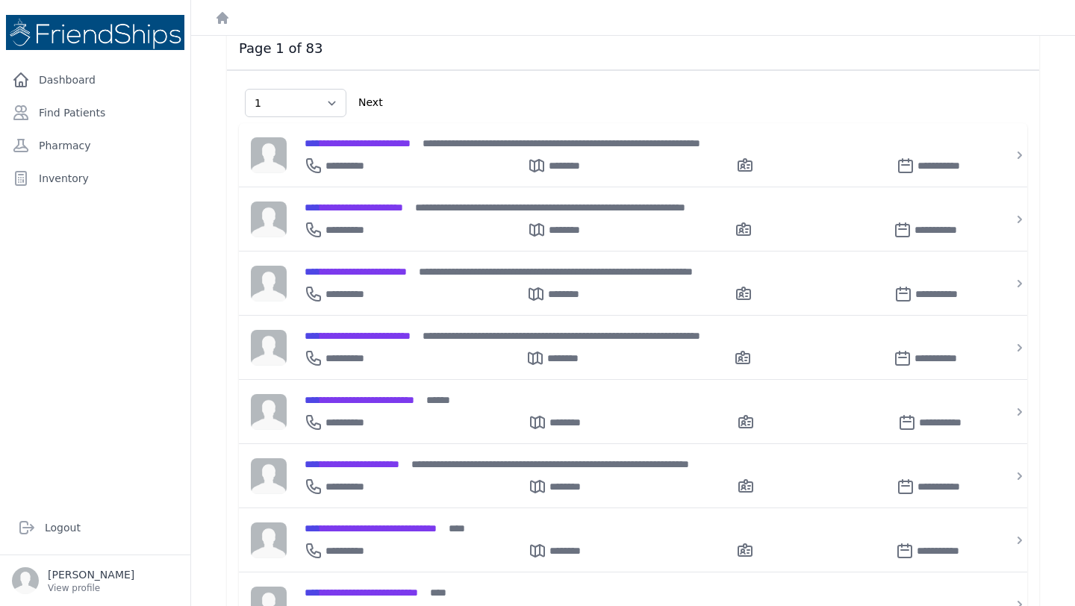
click at [693, 75] on div "**********" at bounding box center [633, 423] width 813 height 706
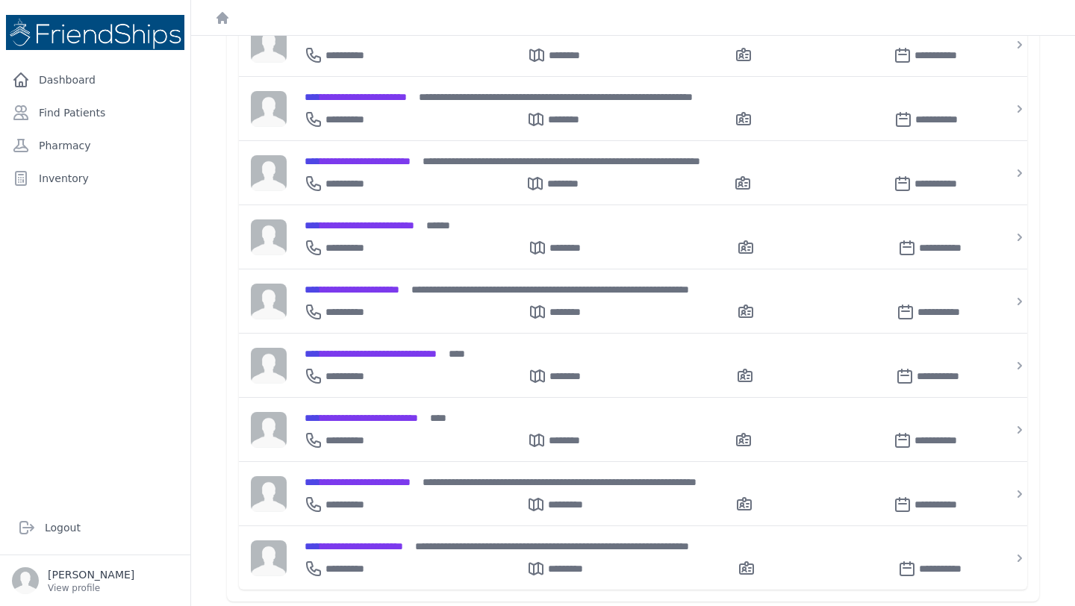
scroll to position [0, 0]
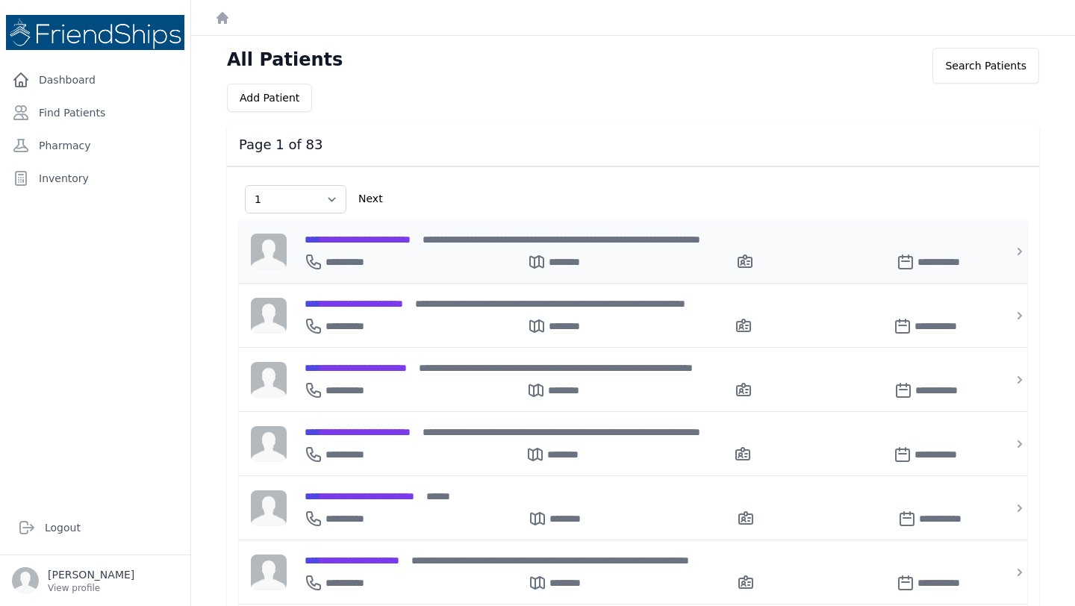
select select "1"
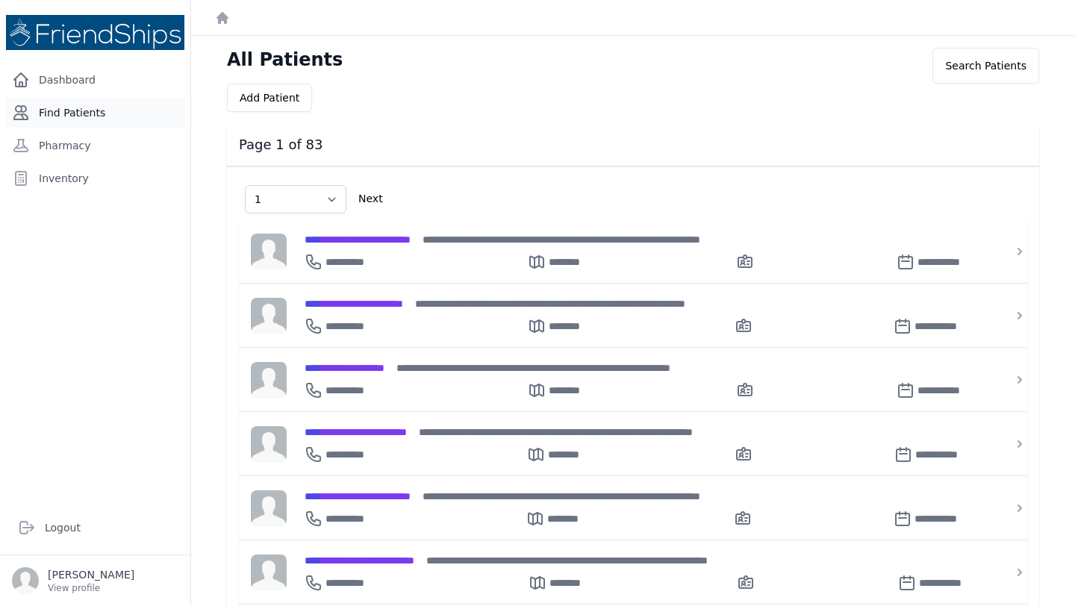
click at [79, 109] on link "Find Patients" at bounding box center [95, 113] width 178 height 30
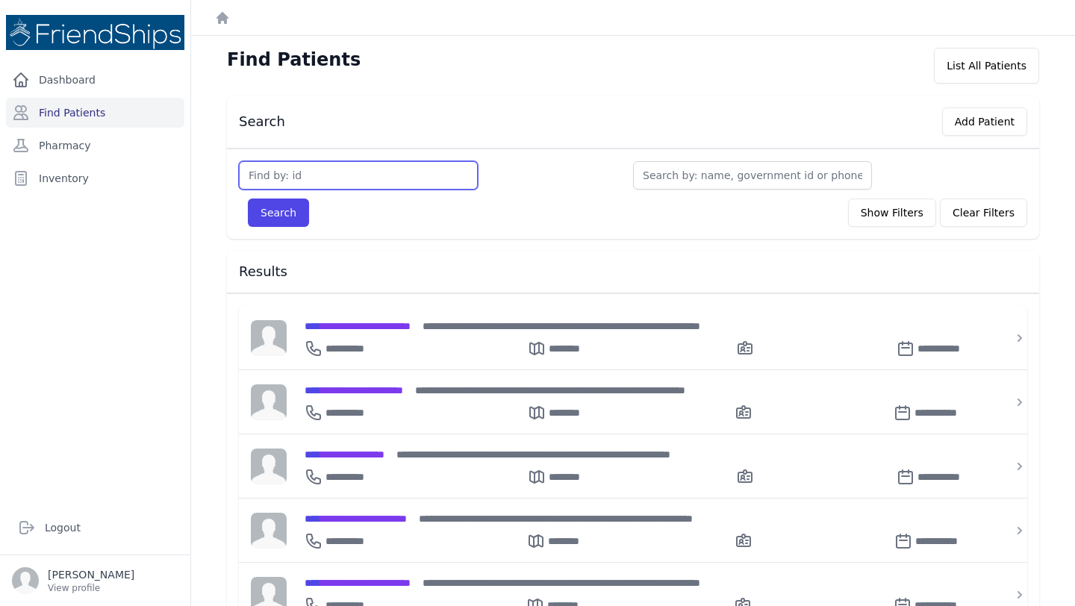
click at [358, 170] on input "text" at bounding box center [358, 175] width 239 height 28
type input "153"
click at [286, 214] on button "Search" at bounding box center [278, 213] width 61 height 28
click at [323, 177] on input "text" at bounding box center [358, 175] width 239 height 28
type input "153"
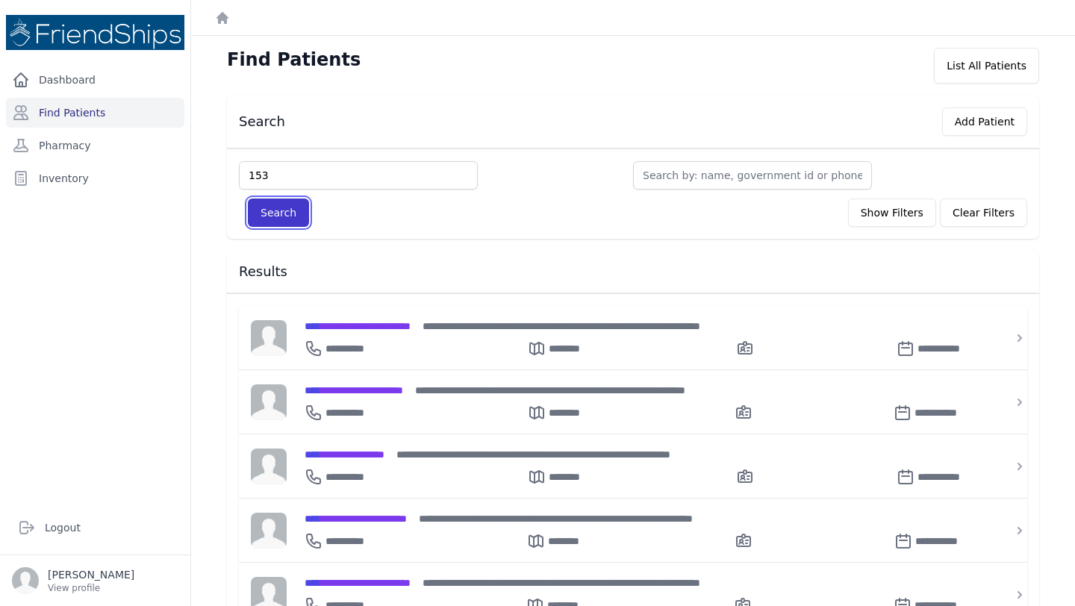
click at [273, 209] on button "Search" at bounding box center [278, 213] width 61 height 28
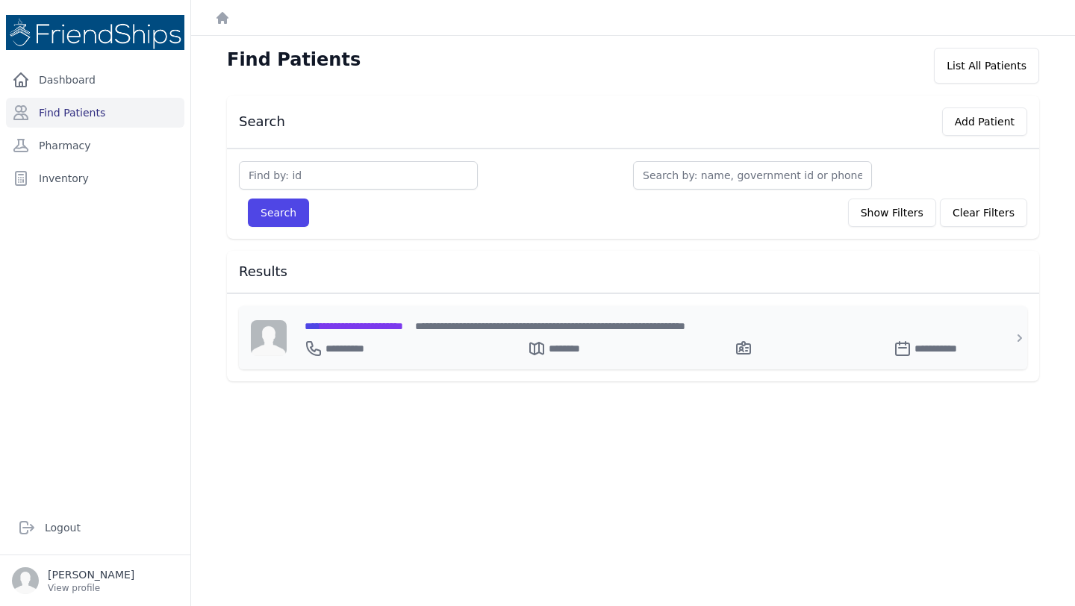
click at [392, 324] on span "**********" at bounding box center [354, 326] width 99 height 10
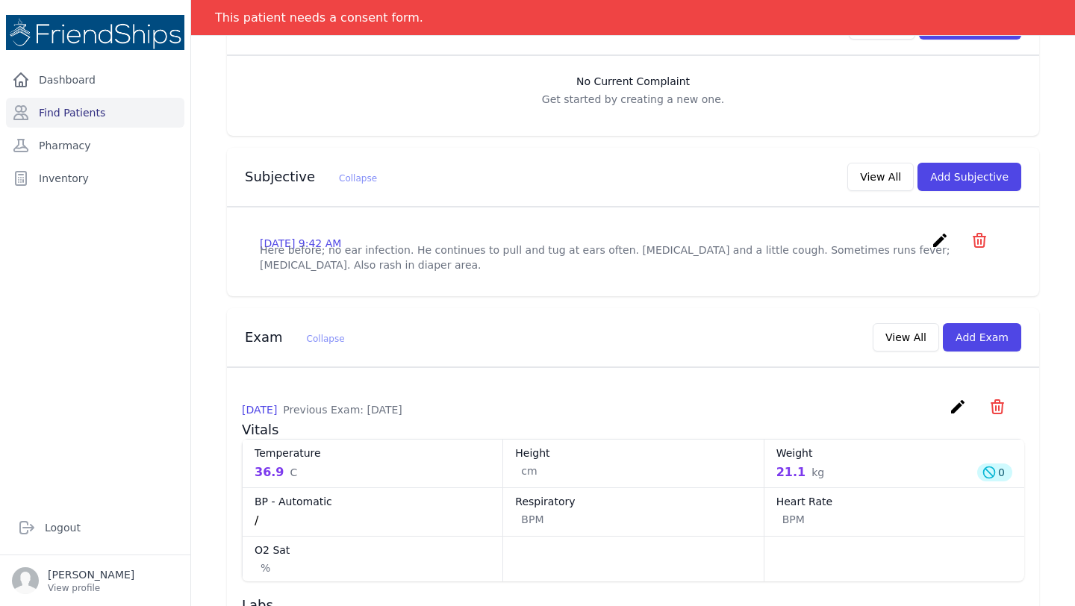
scroll to position [334, 0]
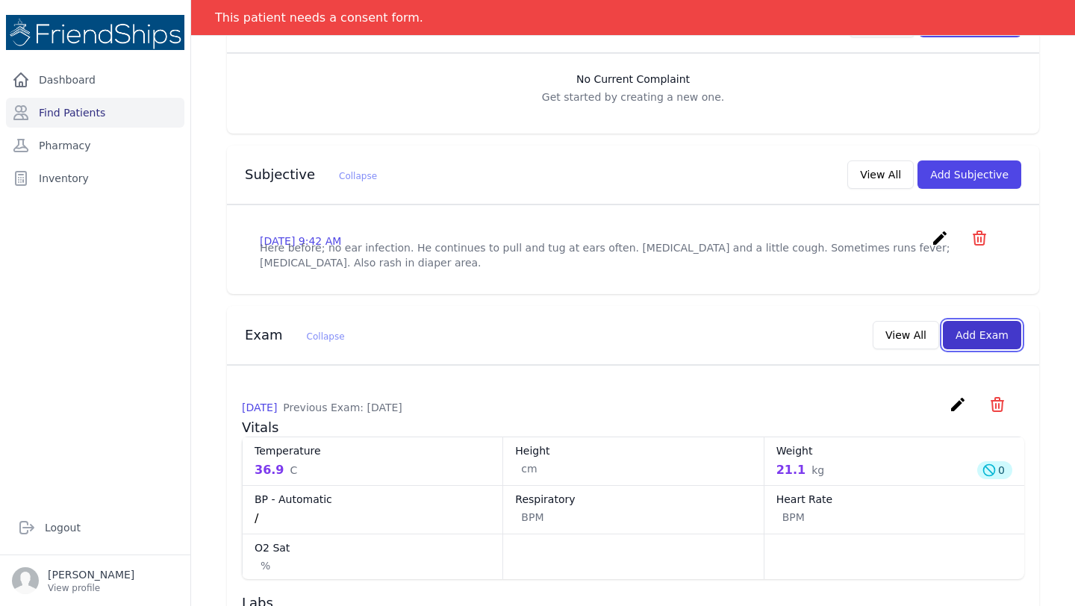
click at [992, 344] on button "Add Exam" at bounding box center [982, 335] width 78 height 28
